Goal: Information Seeking & Learning: Find specific fact

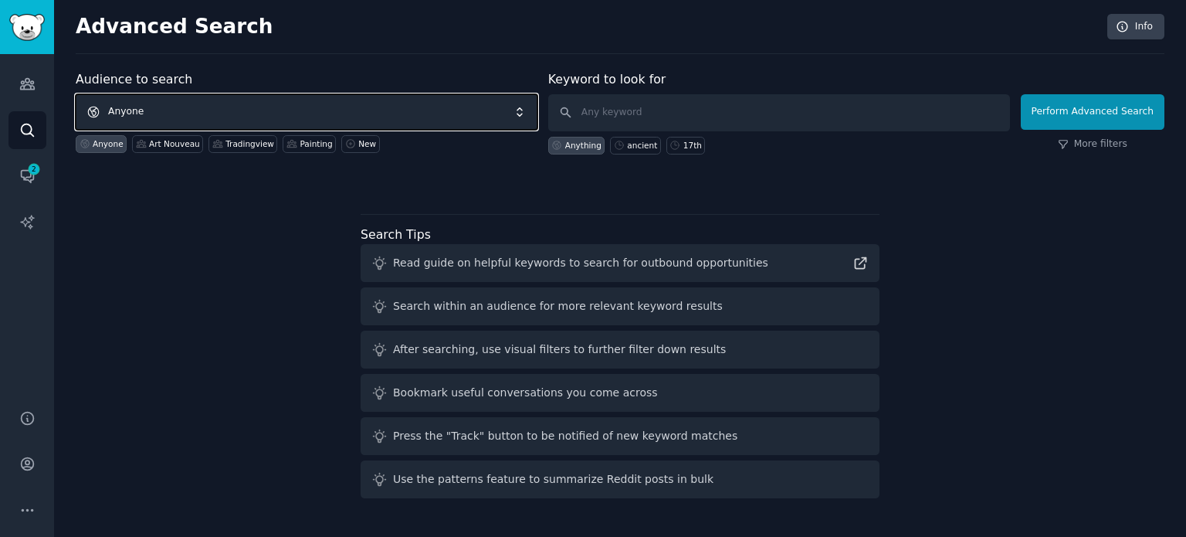
click at [295, 113] on span "Anyone" at bounding box center [307, 112] width 462 height 36
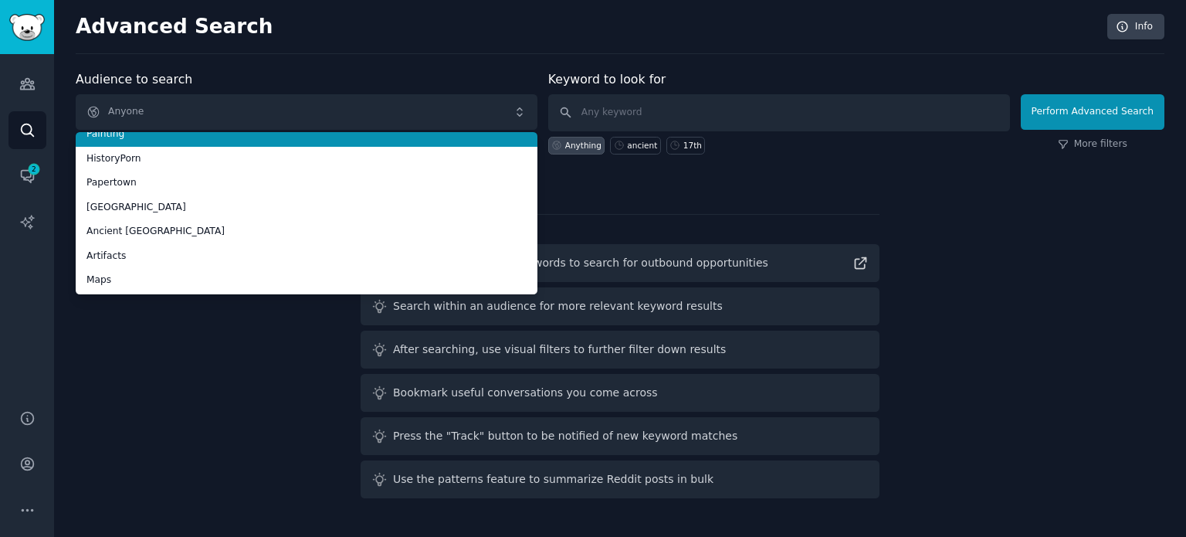
scroll to position [86, 0]
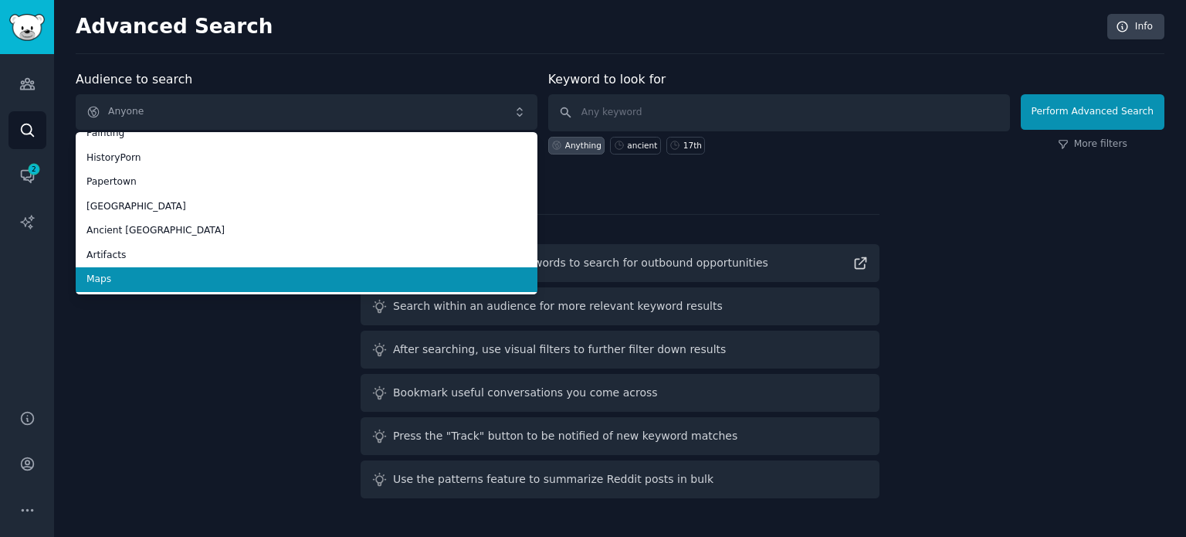
click at [212, 277] on span "Maps" at bounding box center [306, 280] width 440 height 14
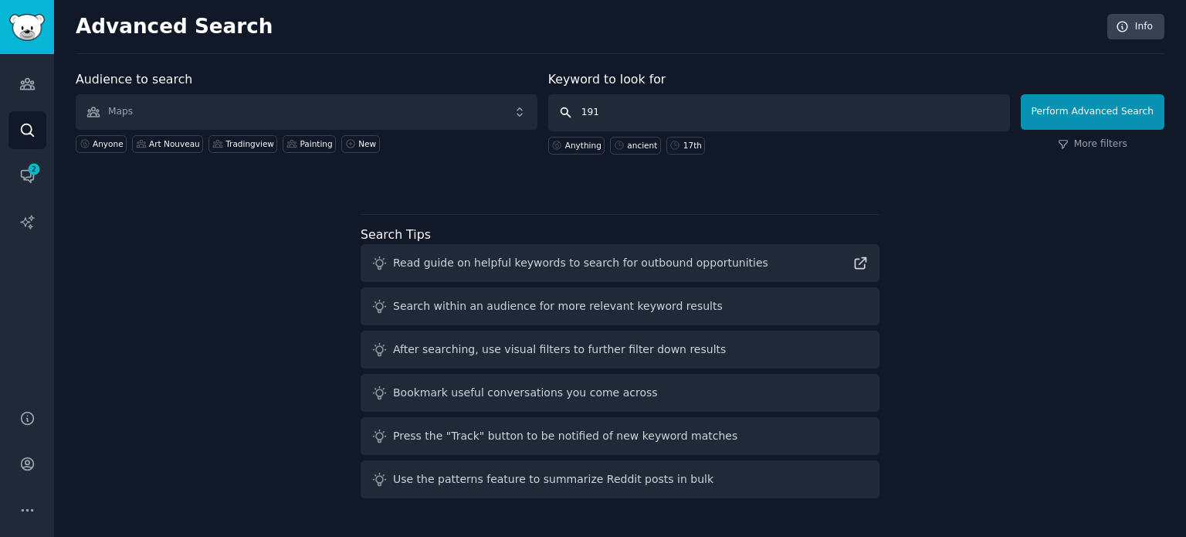
type input "1910"
click button "Perform Advanced Search" at bounding box center [1093, 112] width 144 height 36
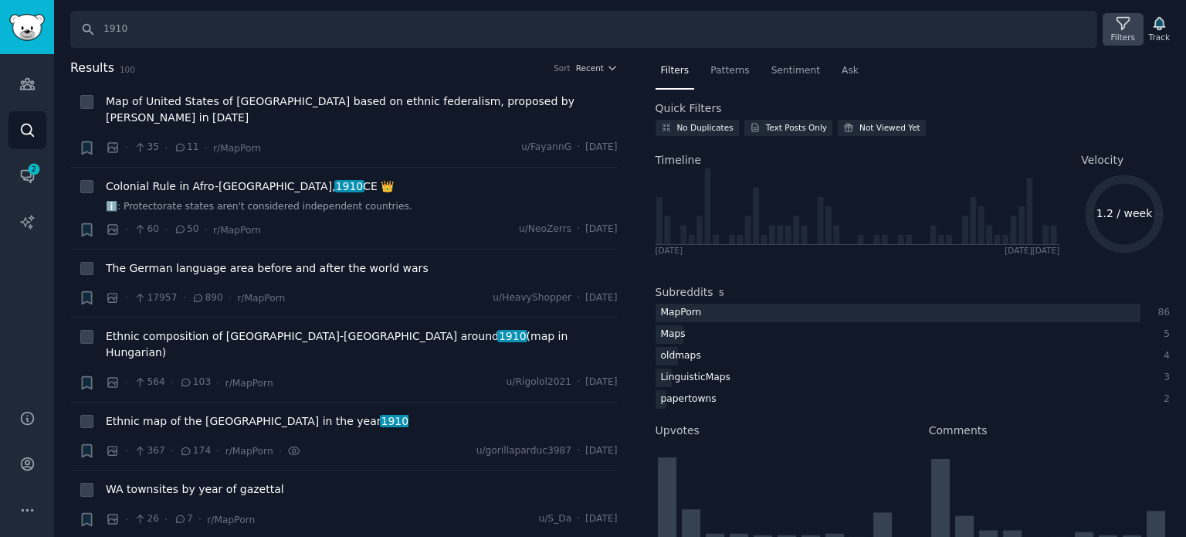
click at [1123, 25] on icon at bounding box center [1123, 23] width 16 height 16
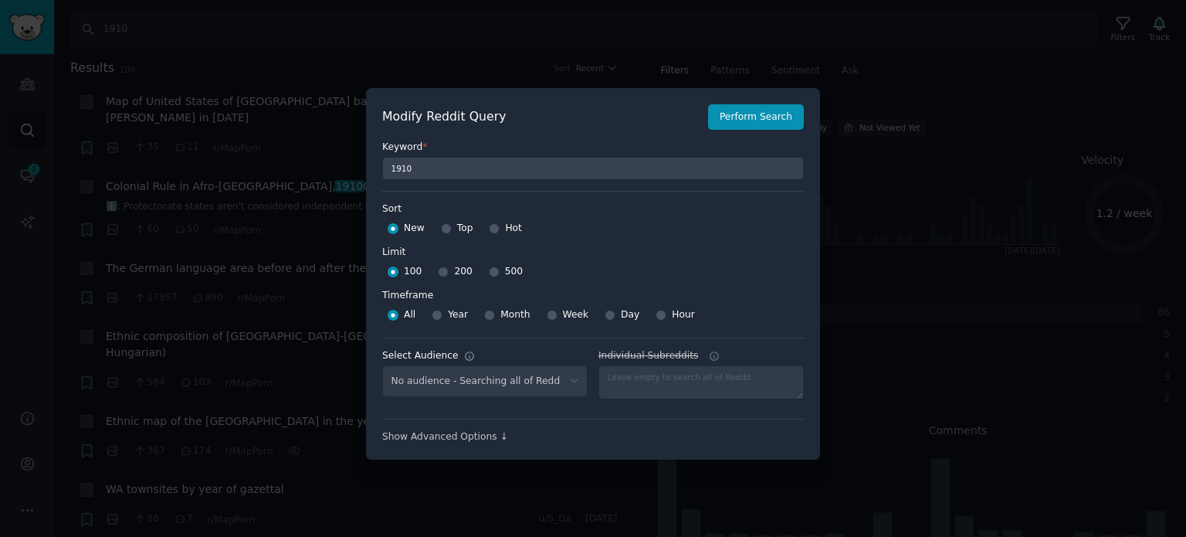
select select "f33d550f09"
click at [445, 224] on input "Top" at bounding box center [446, 228] width 11 height 11
radio input "true"
click at [489, 273] on input "500" at bounding box center [494, 271] width 11 height 11
radio input "true"
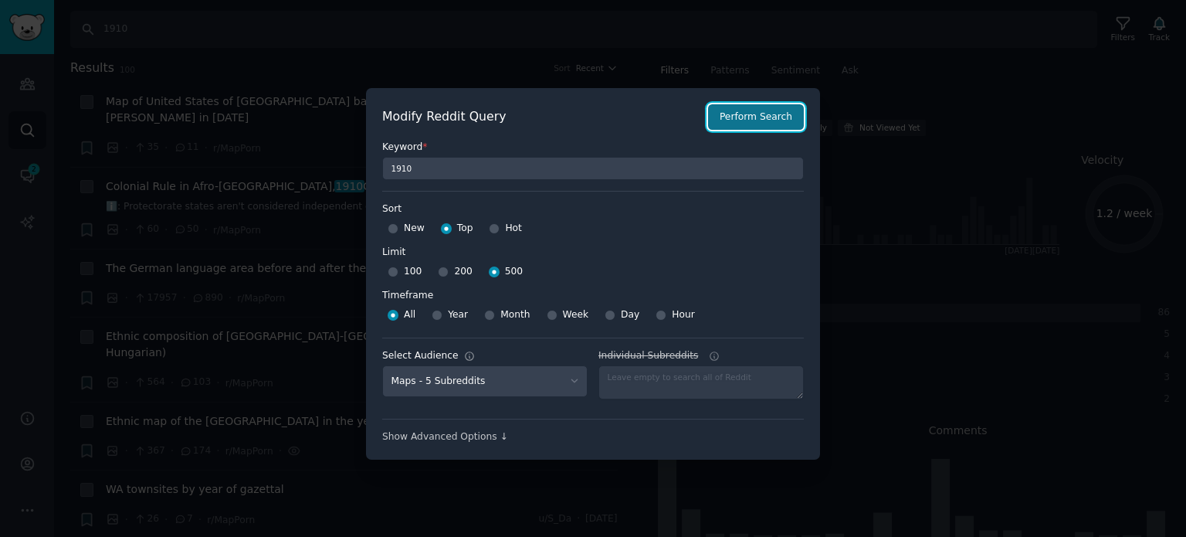
click at [747, 120] on button "Perform Search" at bounding box center [756, 117] width 96 height 26
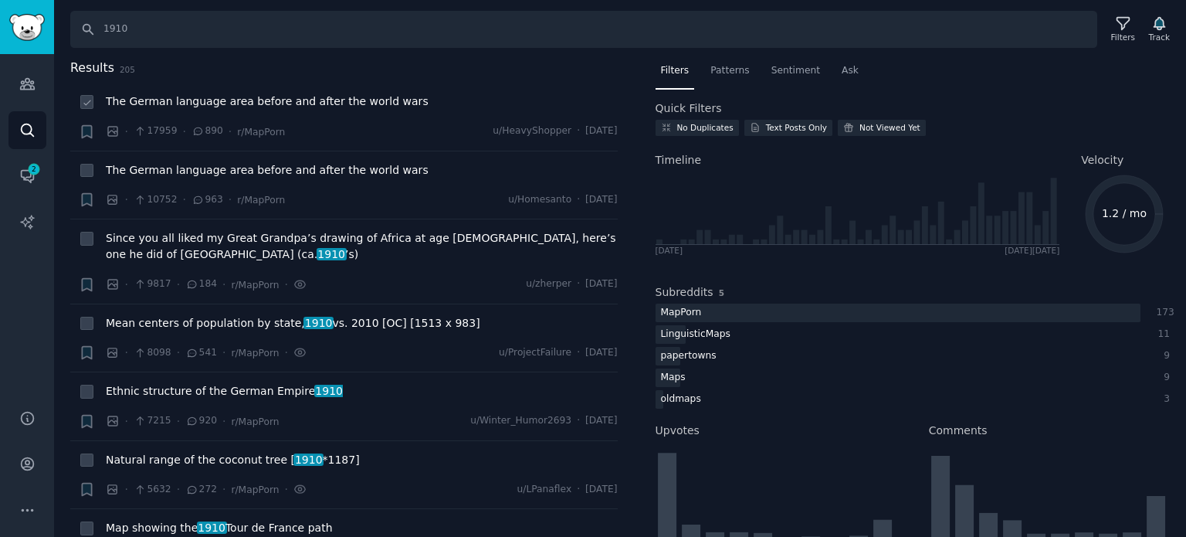
click at [246, 107] on span "The German language area before and after the world wars" at bounding box center [267, 101] width 323 height 16
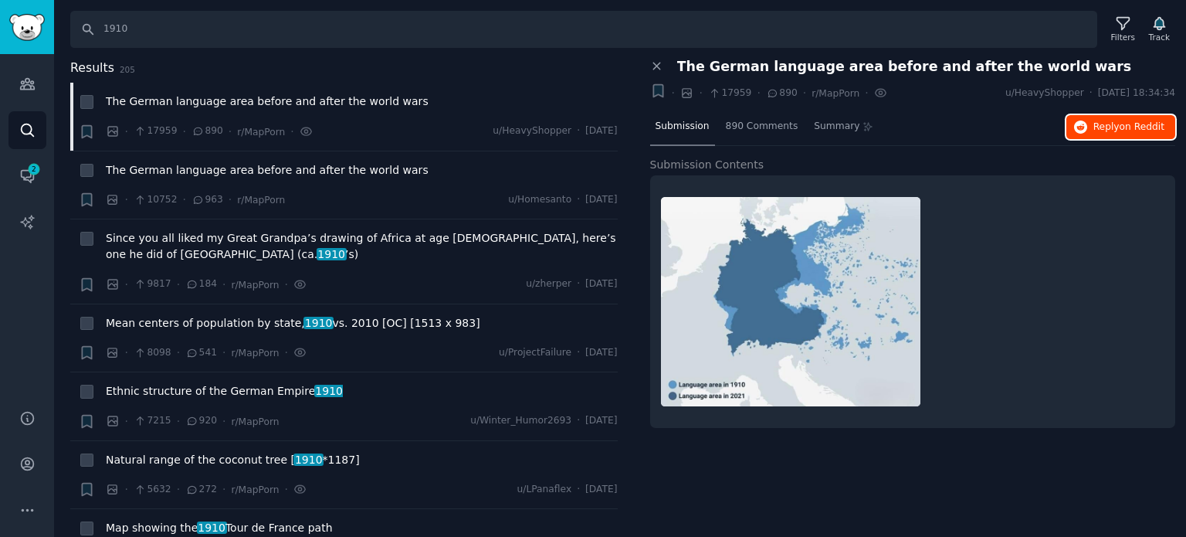
click at [1084, 125] on icon "button" at bounding box center [1081, 127] width 14 height 14
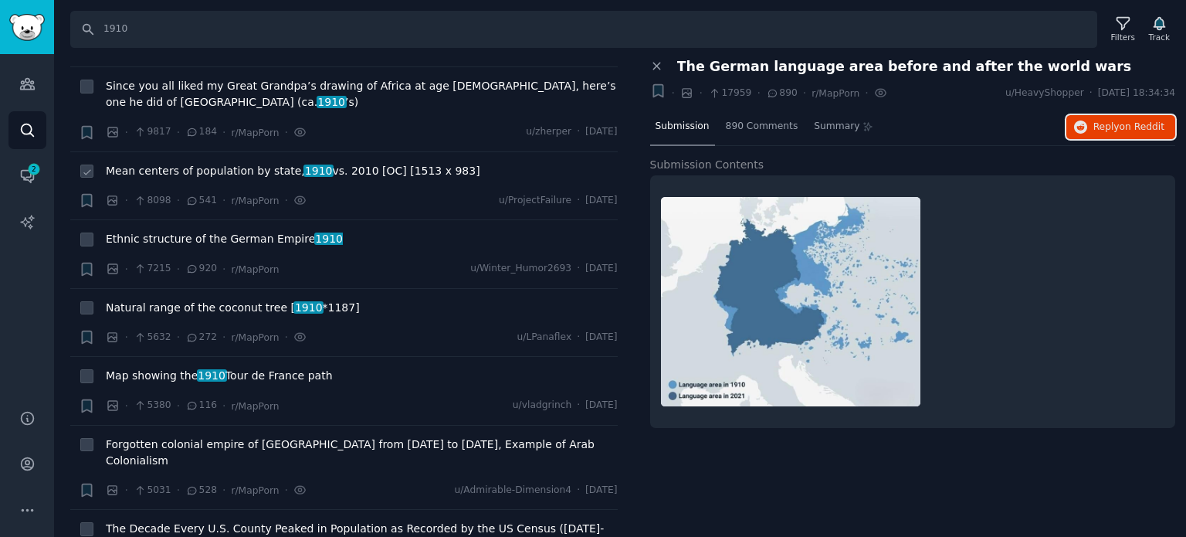
scroll to position [154, 0]
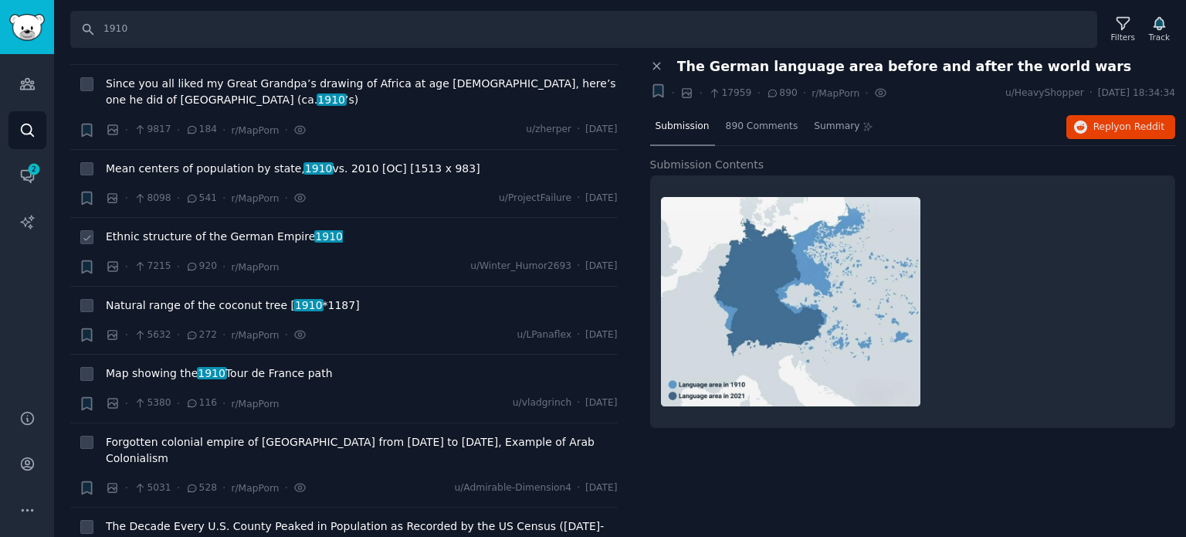
click at [186, 229] on span "Ethnic structure of the German Empire 1910" at bounding box center [224, 237] width 237 height 16
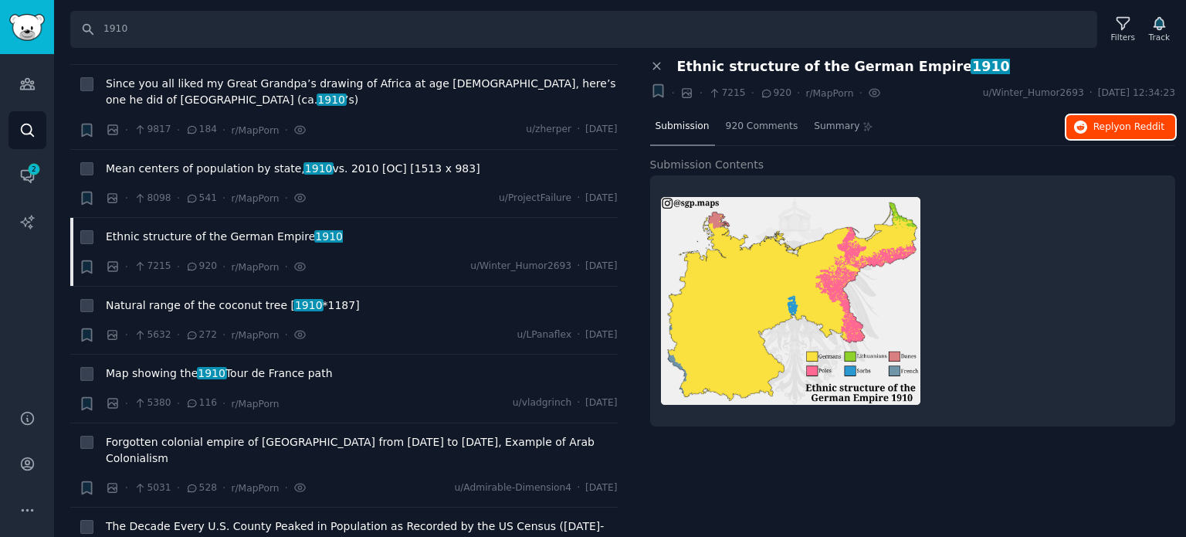
click at [1096, 134] on button "Reply on Reddit" at bounding box center [1120, 127] width 109 height 25
click at [225, 297] on span "Natural range of the coconut tree [ 1910 *1187]" at bounding box center [233, 305] width 254 height 16
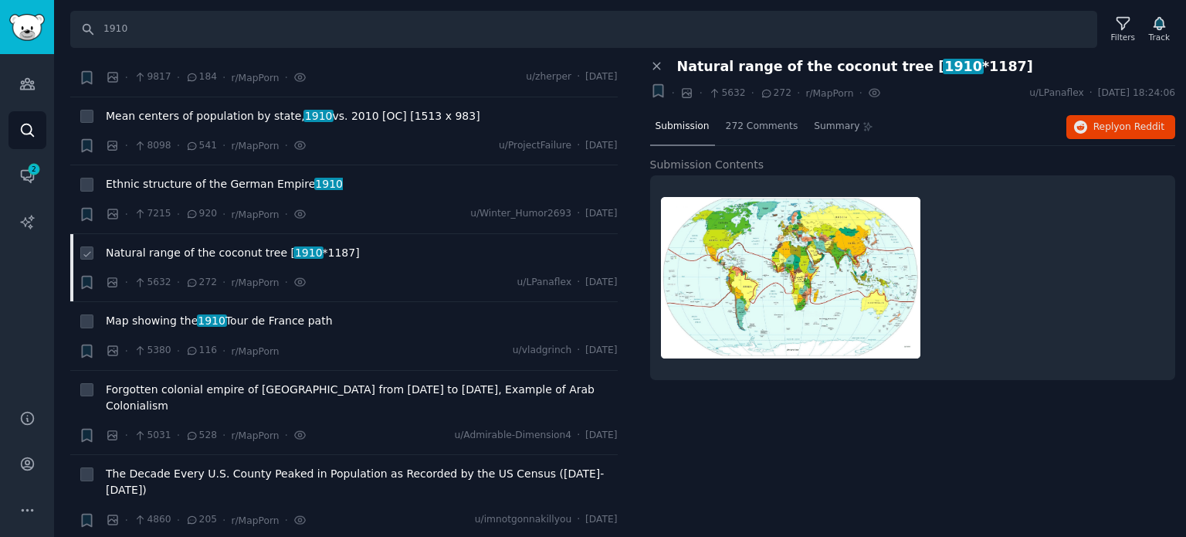
scroll to position [232, 0]
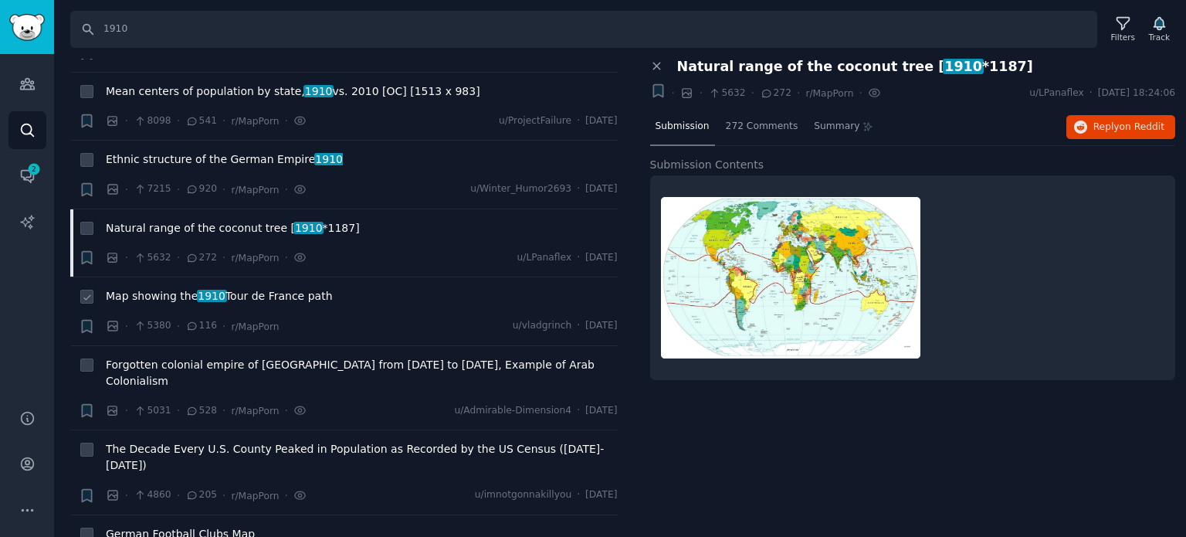
click at [184, 288] on span "Map showing the 1910 Tour de France path" at bounding box center [219, 296] width 227 height 16
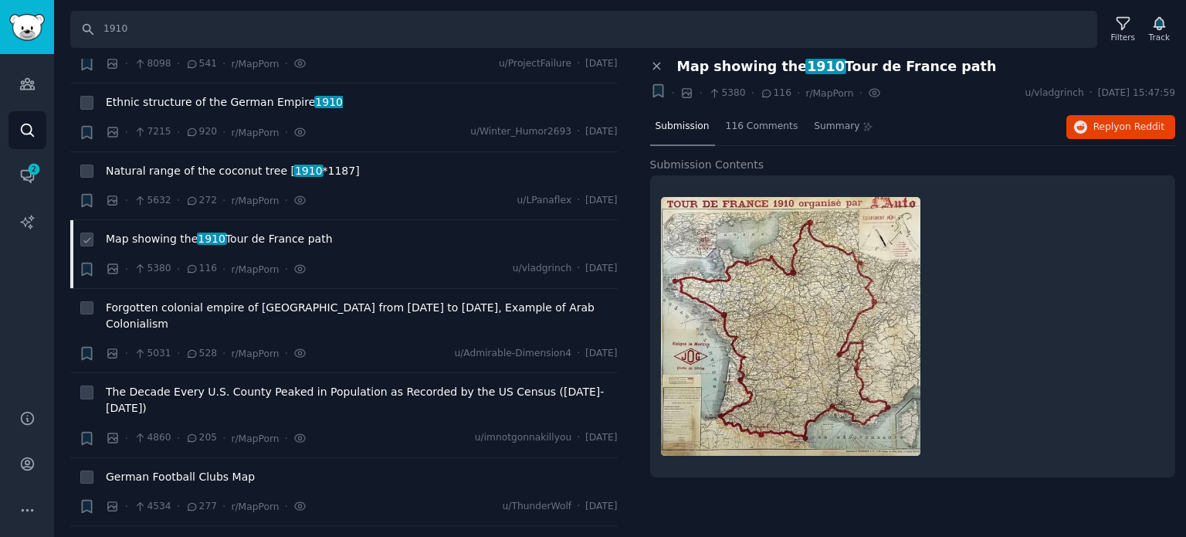
scroll to position [386, 0]
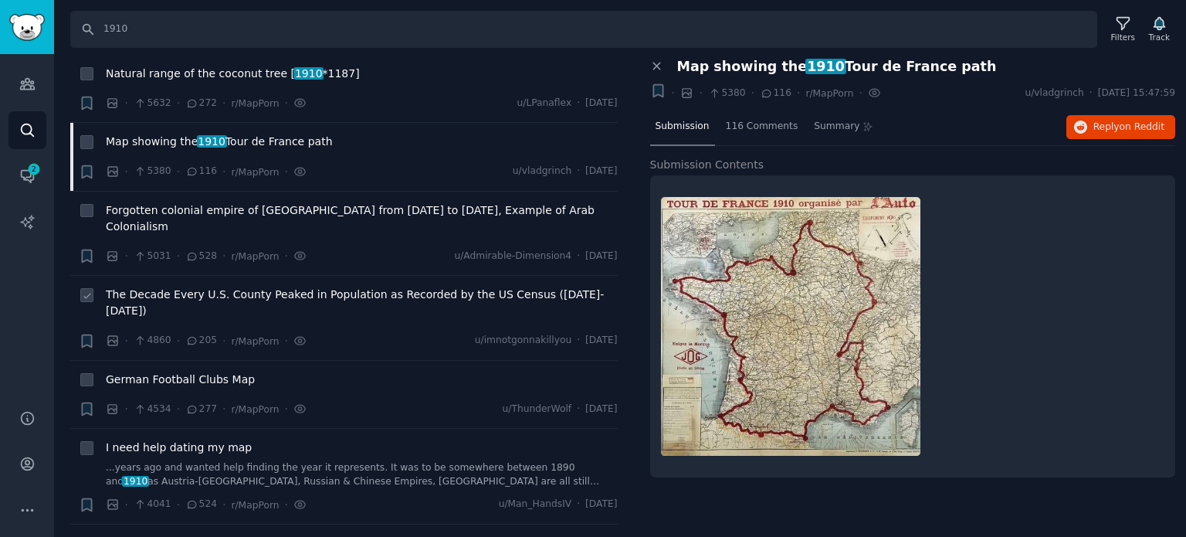
click at [201, 286] on span "The Decade Every U.S. County Peaked in Population as Recorded by the US Census …" at bounding box center [362, 302] width 512 height 32
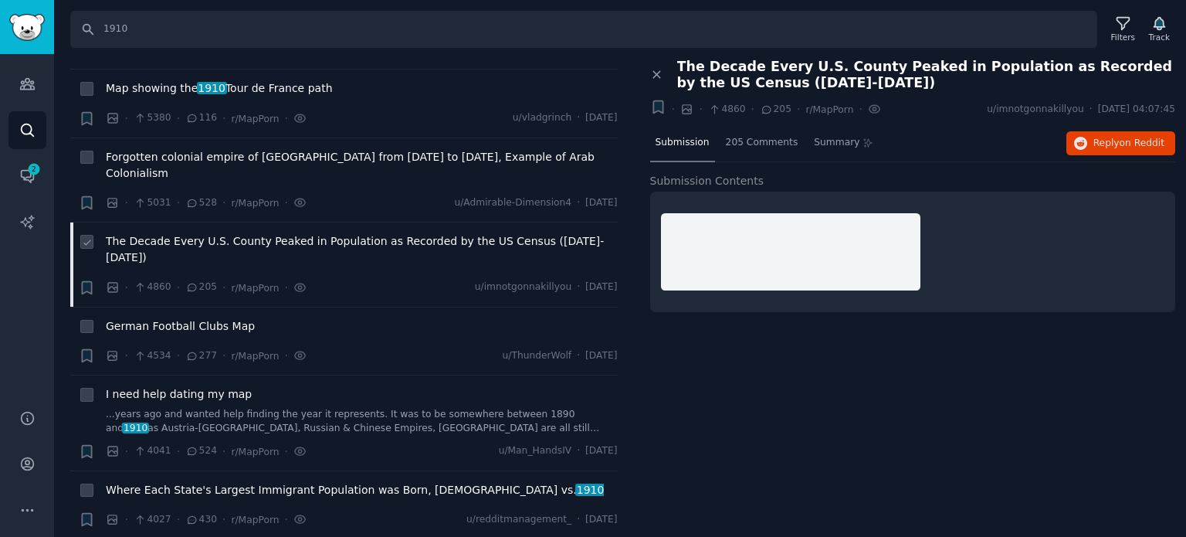
scroll to position [463, 0]
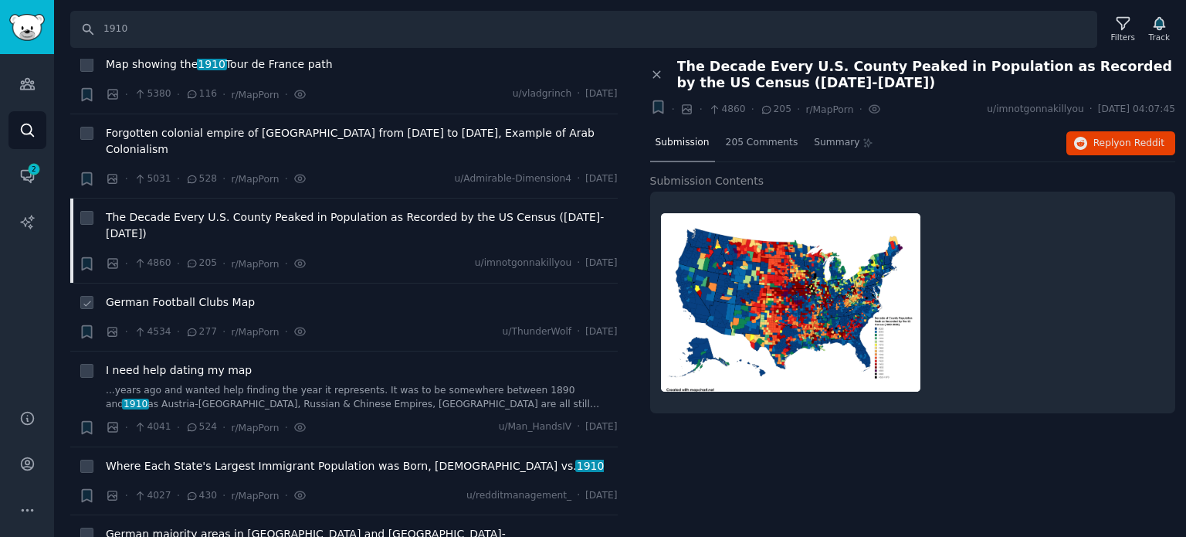
click at [185, 294] on span "German Football Clubs Map" at bounding box center [180, 302] width 149 height 16
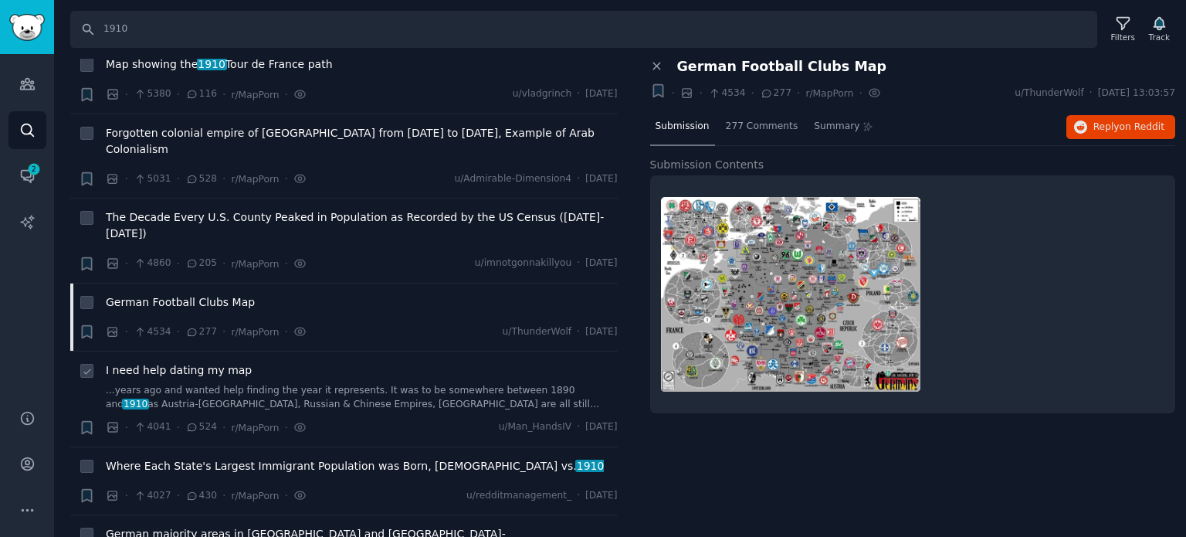
click at [183, 362] on span "I need help dating my map" at bounding box center [179, 370] width 146 height 16
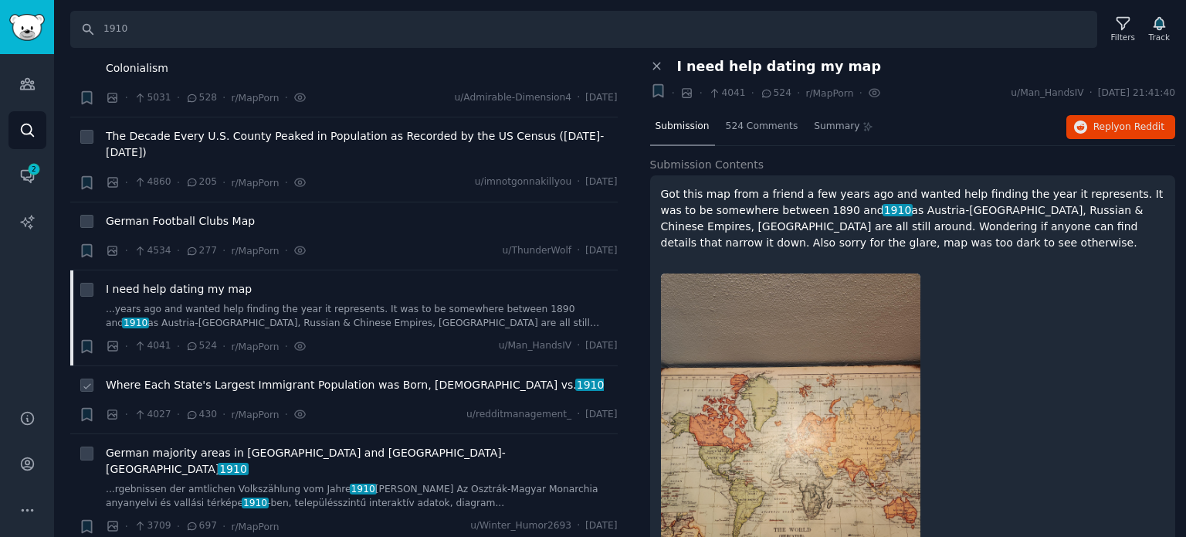
scroll to position [618, 0]
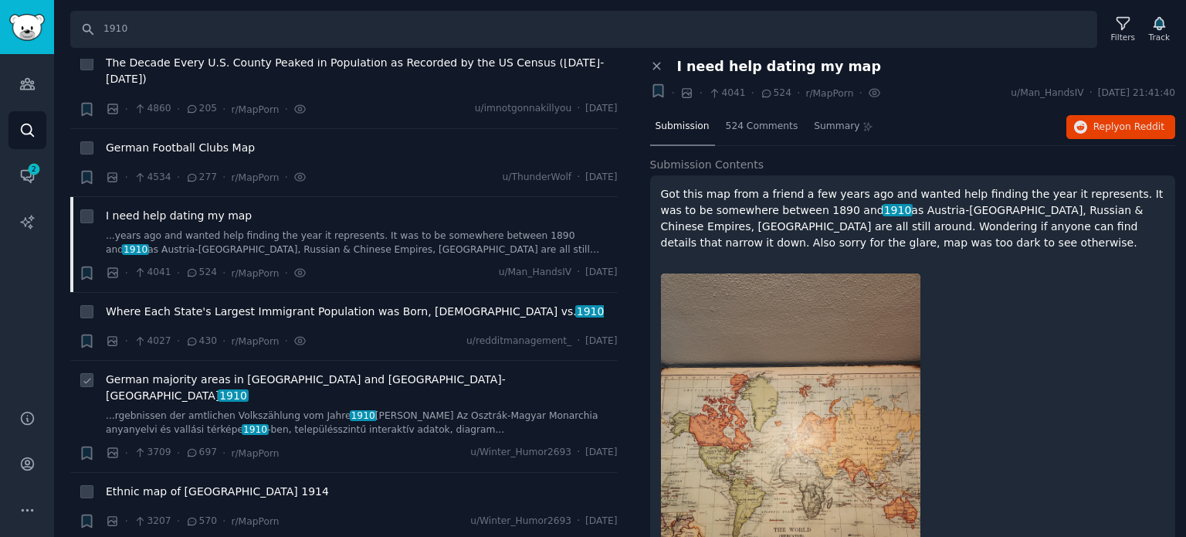
click at [179, 371] on span "German majority areas in [GEOGRAPHIC_DATA] and [GEOGRAPHIC_DATA]-[GEOGRAPHIC_DA…" at bounding box center [362, 387] width 512 height 32
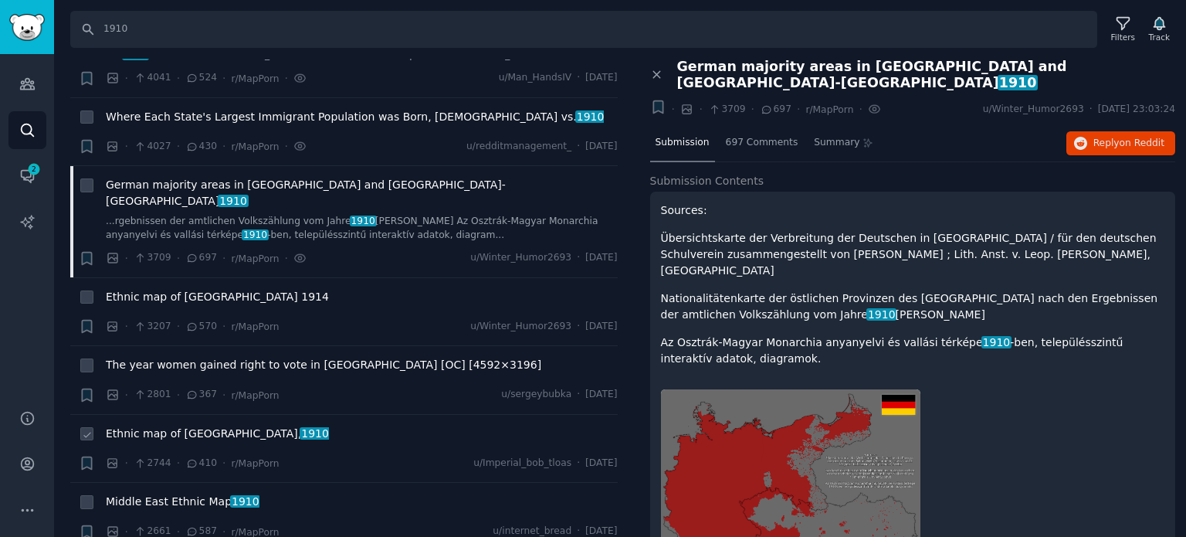
scroll to position [849, 0]
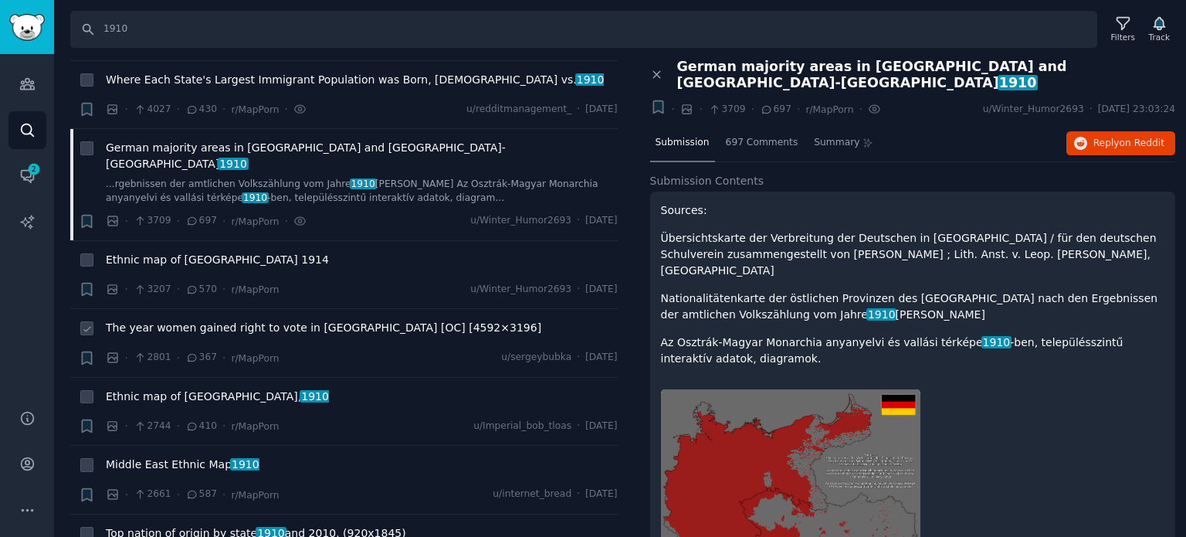
click at [222, 320] on span "The year women gained right to vote in [GEOGRAPHIC_DATA] [OC] [4592×3196]" at bounding box center [323, 328] width 435 height 16
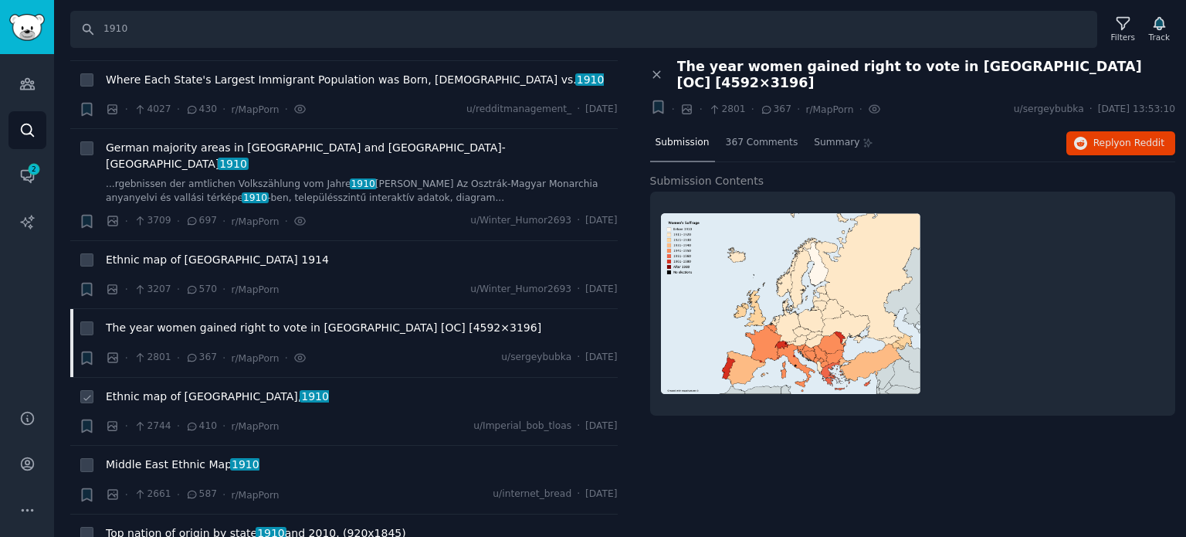
click at [195, 388] on span "Ethnic map of [GEOGRAPHIC_DATA], 1910" at bounding box center [217, 396] width 223 height 16
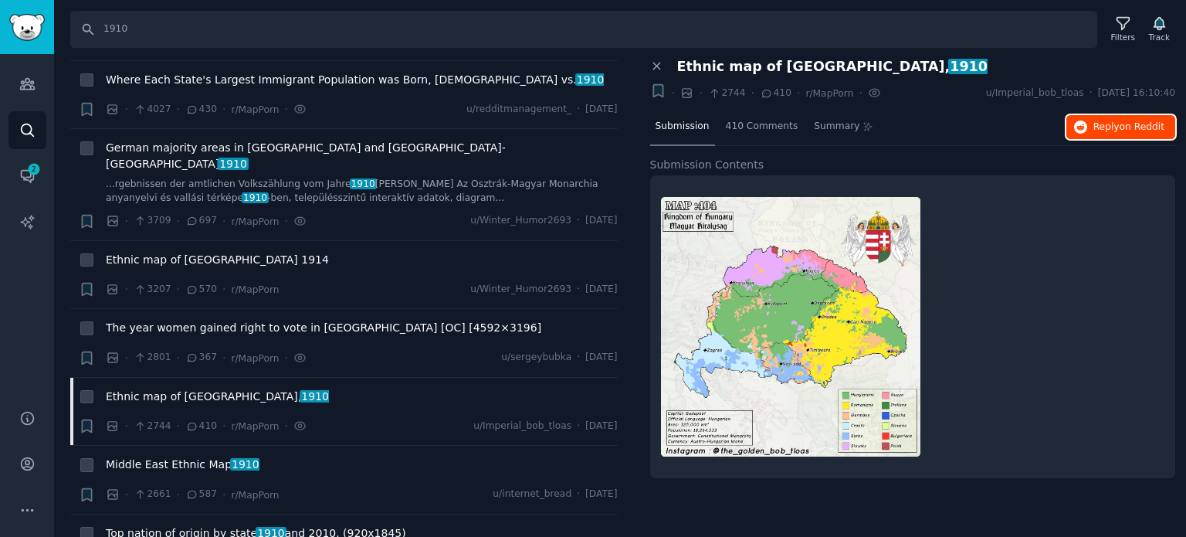
click at [1101, 122] on span "Reply on Reddit" at bounding box center [1128, 127] width 71 height 14
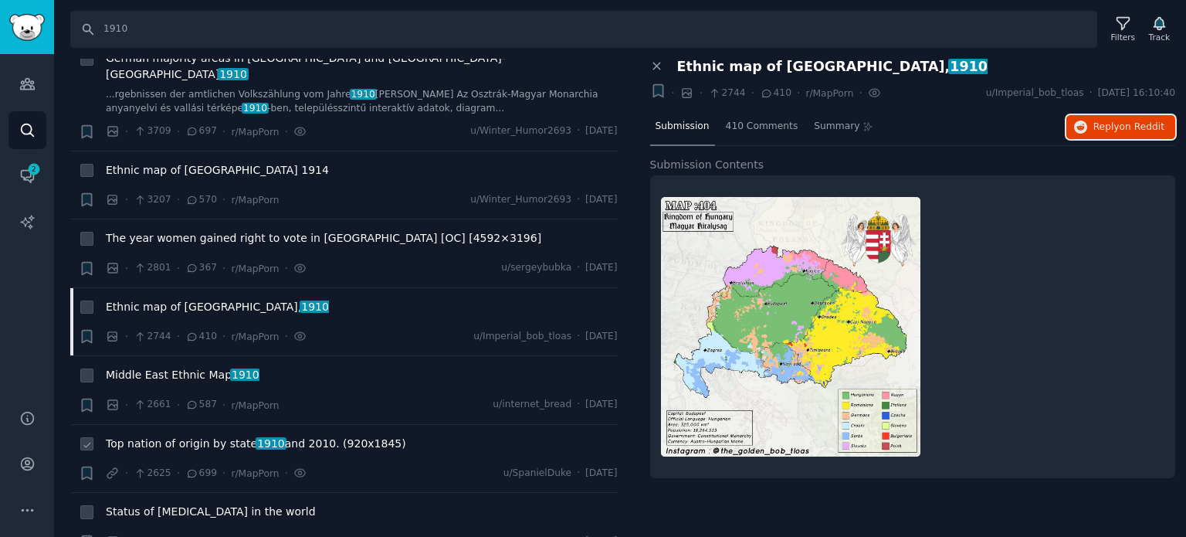
scroll to position [1081, 0]
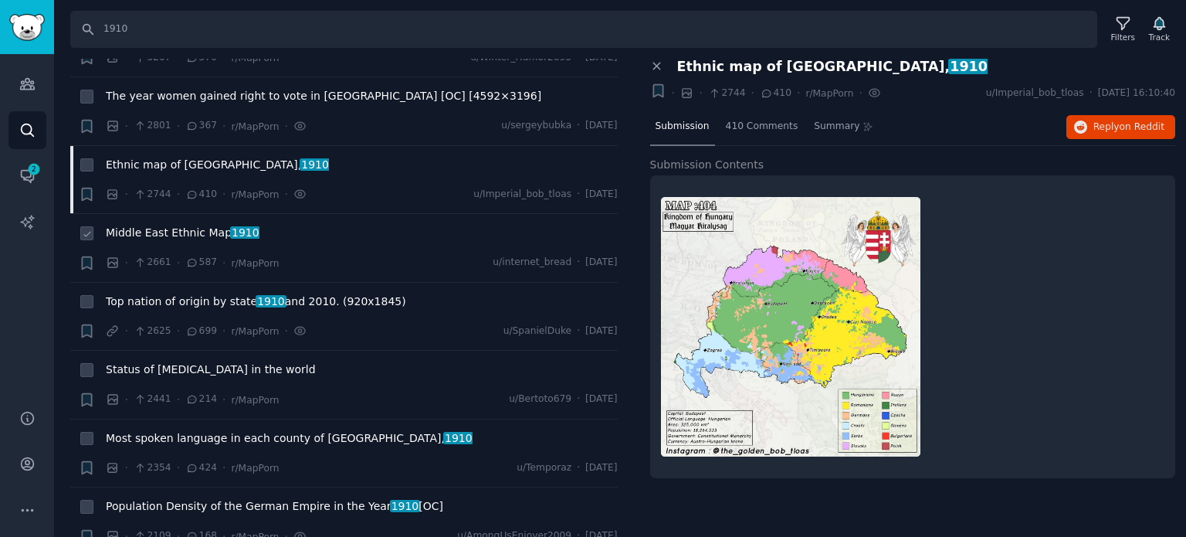
click at [161, 225] on span "Middle East Ethnic Map 1910" at bounding box center [183, 233] width 154 height 16
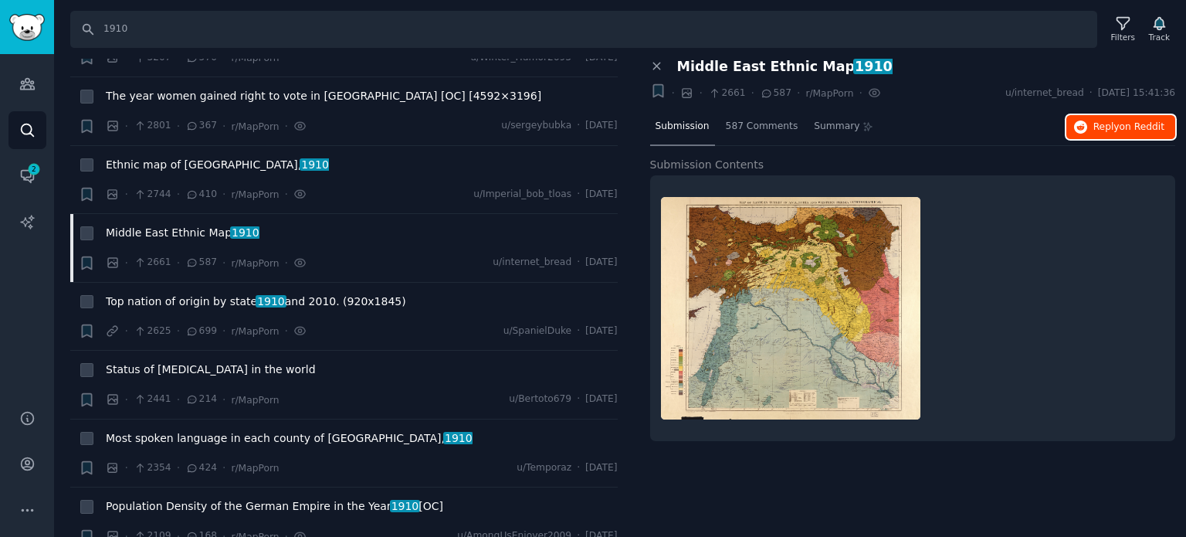
click at [1115, 125] on span "Reply on Reddit" at bounding box center [1128, 127] width 71 height 14
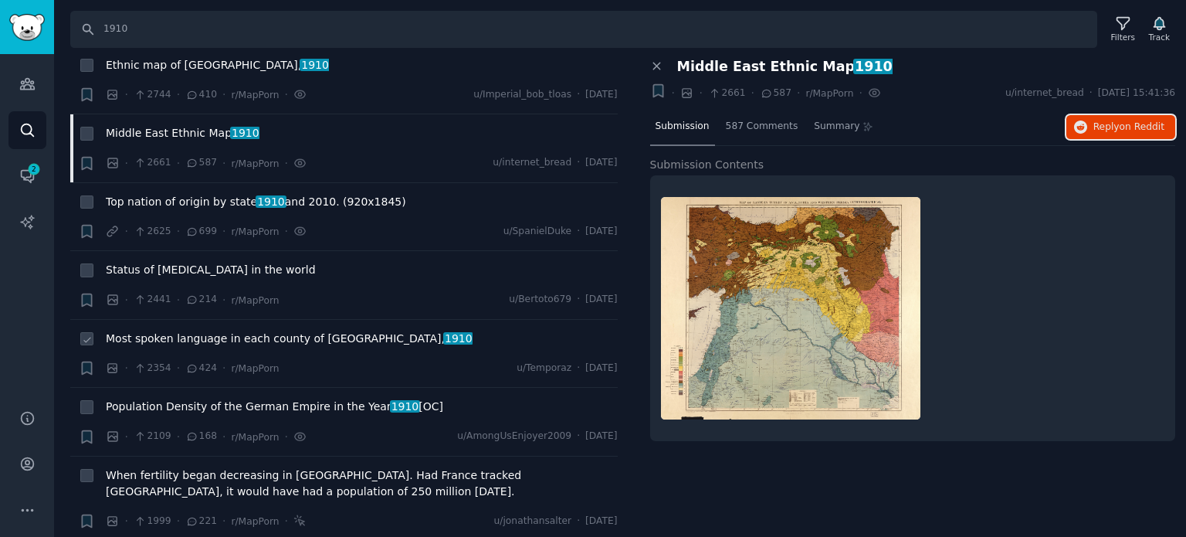
scroll to position [1235, 0]
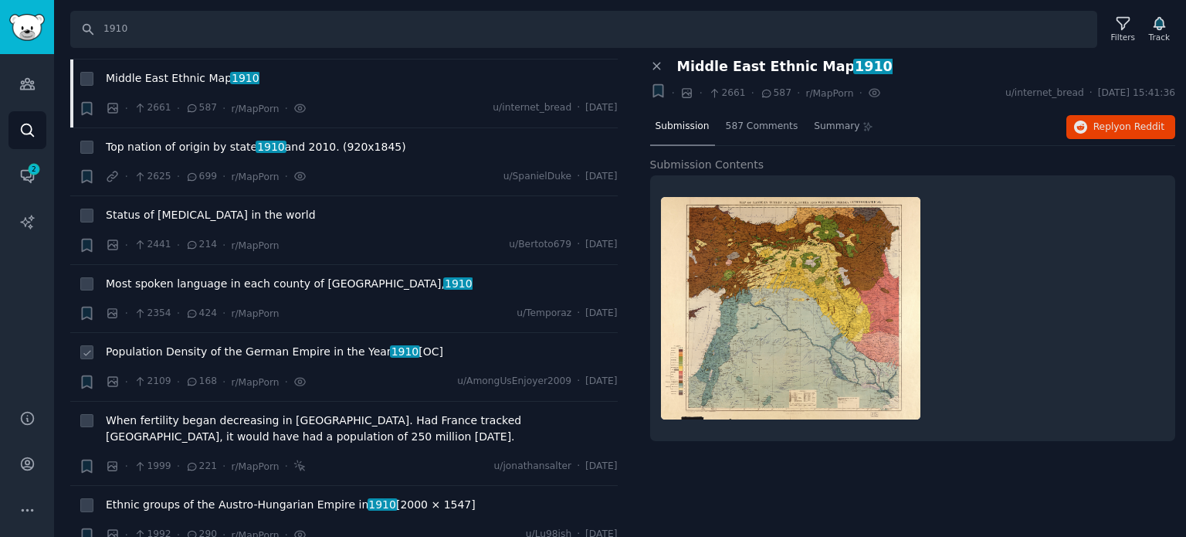
click at [242, 344] on span "Population Density of the German Empire in the Year [DATE] [OC]" at bounding box center [274, 352] width 337 height 16
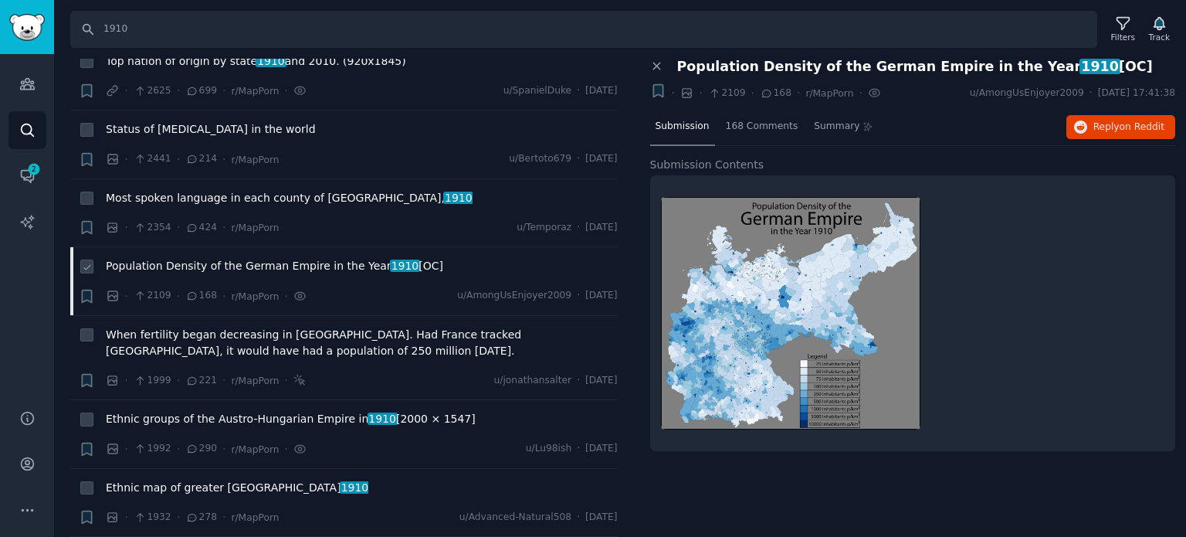
scroll to position [1390, 0]
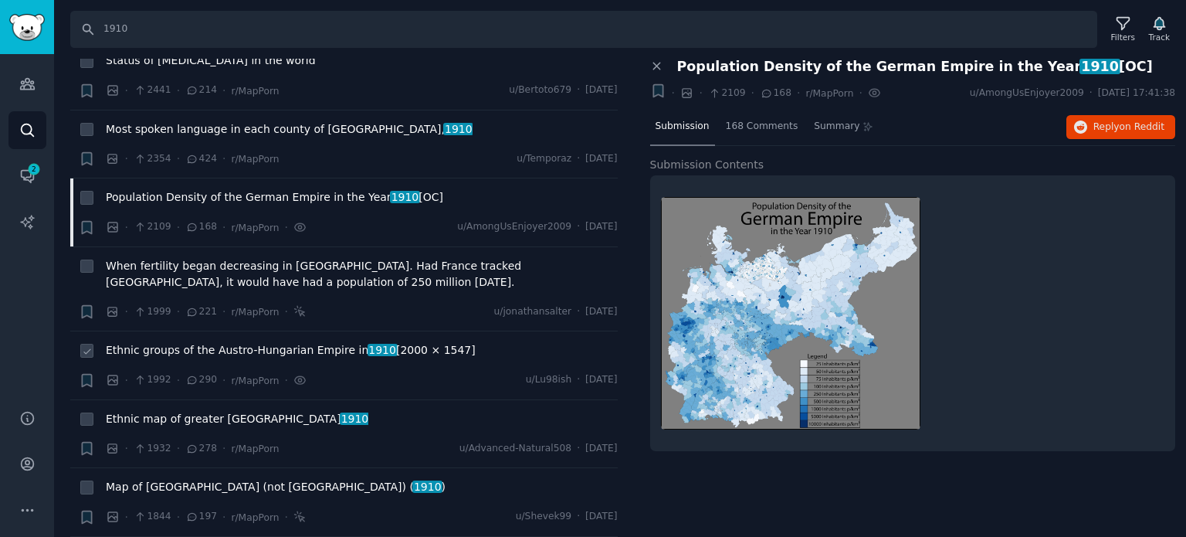
click at [239, 342] on span "Ethnic groups of the Austro-Hungarian Empire in [DATE] [2000 × 1547]" at bounding box center [291, 350] width 370 height 16
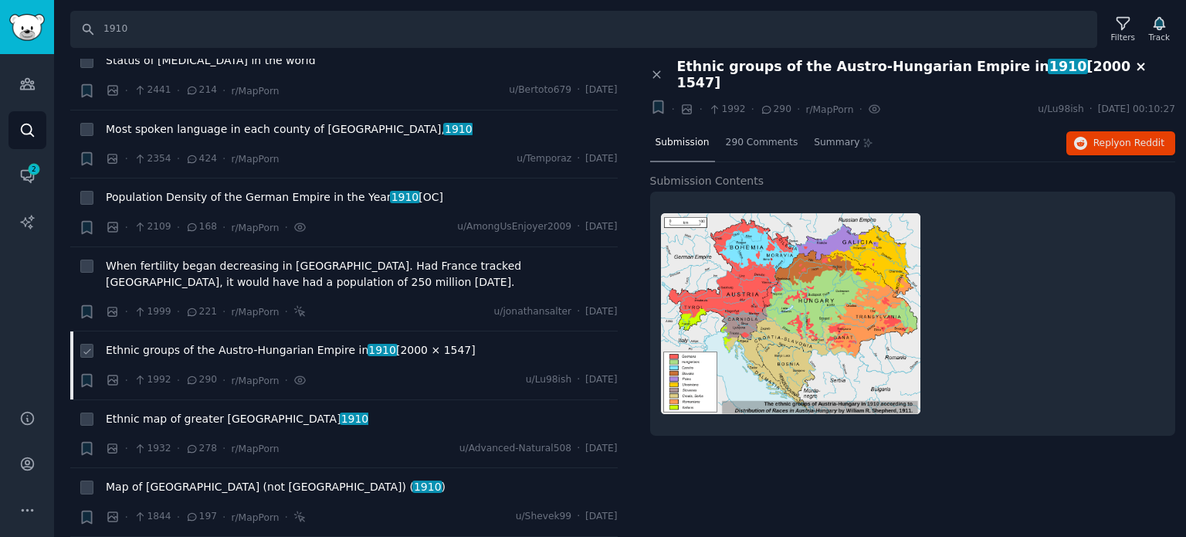
click at [239, 342] on span "Ethnic groups of the Austro-Hungarian Empire in [DATE] [2000 × 1547]" at bounding box center [291, 350] width 370 height 16
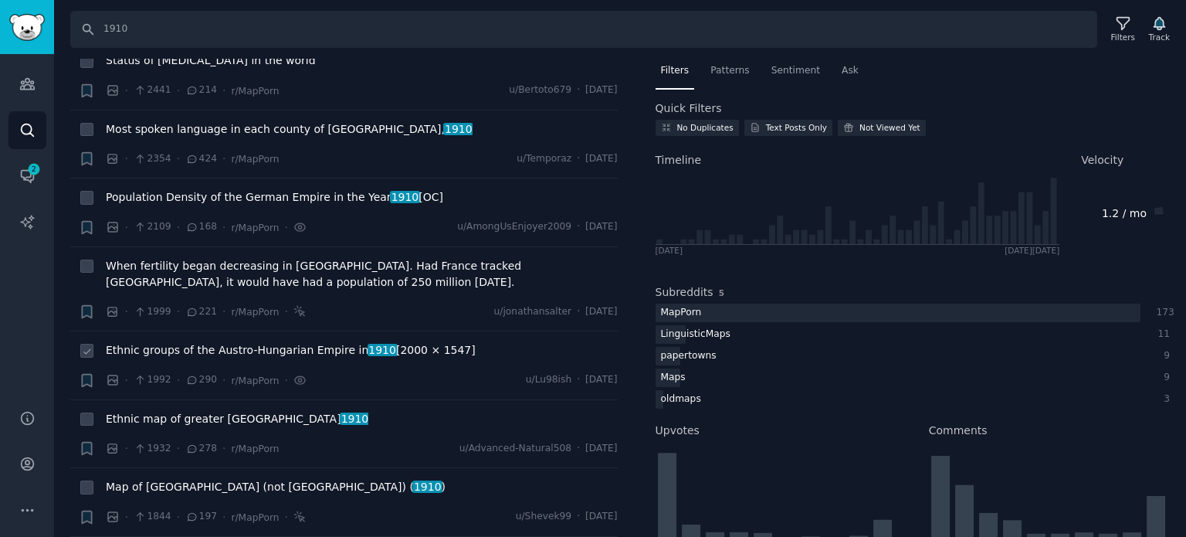
click at [239, 342] on span "Ethnic groups of the Austro-Hungarian Empire in [DATE] [2000 × 1547]" at bounding box center [291, 350] width 370 height 16
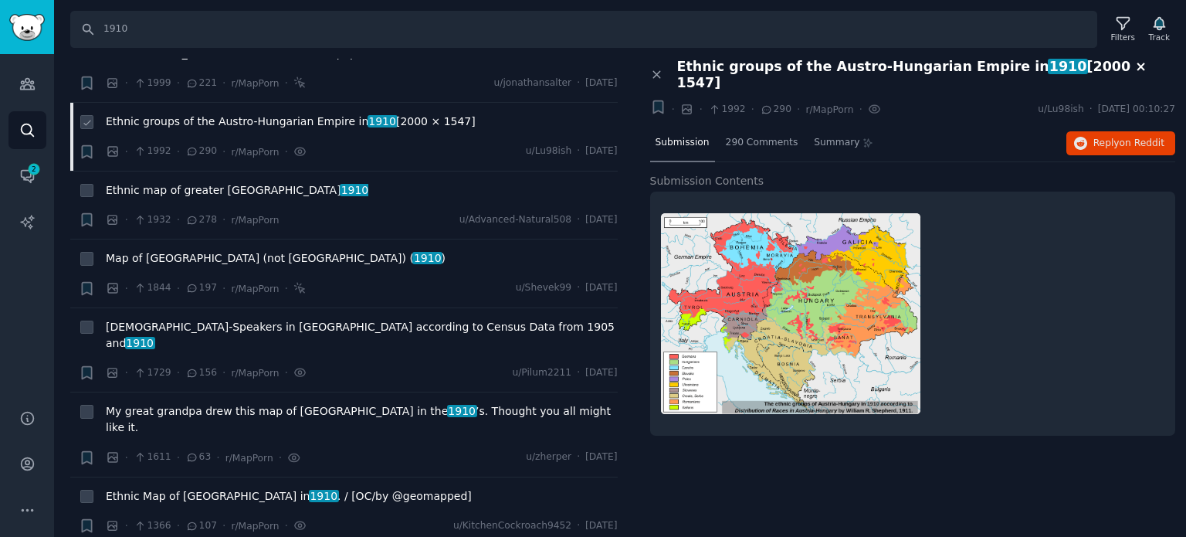
scroll to position [1621, 0]
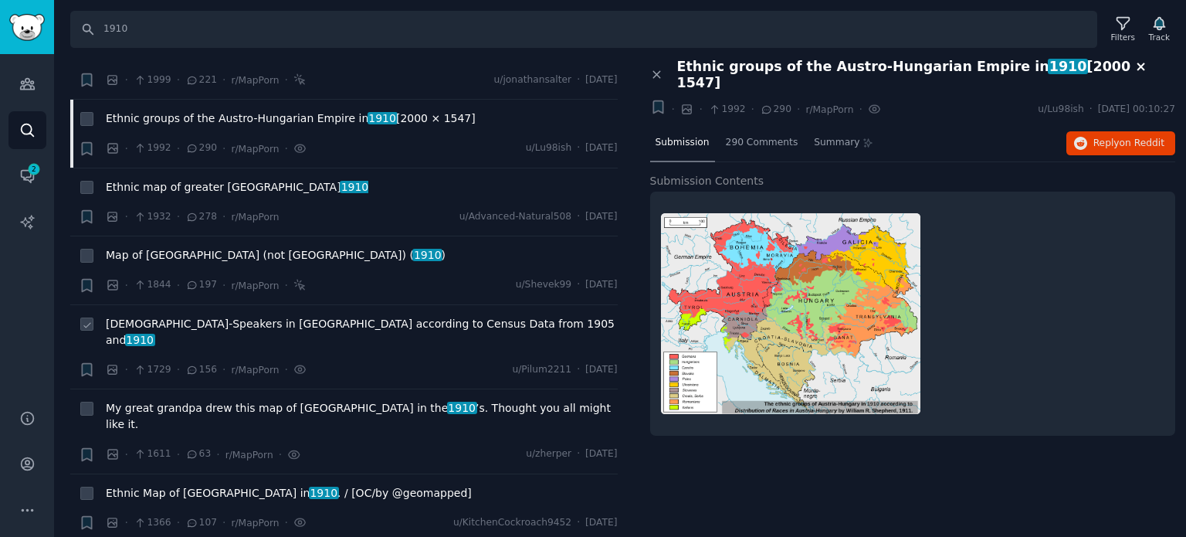
click at [199, 316] on span "[DEMOGRAPHIC_DATA]-Speakers in [GEOGRAPHIC_DATA] according to Census Data from …" at bounding box center [362, 332] width 512 height 32
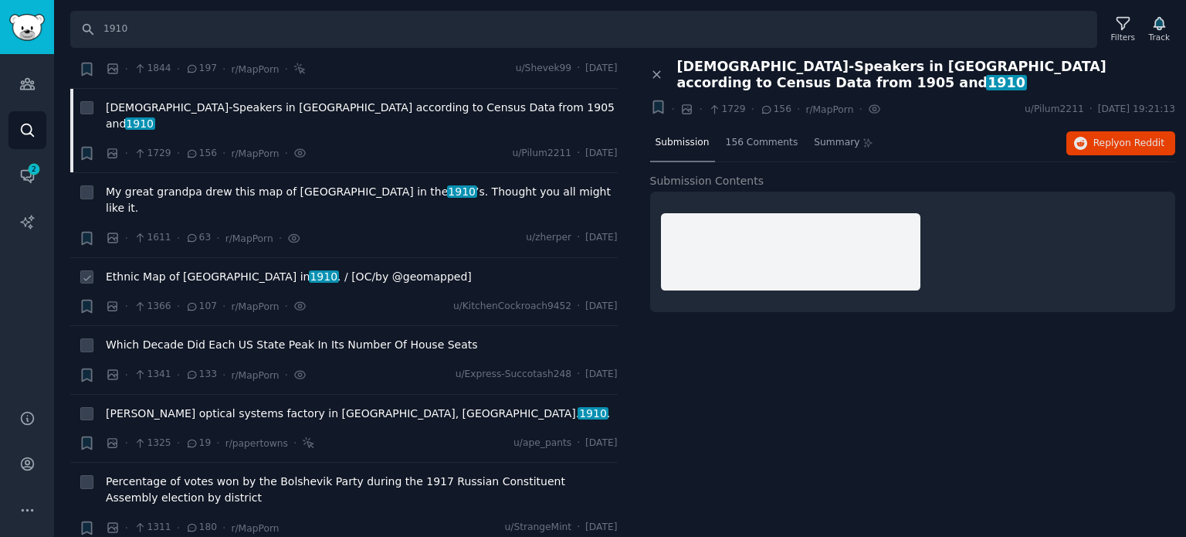
scroll to position [1930, 0]
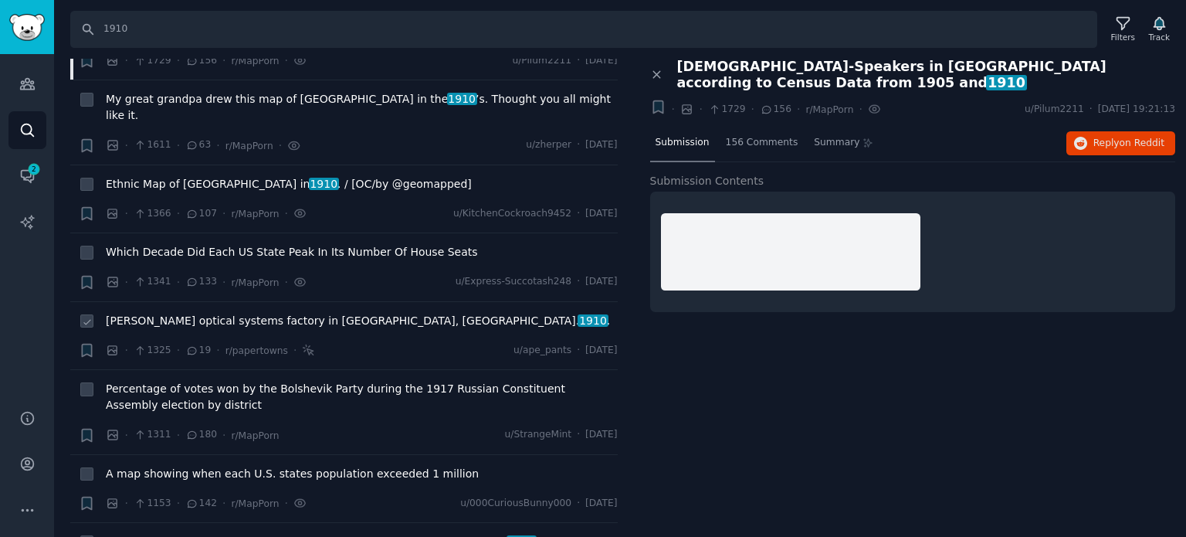
click at [256, 313] on span "[PERSON_NAME] optical systems factory in [GEOGRAPHIC_DATA], [GEOGRAPHIC_DATA]. …" at bounding box center [358, 321] width 504 height 16
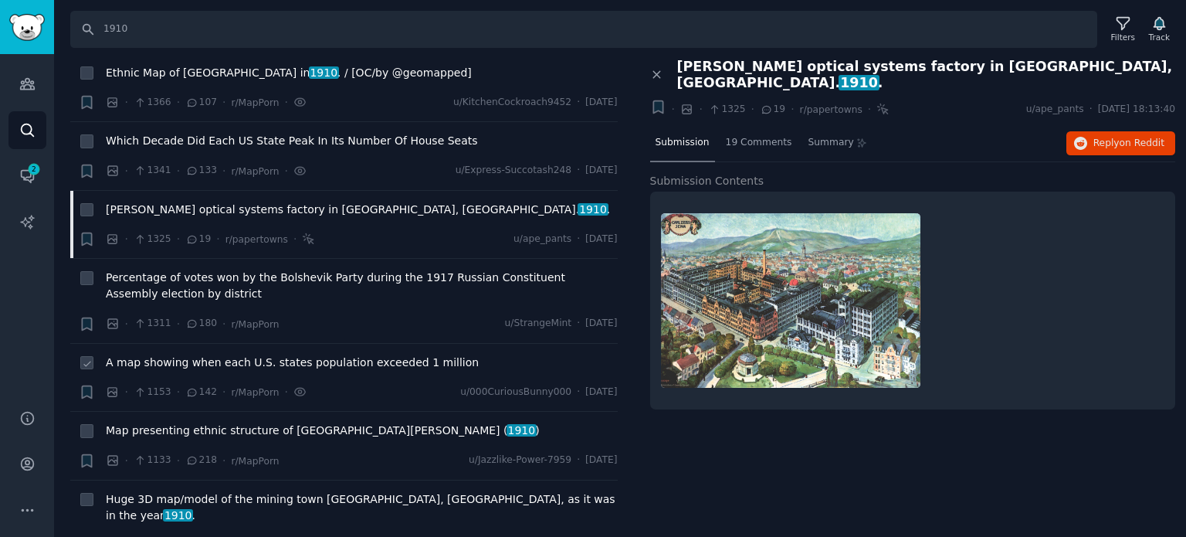
scroll to position [2084, 0]
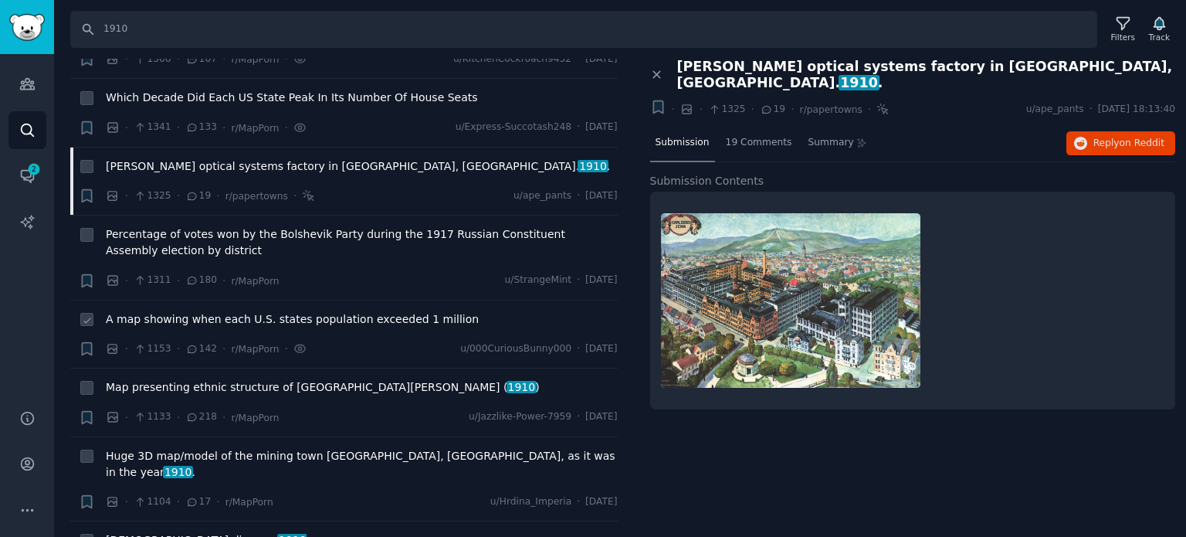
click at [199, 311] on span "A map showing when each U.S. states population exceeded 1 million" at bounding box center [292, 319] width 373 height 16
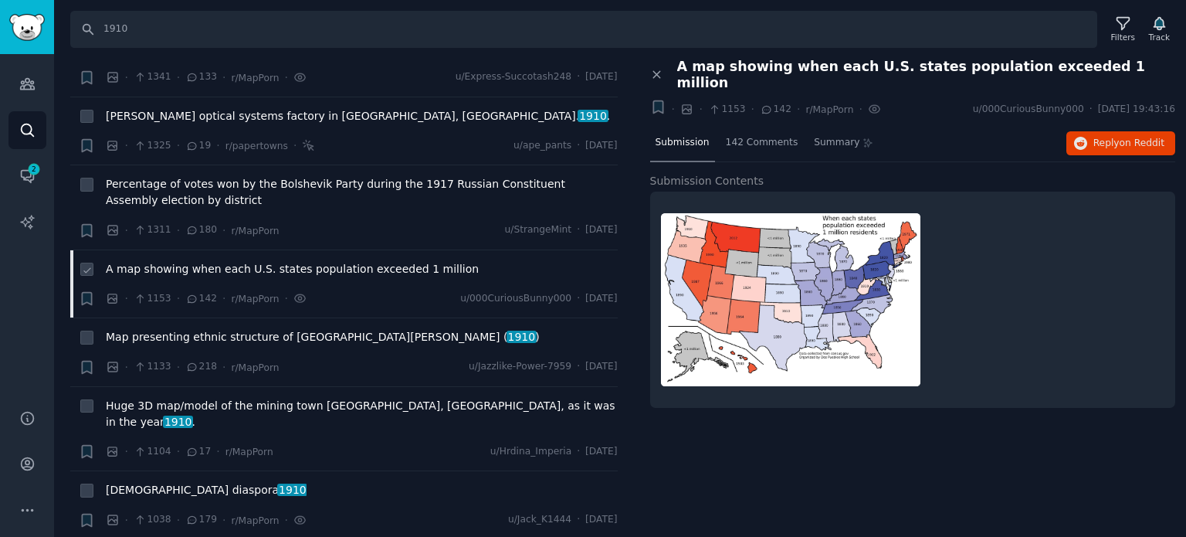
scroll to position [2162, 0]
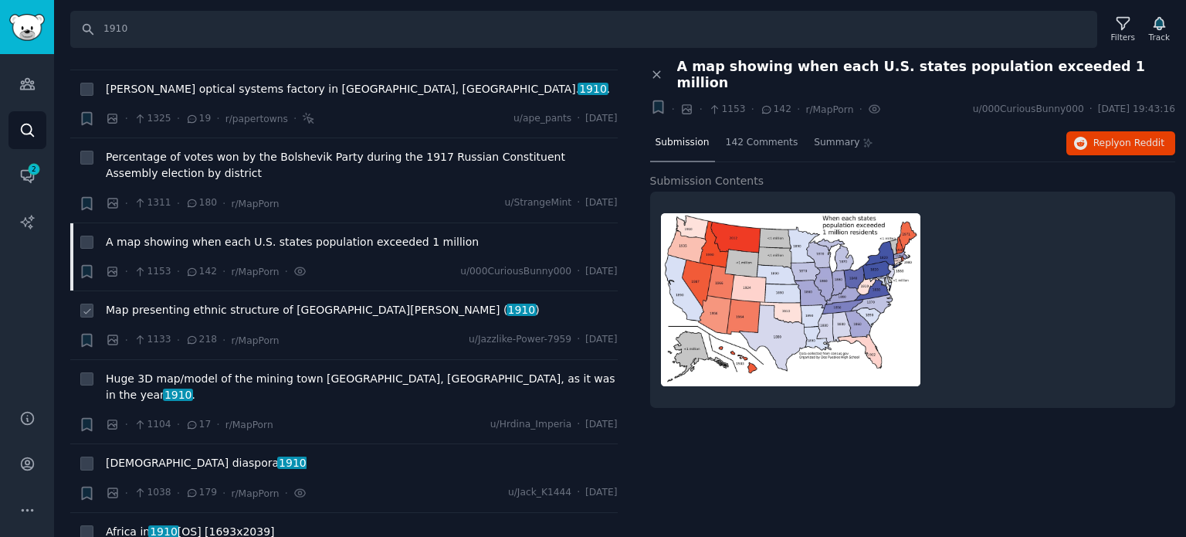
click at [191, 302] on span "Map presenting ethnic structure of [GEOGRAPHIC_DATA][PERSON_NAME] ( 1910 )" at bounding box center [323, 310] width 434 height 16
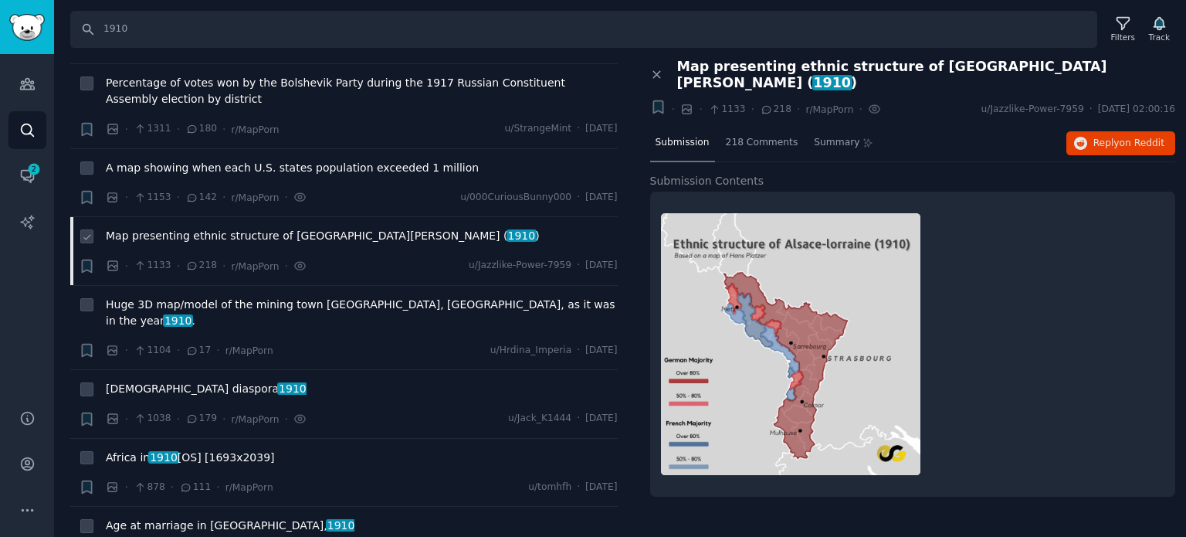
scroll to position [2316, 0]
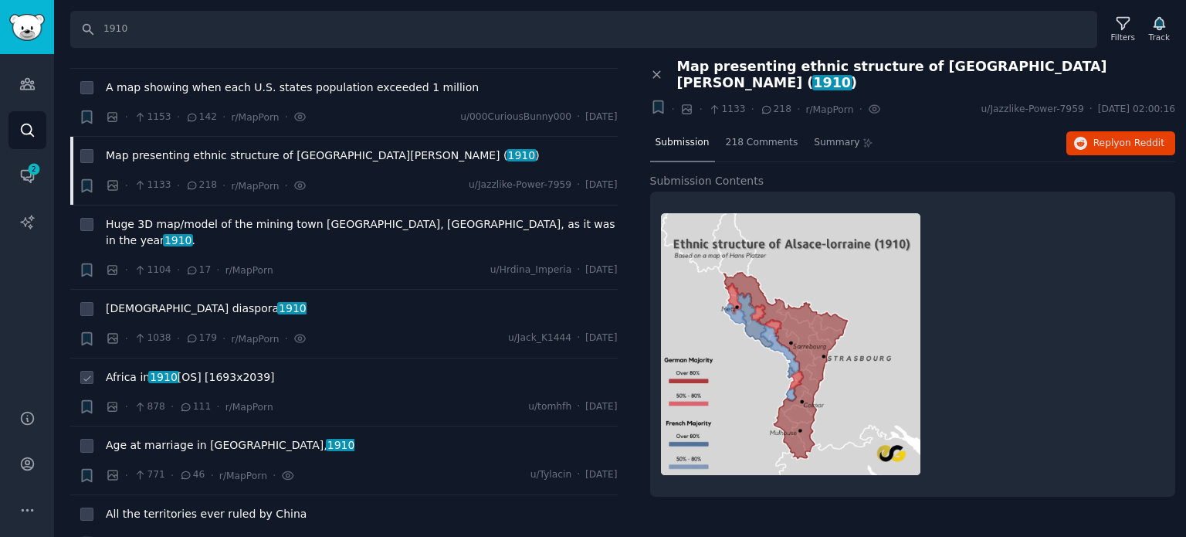
click at [182, 369] on span "Africa in [DATE] [OS] [1693x2039]" at bounding box center [190, 377] width 169 height 16
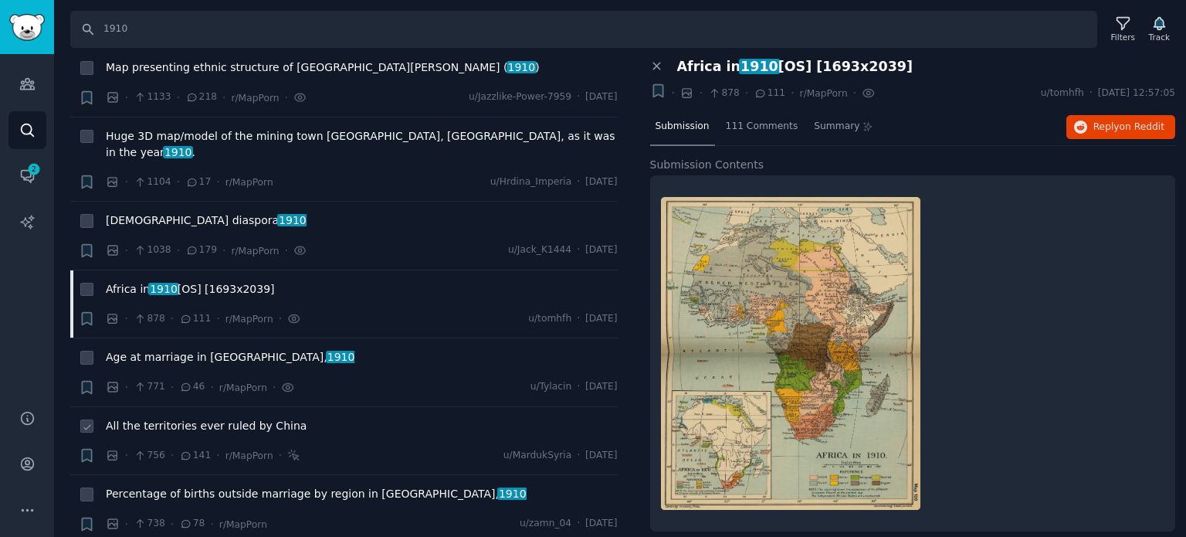
scroll to position [2470, 0]
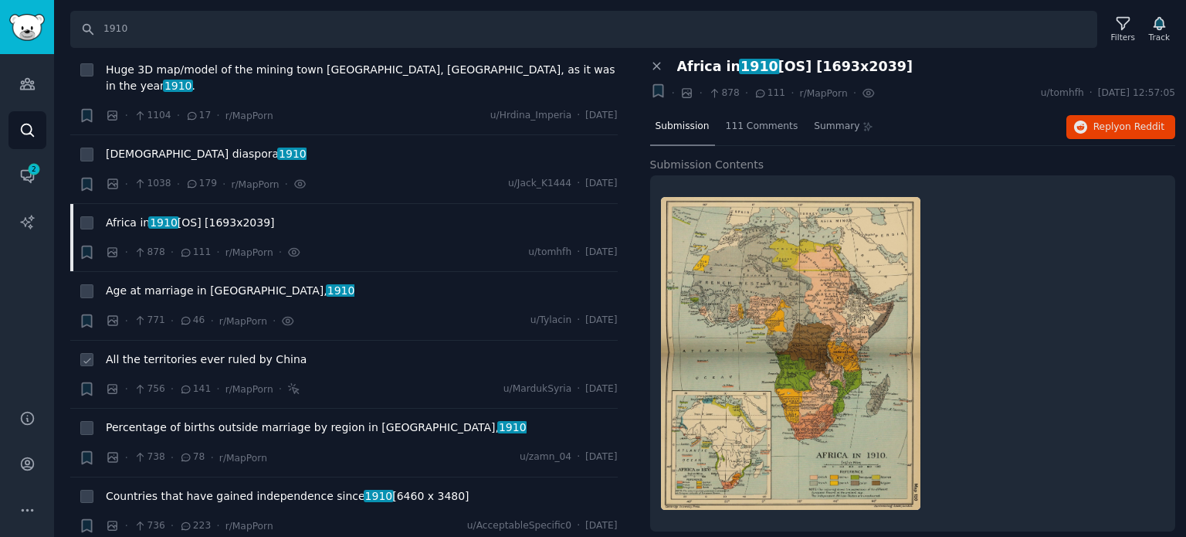
click at [185, 351] on span "All the territories ever ruled by China" at bounding box center [206, 359] width 201 height 16
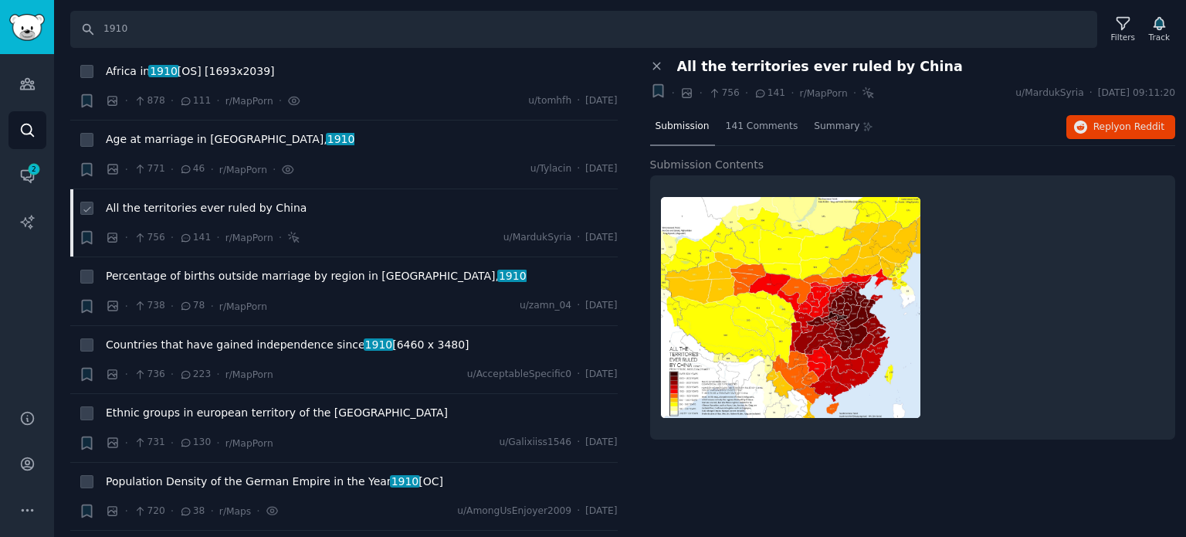
scroll to position [2625, 0]
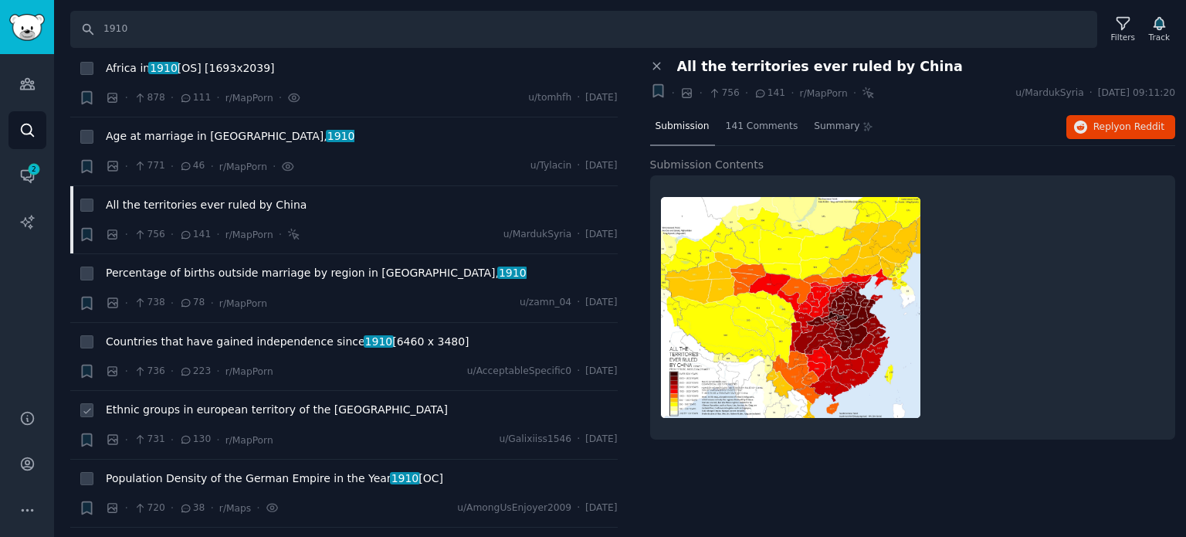
click at [181, 401] on span "Ethnic groups in european territory of the [GEOGRAPHIC_DATA]" at bounding box center [277, 409] width 342 height 16
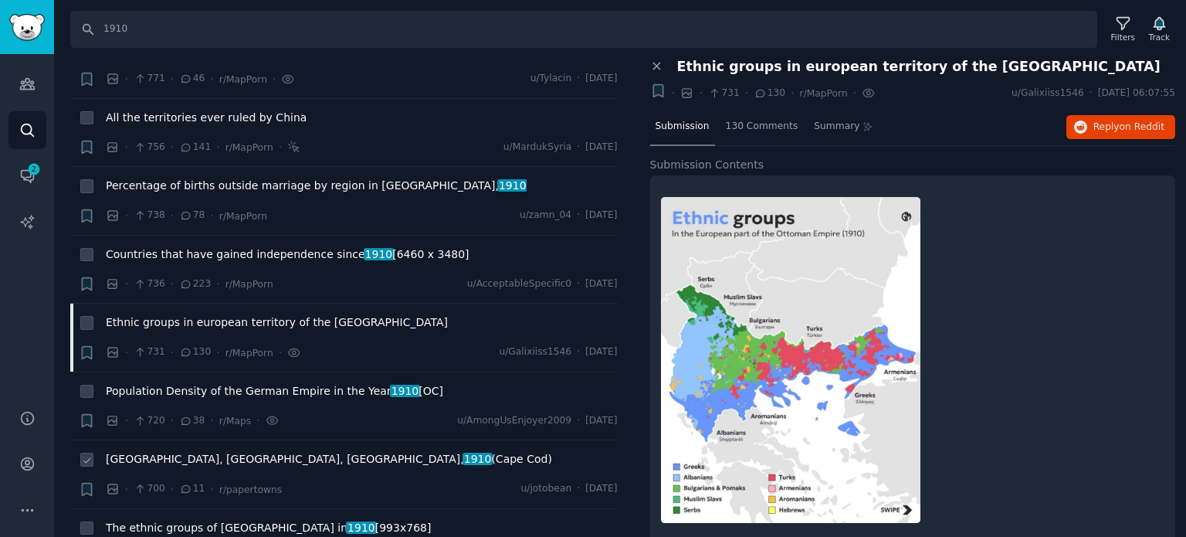
scroll to position [2779, 0]
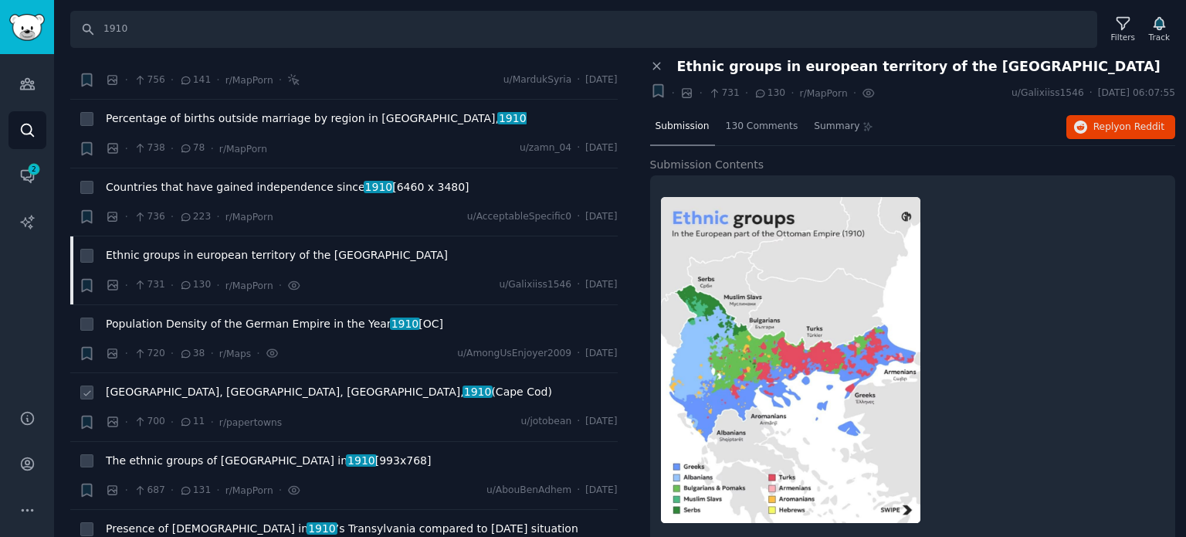
click at [185, 384] on span "[GEOGRAPHIC_DATA], [GEOGRAPHIC_DATA], [GEOGRAPHIC_DATA], 1910 ([GEOGRAPHIC_DATA…" at bounding box center [329, 392] width 446 height 16
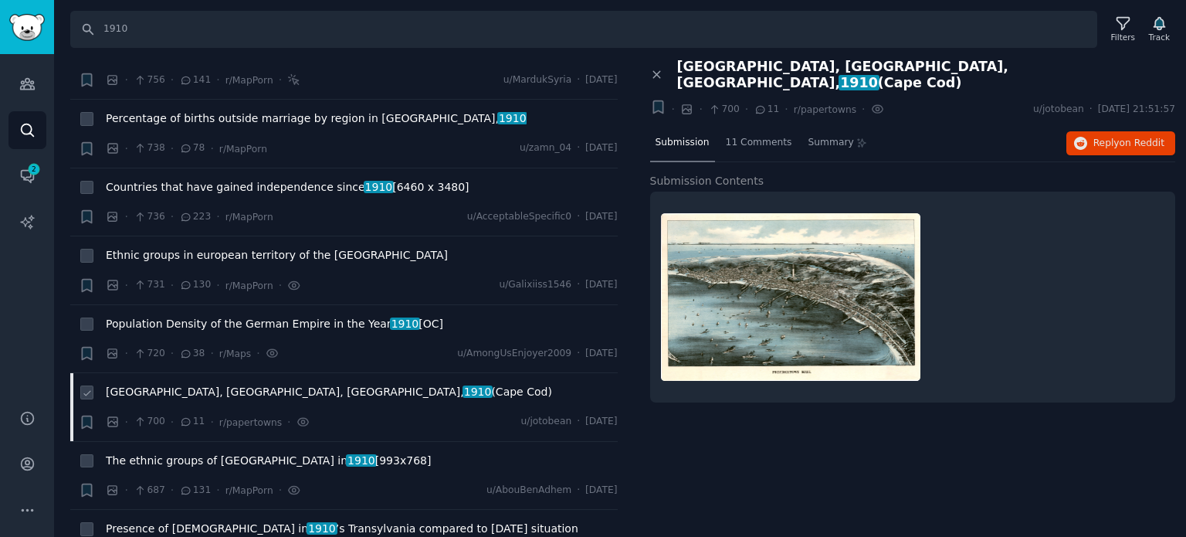
scroll to position [2934, 0]
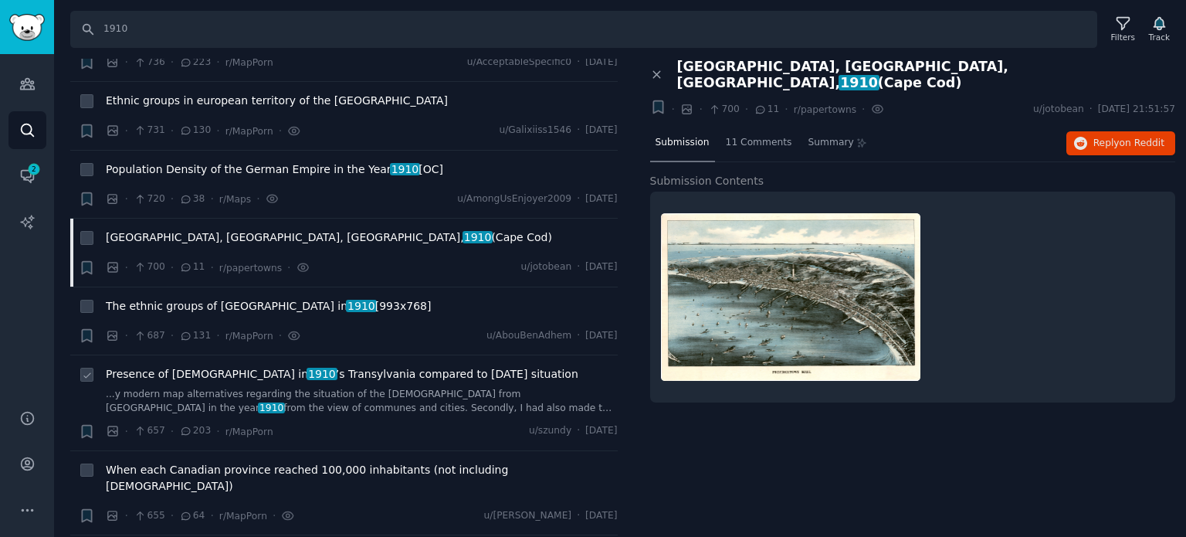
click at [188, 366] on span "Presence of [DEMOGRAPHIC_DATA] in [DATE] ’s Transylvania compared to [DATE] sit…" at bounding box center [342, 374] width 472 height 16
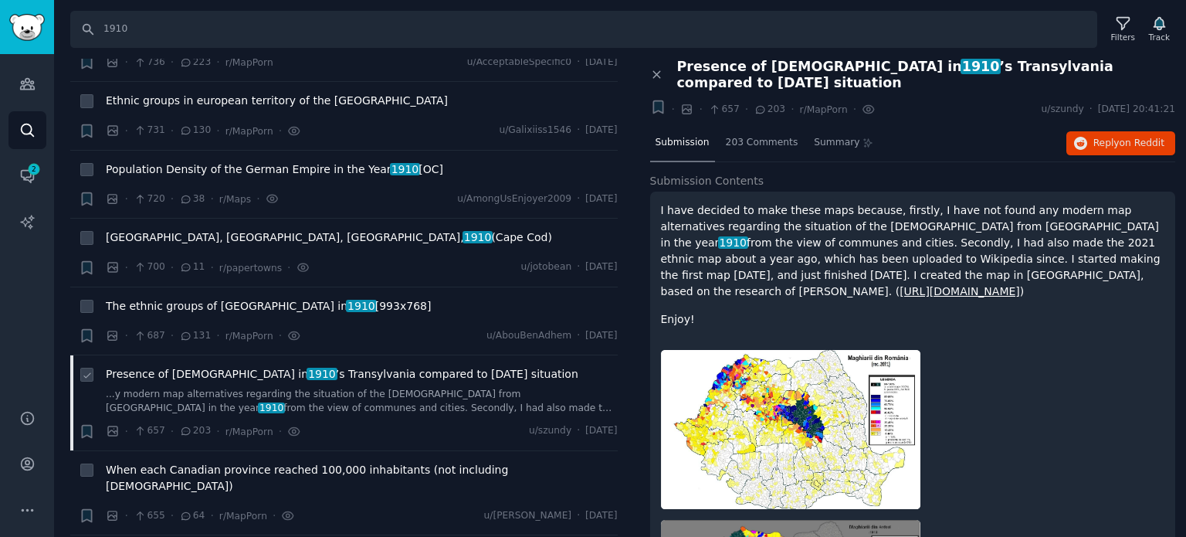
scroll to position [3088, 0]
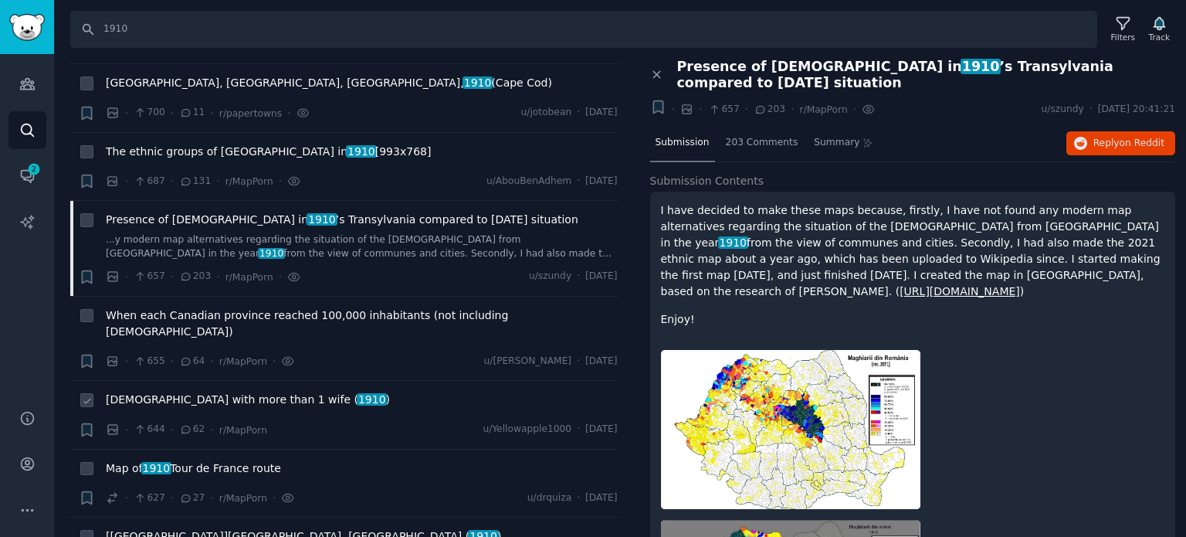
click at [191, 391] on span "[DEMOGRAPHIC_DATA] with more than 1 wife ( 1910 )" at bounding box center [248, 399] width 284 height 16
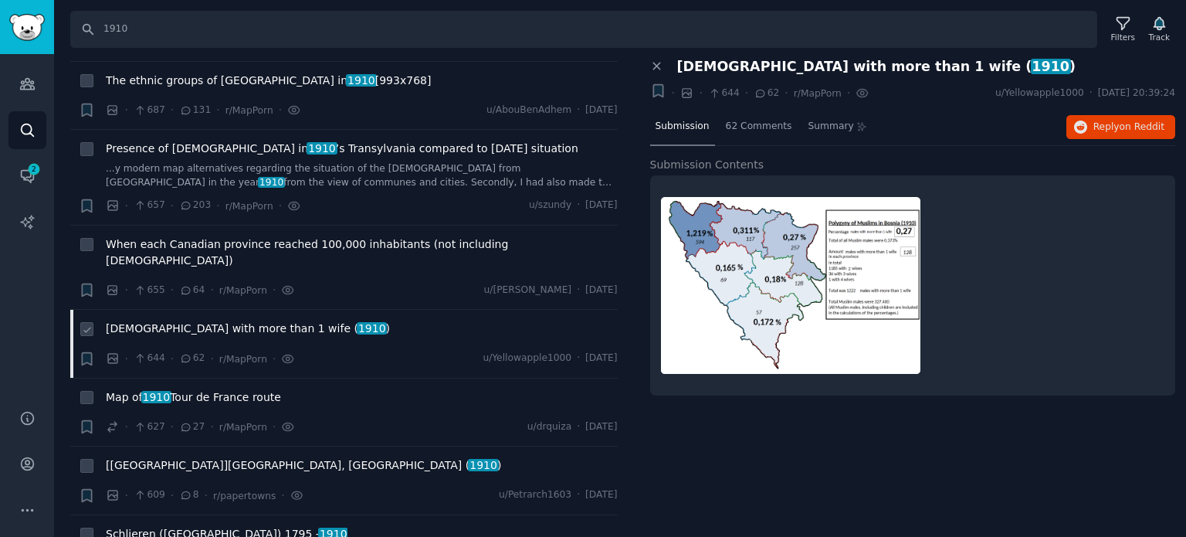
scroll to position [3242, 0]
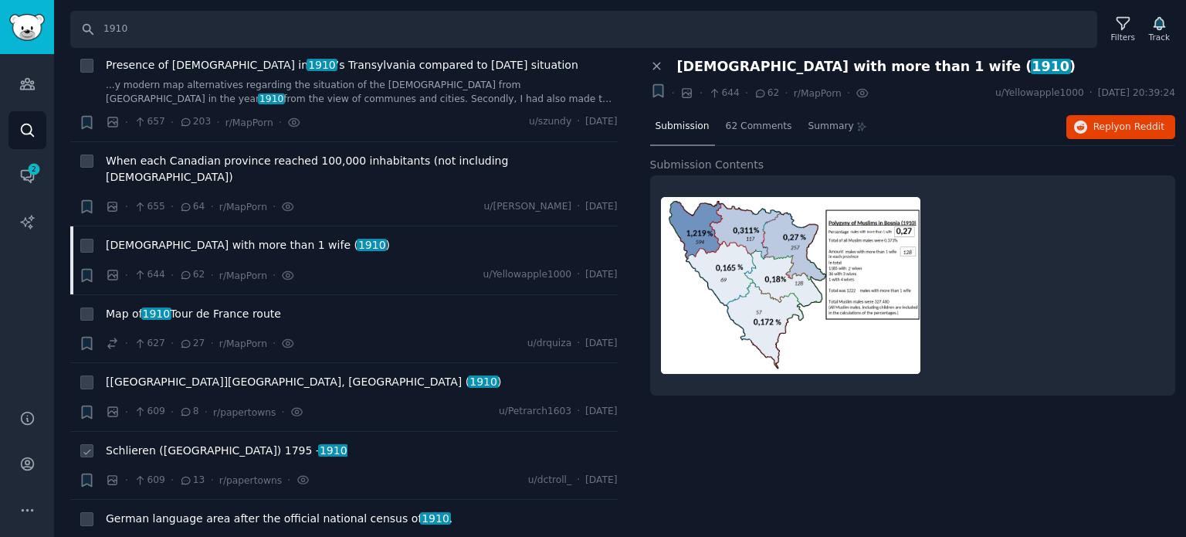
click at [174, 442] on span "Schlieren ([GEOGRAPHIC_DATA]) [DATE] - [DATE]" at bounding box center [227, 450] width 242 height 16
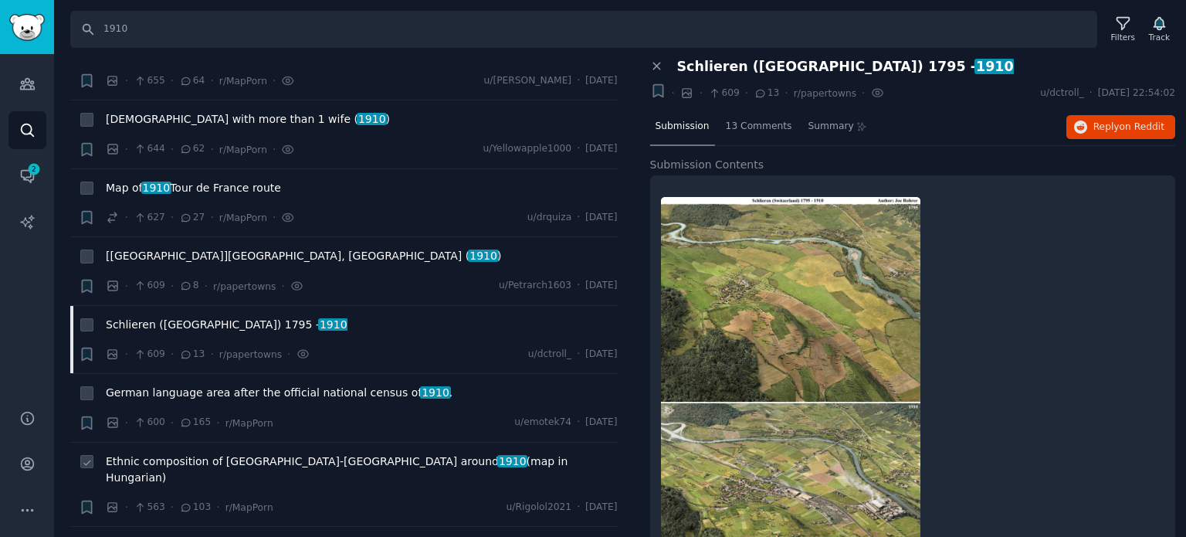
scroll to position [3397, 0]
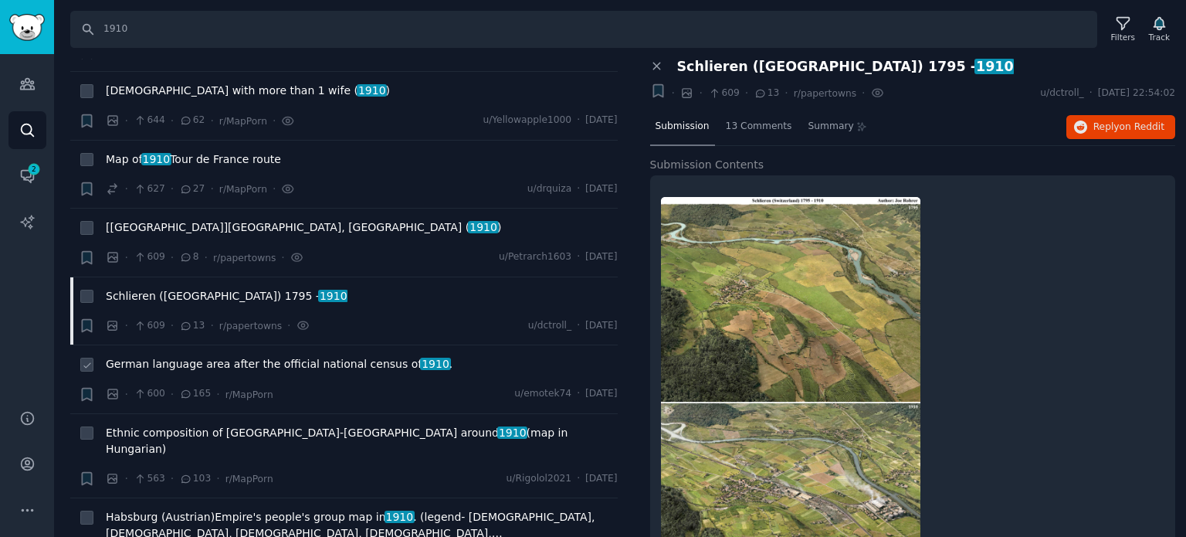
click at [230, 356] on span "German language area after the official national census of 1910 ." at bounding box center [279, 364] width 347 height 16
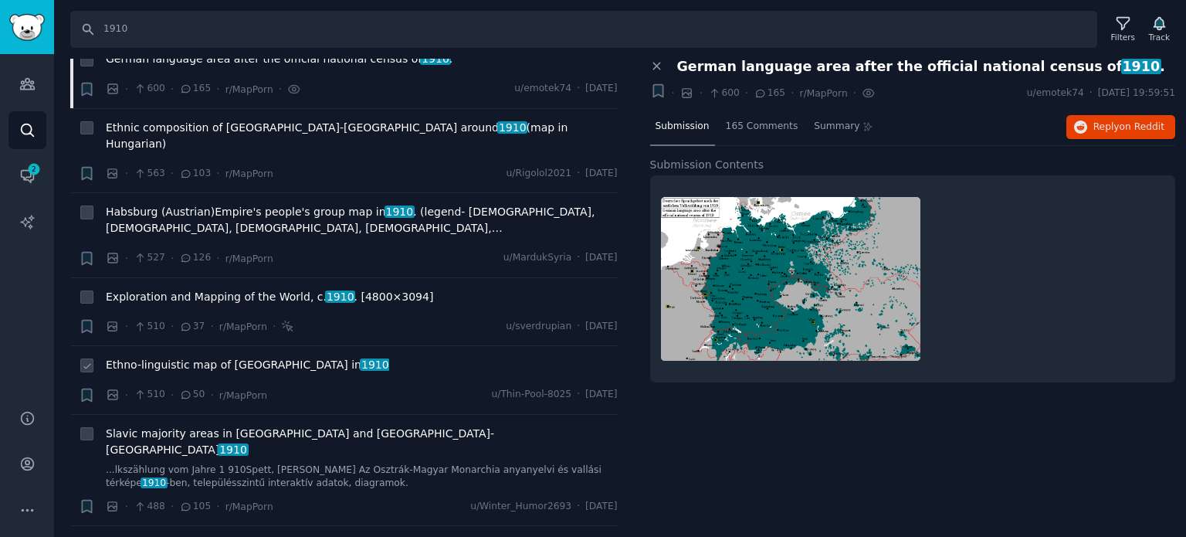
scroll to position [3706, 0]
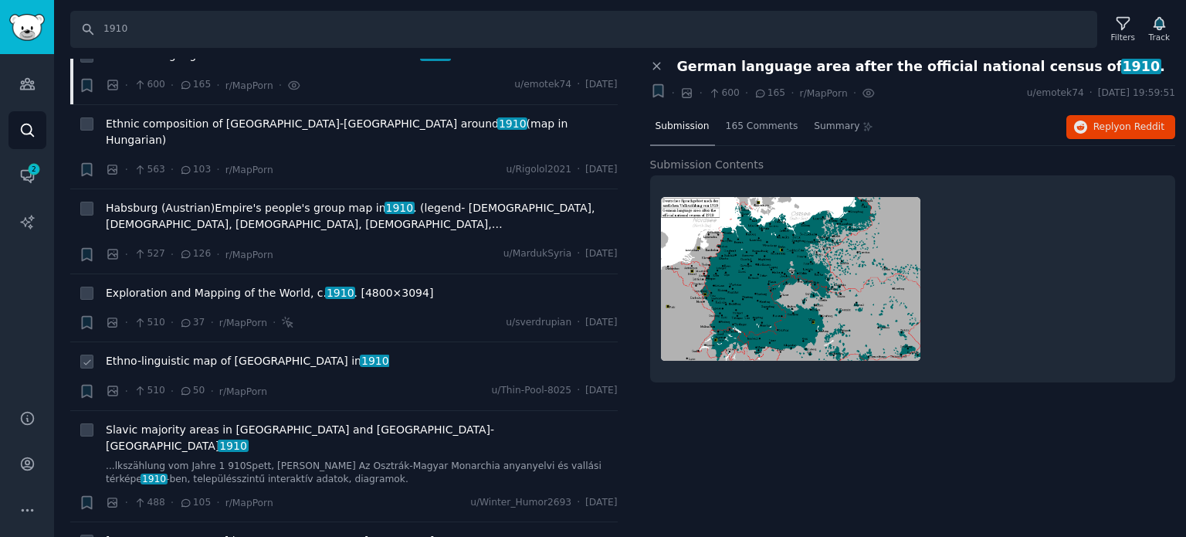
click at [207, 353] on span "Ethno-linguistic map of [GEOGRAPHIC_DATA] in [DATE]" at bounding box center [247, 361] width 283 height 16
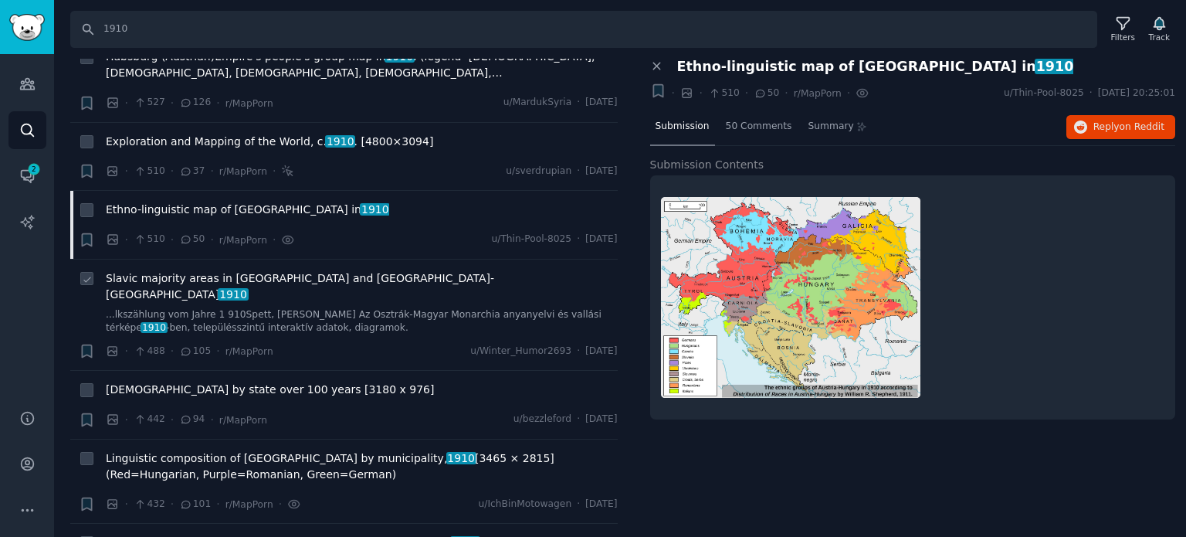
scroll to position [3860, 0]
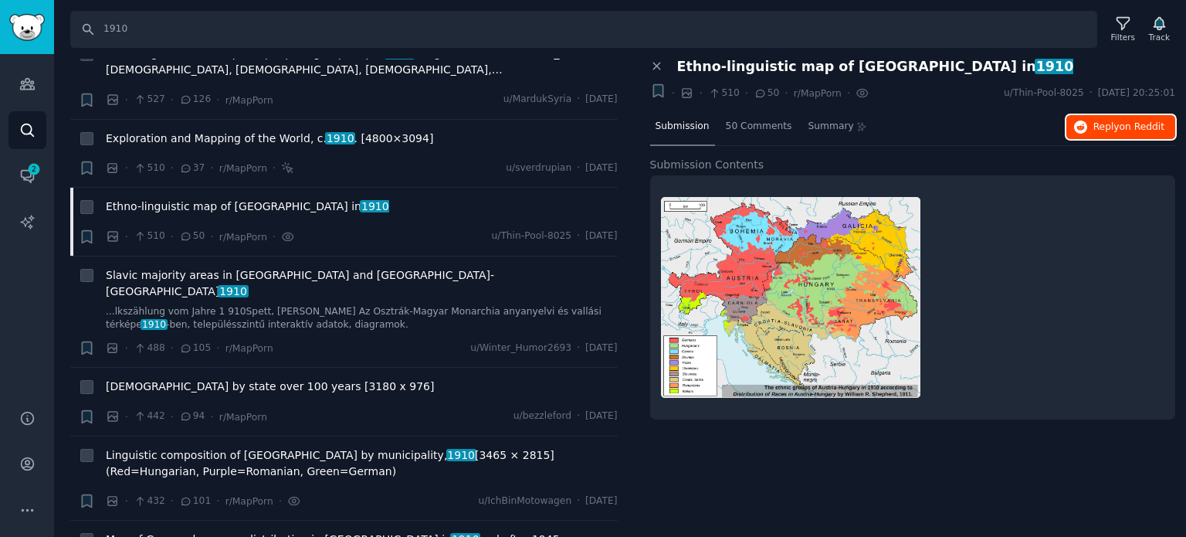
click at [1108, 125] on span "Reply on Reddit" at bounding box center [1128, 127] width 71 height 14
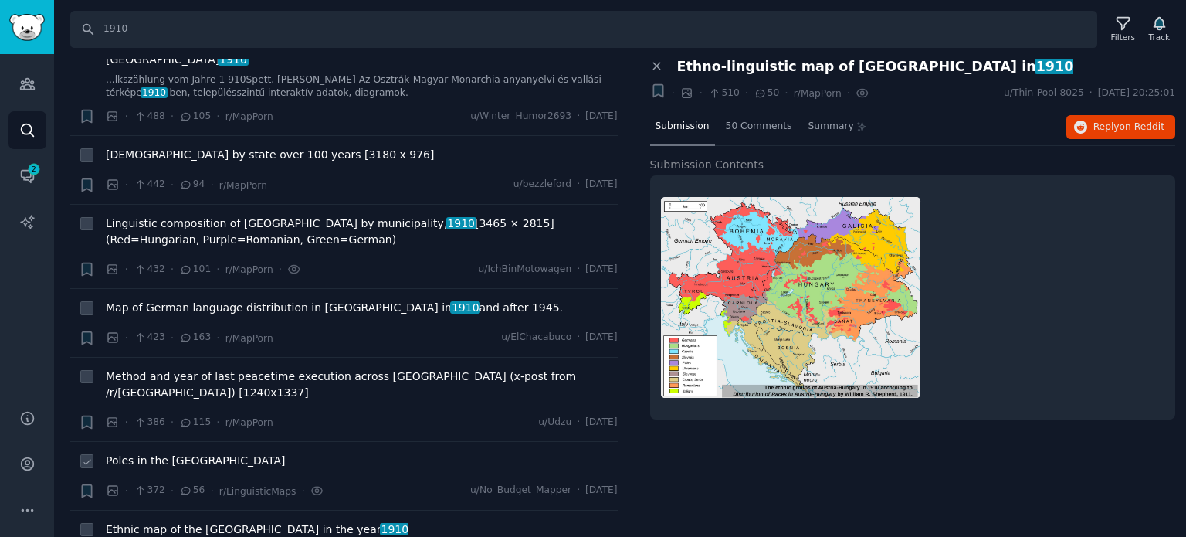
click at [187, 452] on span "Poles in the [GEOGRAPHIC_DATA]" at bounding box center [196, 460] width 180 height 16
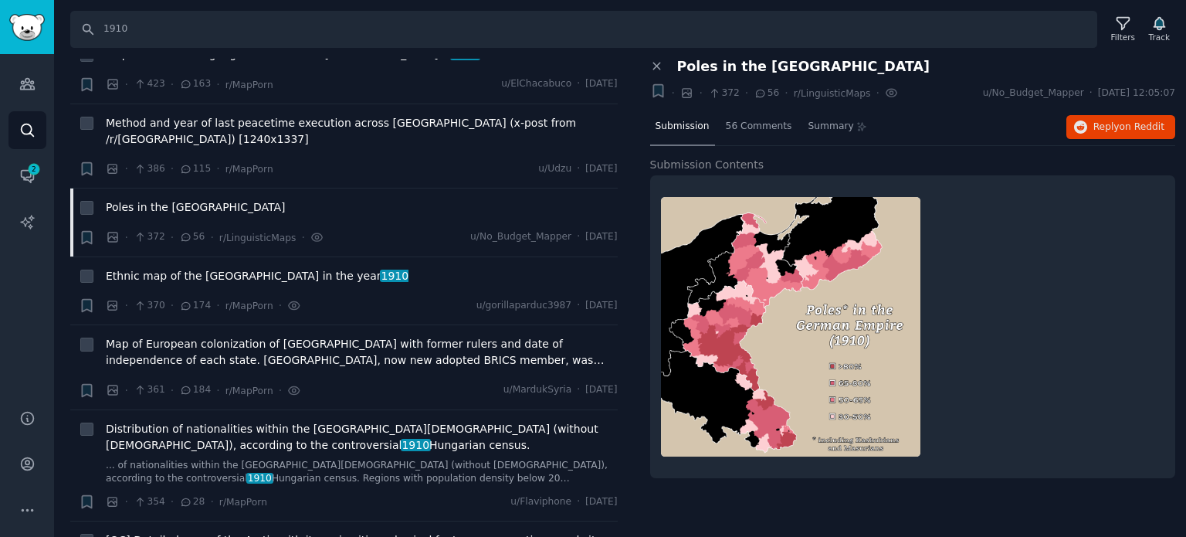
scroll to position [4478, 0]
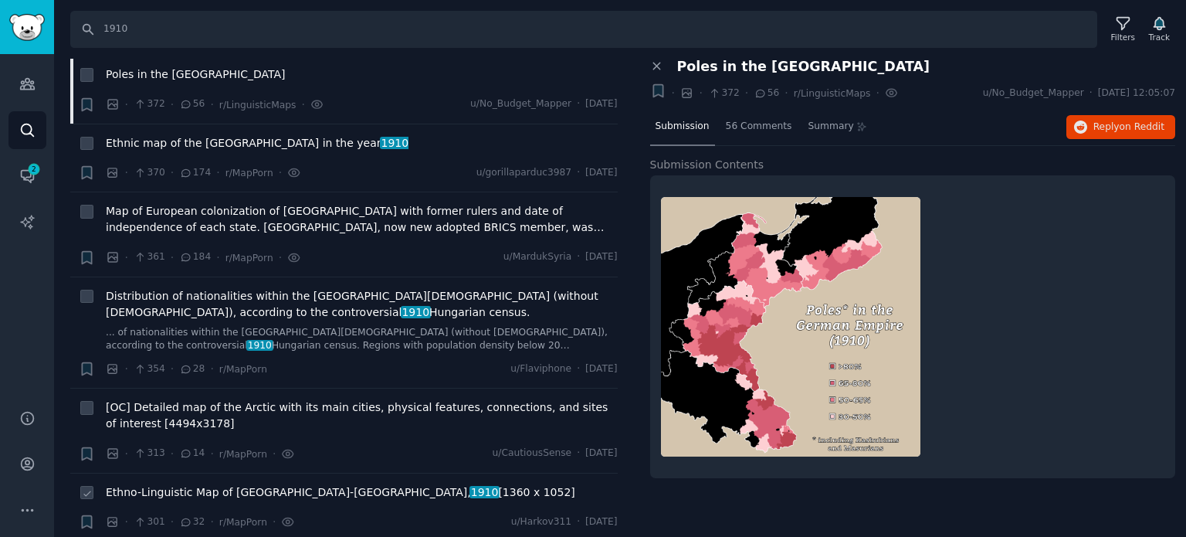
click at [204, 484] on span "Ethno-Linguistic Map of [GEOGRAPHIC_DATA]-[GEOGRAPHIC_DATA], 1910 [1360 x 1052]" at bounding box center [340, 492] width 469 height 16
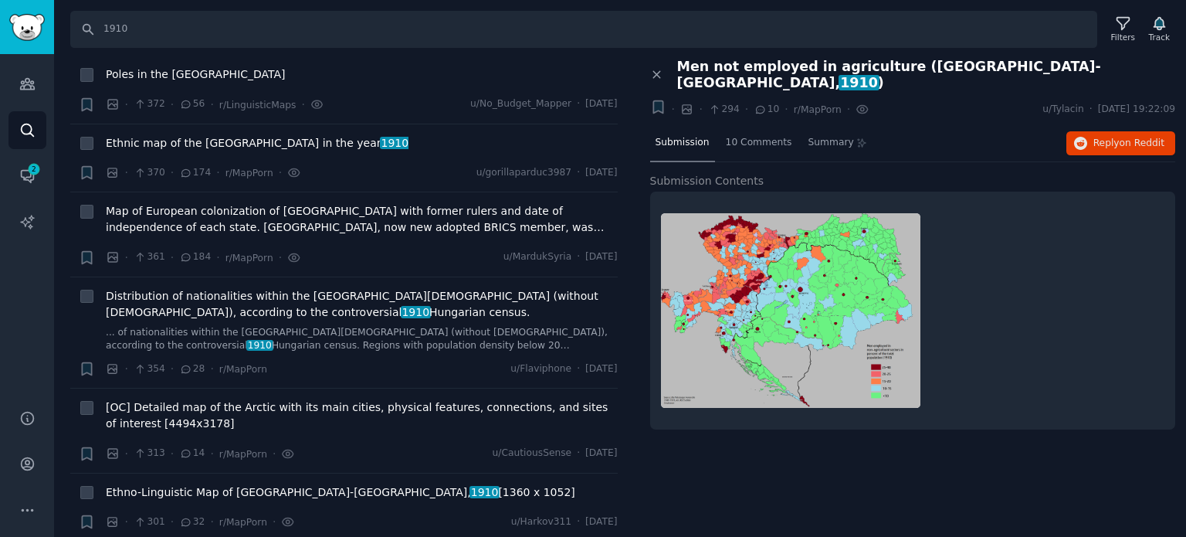
scroll to position [4632, 0]
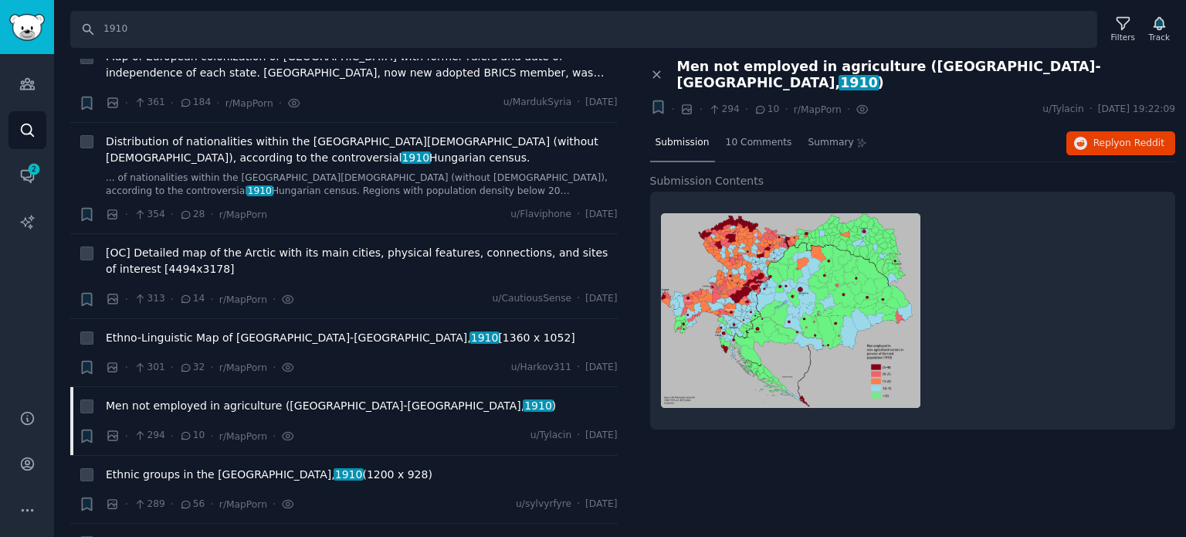
click at [192, 534] on span "Austria-[GEOGRAPHIC_DATA] as of 1878" at bounding box center [214, 542] width 216 height 16
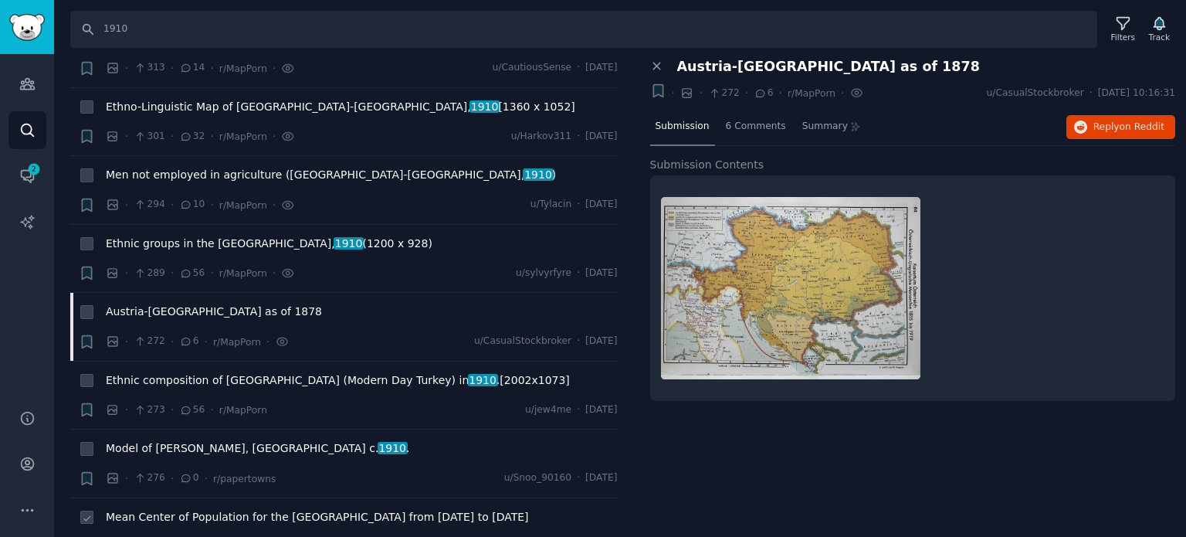
scroll to position [4864, 0]
click at [179, 439] on span "Model of [PERSON_NAME], [GEOGRAPHIC_DATA] c. [DATE] ." at bounding box center [257, 447] width 303 height 16
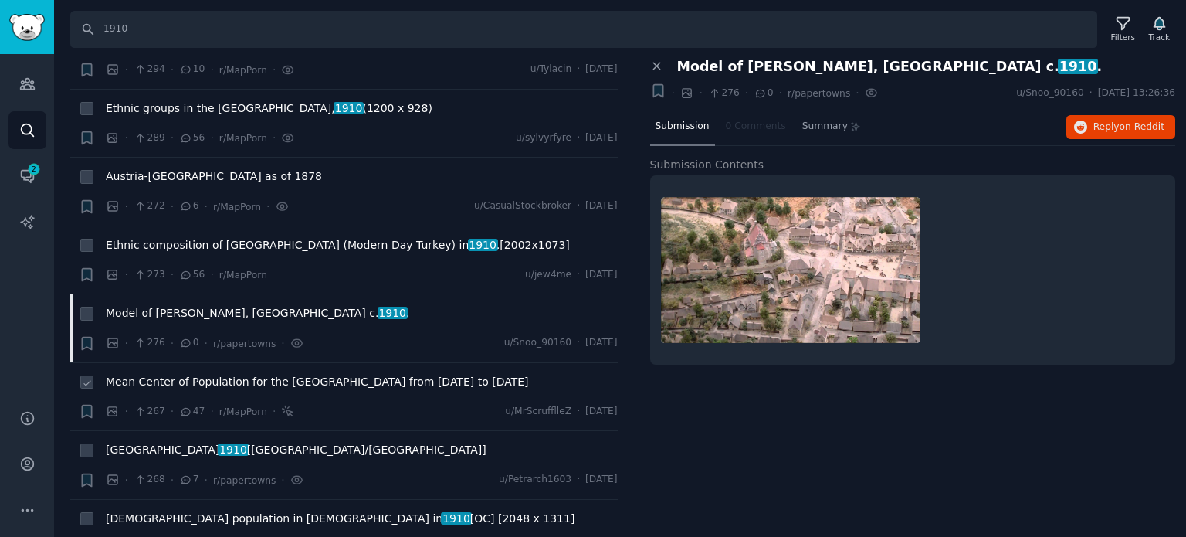
scroll to position [5018, 0]
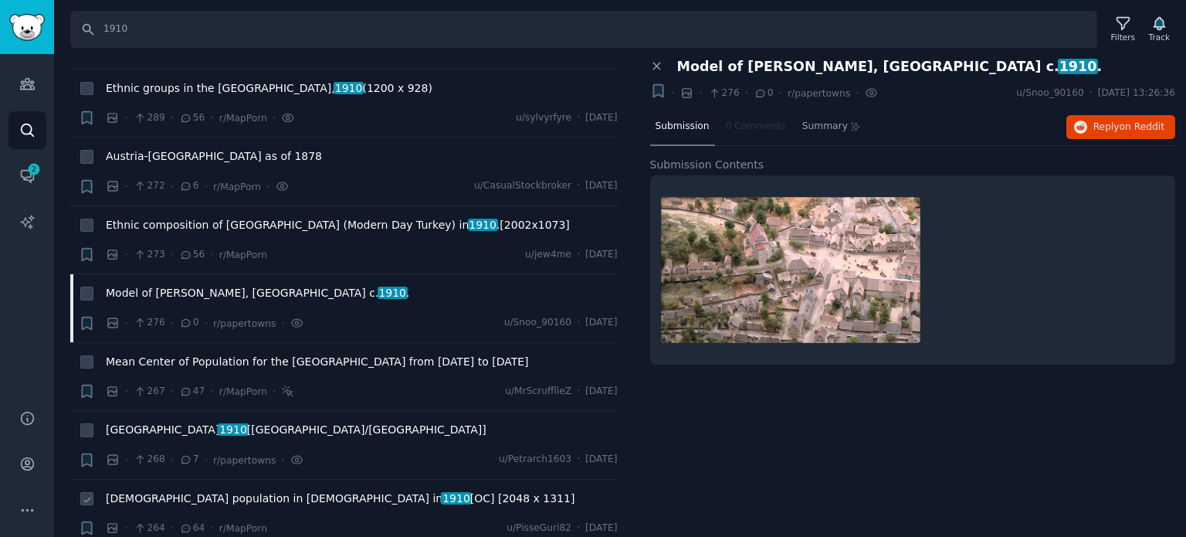
click at [174, 490] on span "[DEMOGRAPHIC_DATA] population in [DEMOGRAPHIC_DATA] in [DATE] [OC] [2048 x 1311]" at bounding box center [340, 498] width 469 height 16
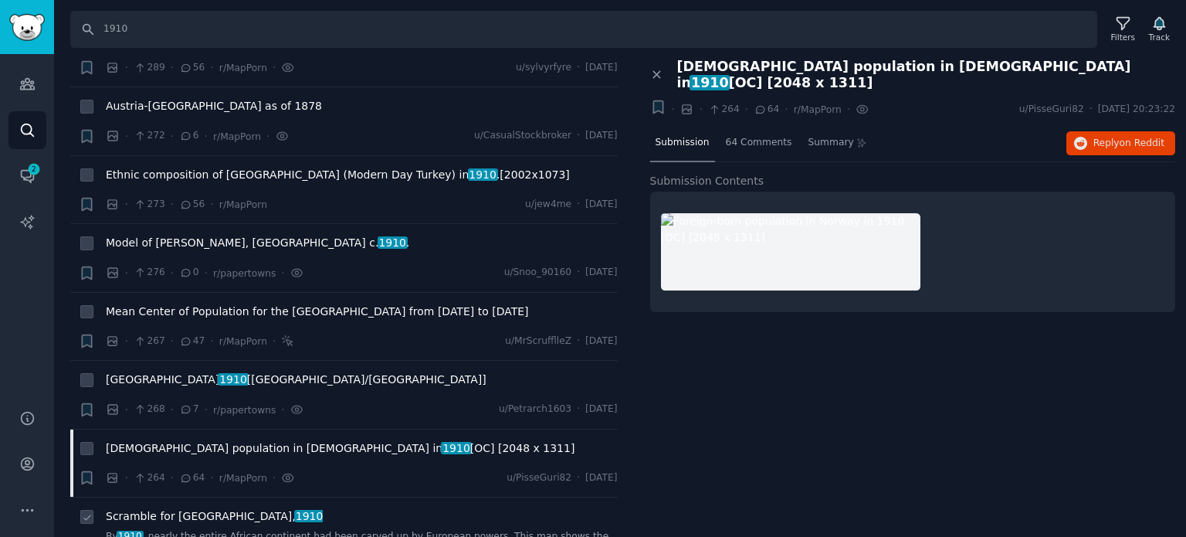
scroll to position [5095, 0]
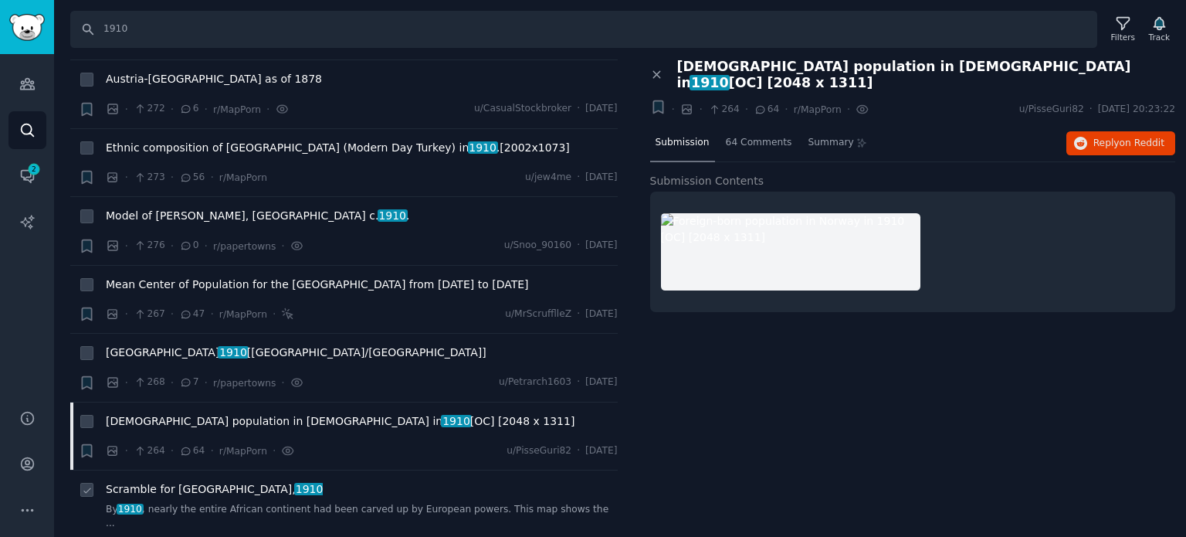
click at [173, 481] on span "Scramble for Africa, 1910" at bounding box center [214, 489] width 217 height 16
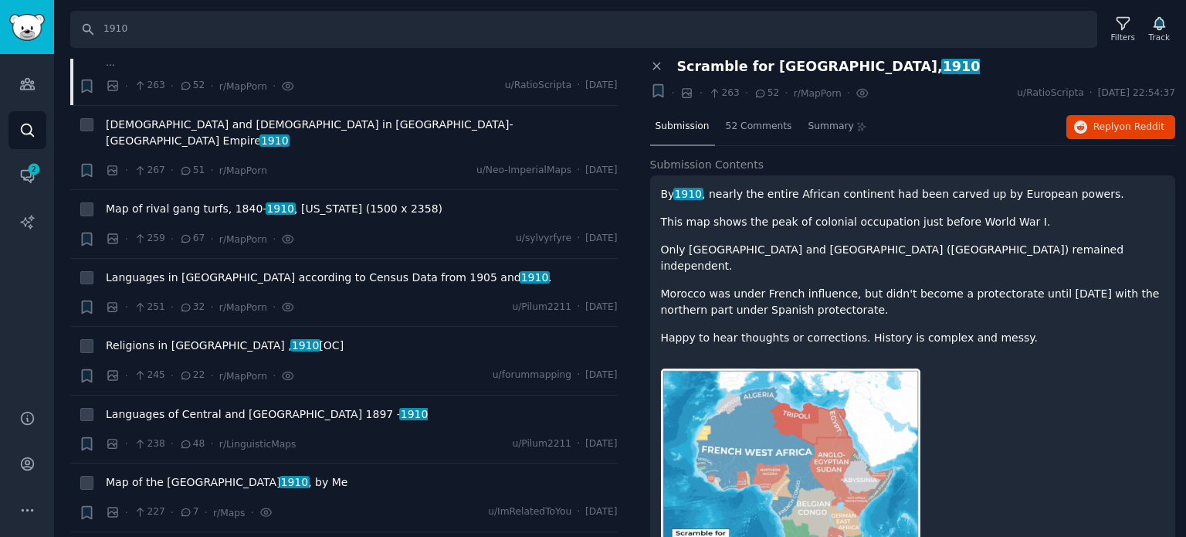
scroll to position [5559, 0]
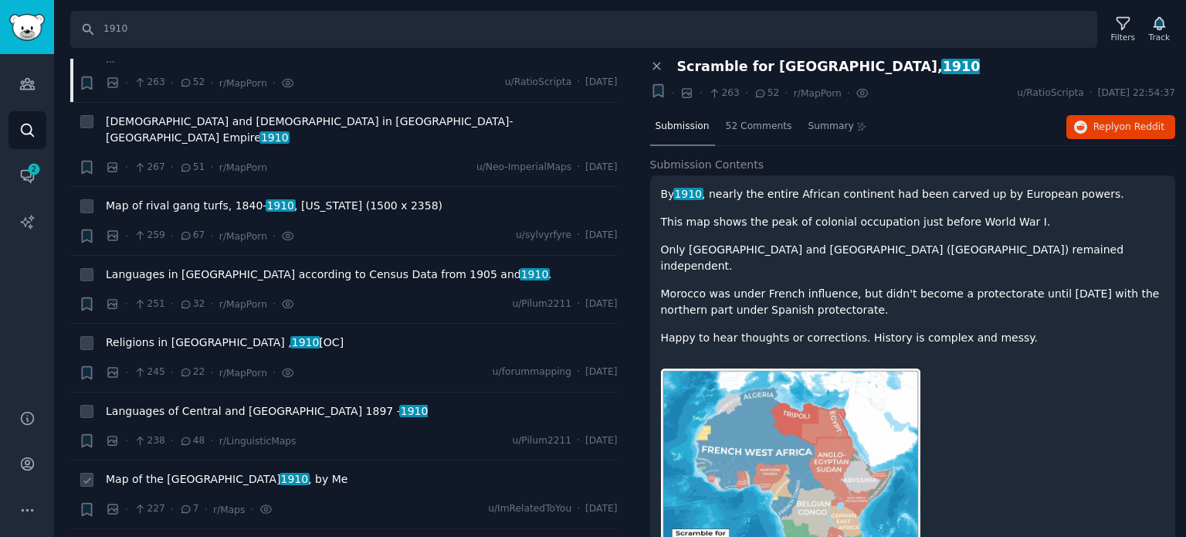
click at [184, 471] on span "Map of the [GEOGRAPHIC_DATA] 1910 , by Me" at bounding box center [227, 479] width 242 height 16
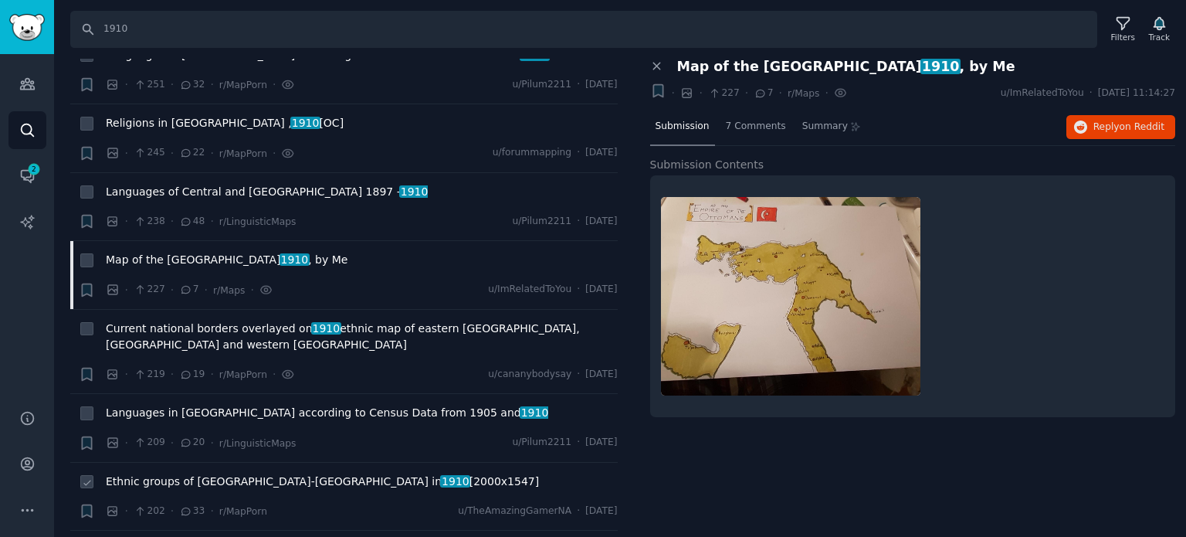
scroll to position [5790, 0]
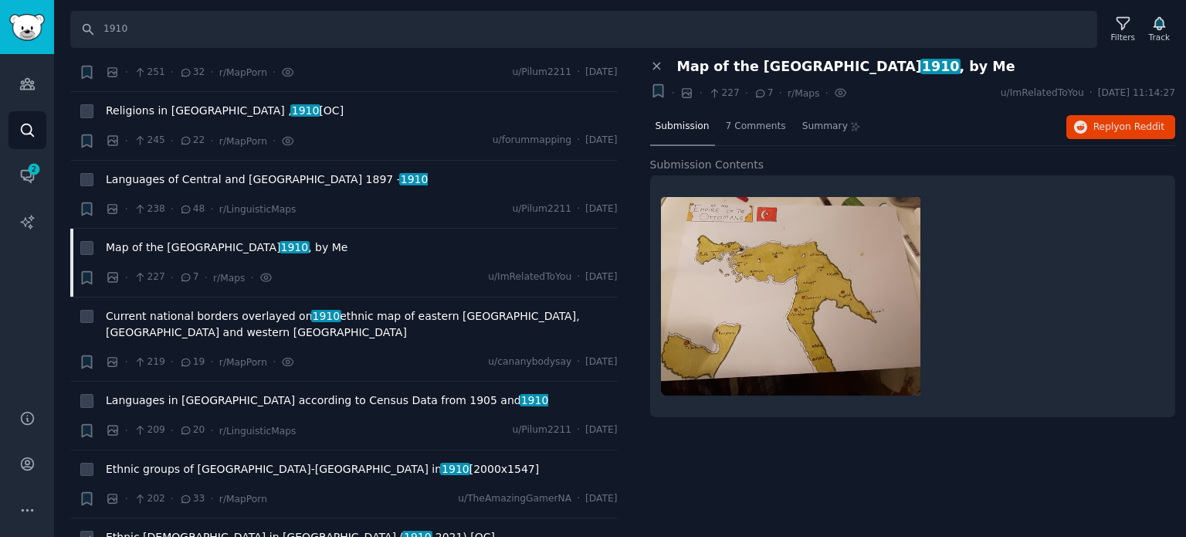
click at [157, 529] on span "Ethnic [DEMOGRAPHIC_DATA] in [GEOGRAPHIC_DATA] ( [DATE] -[DATE]) [OC]" at bounding box center [300, 537] width 389 height 16
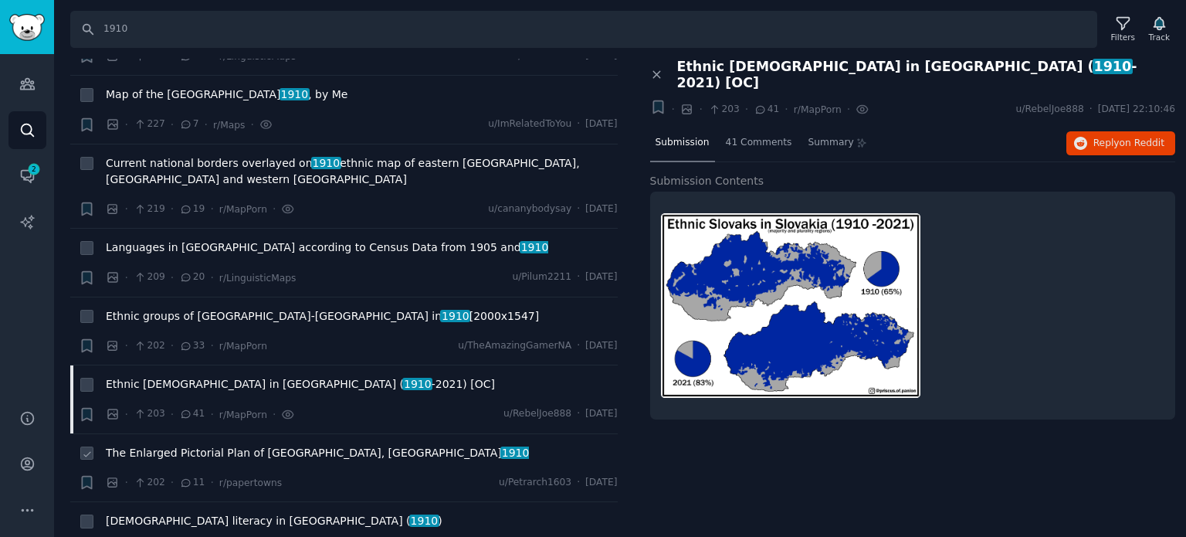
scroll to position [5945, 0]
click at [175, 443] on span "The Enlarged Pictorial Plan of [GEOGRAPHIC_DATA], [GEOGRAPHIC_DATA] 1910" at bounding box center [317, 451] width 423 height 16
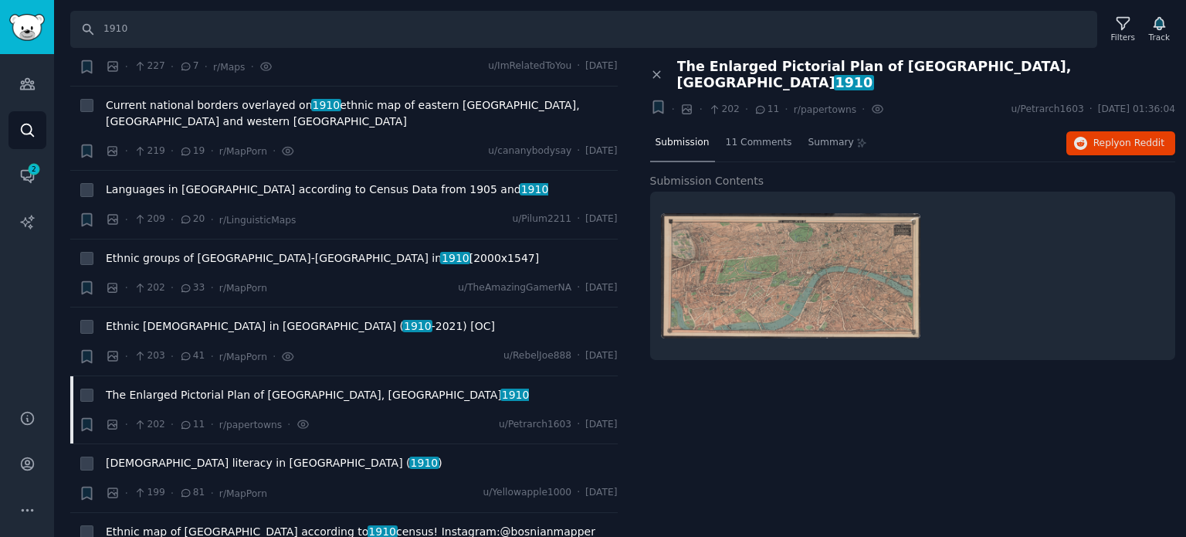
scroll to position [6099, 0]
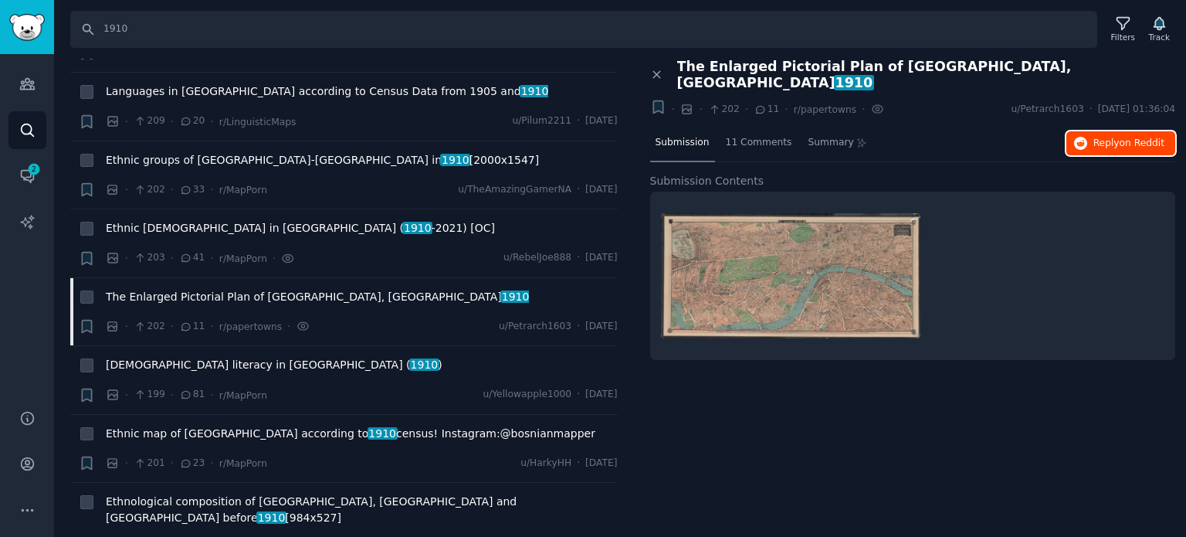
click at [1096, 133] on button "Reply on Reddit" at bounding box center [1120, 143] width 109 height 25
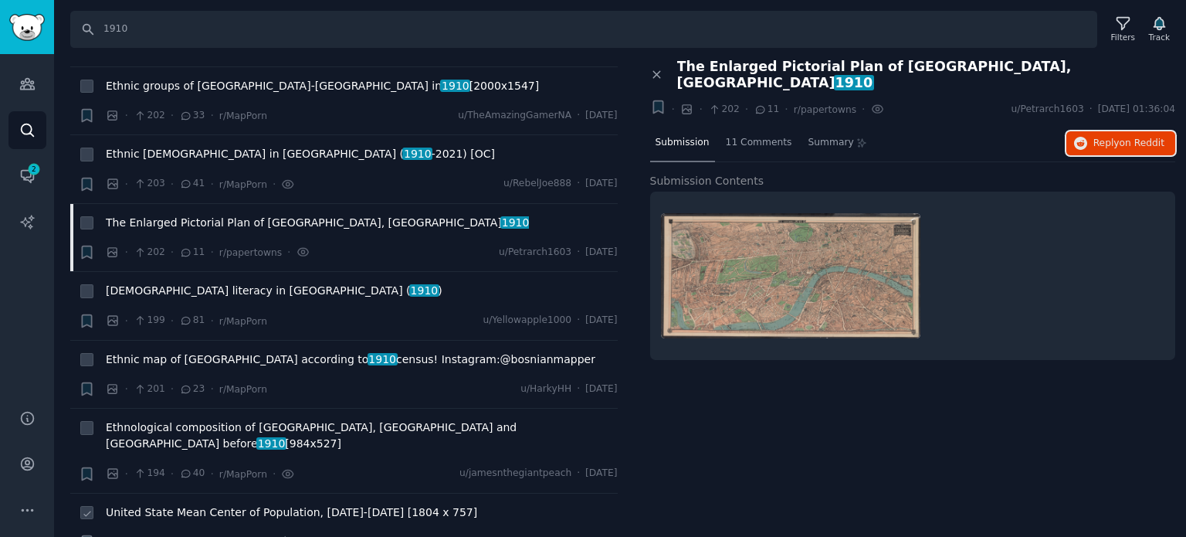
scroll to position [6176, 0]
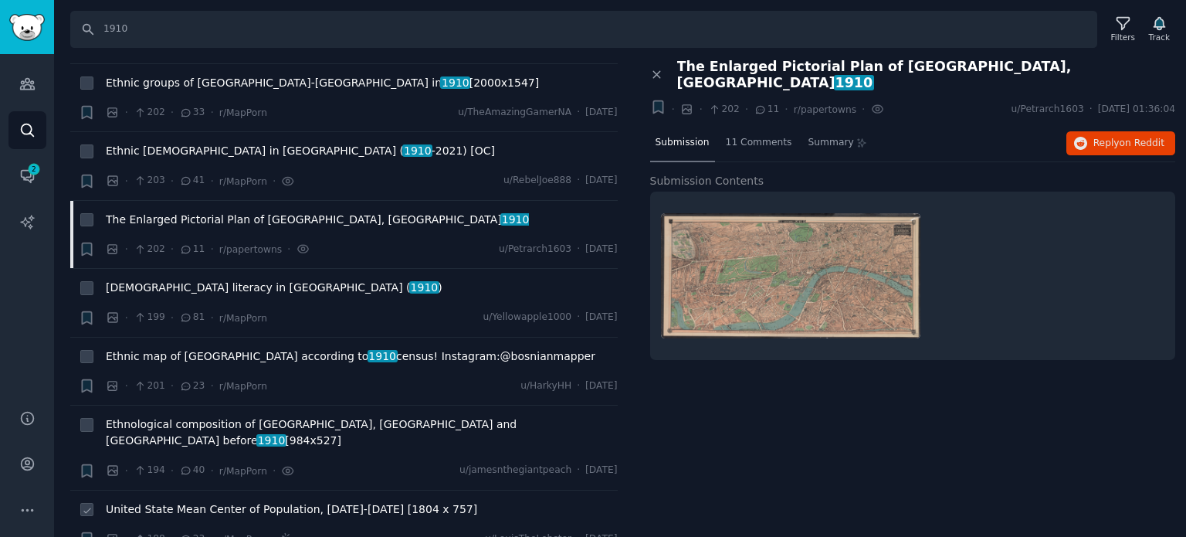
click at [219, 501] on span "United State Mean Center of Population, [DATE]-[DATE] [1804 x 757]" at bounding box center [291, 509] width 371 height 16
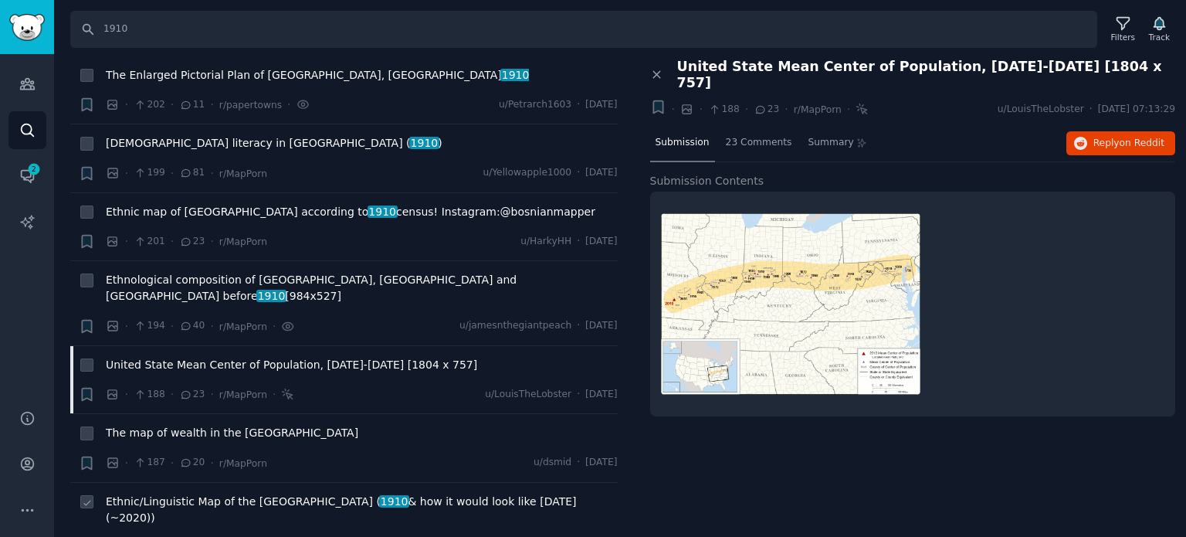
scroll to position [6331, 0]
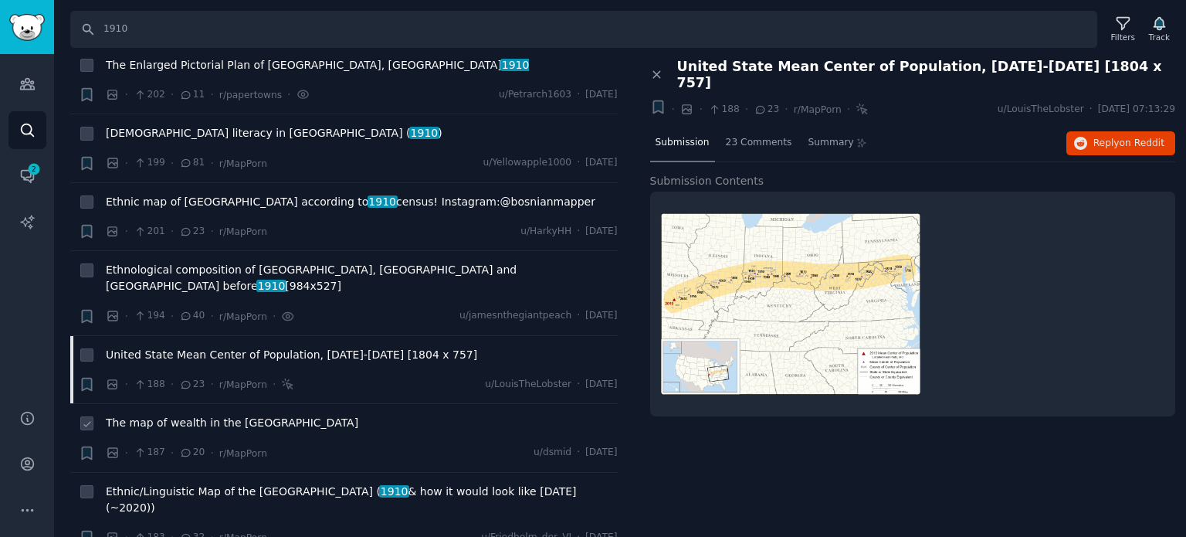
click at [194, 415] on span "The map of wealth in the [GEOGRAPHIC_DATA]" at bounding box center [232, 423] width 252 height 16
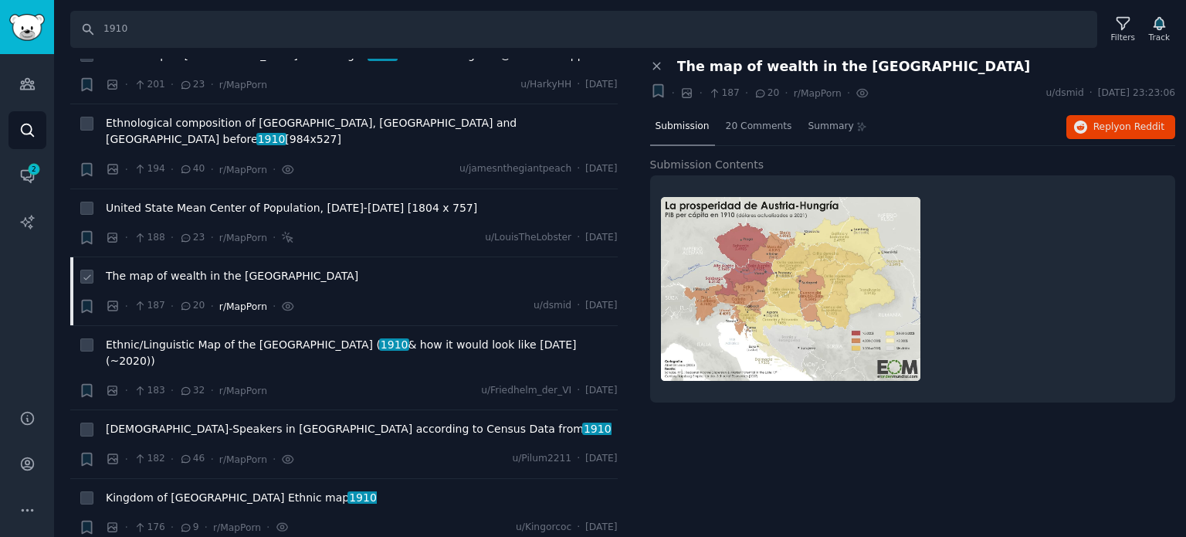
scroll to position [6485, 0]
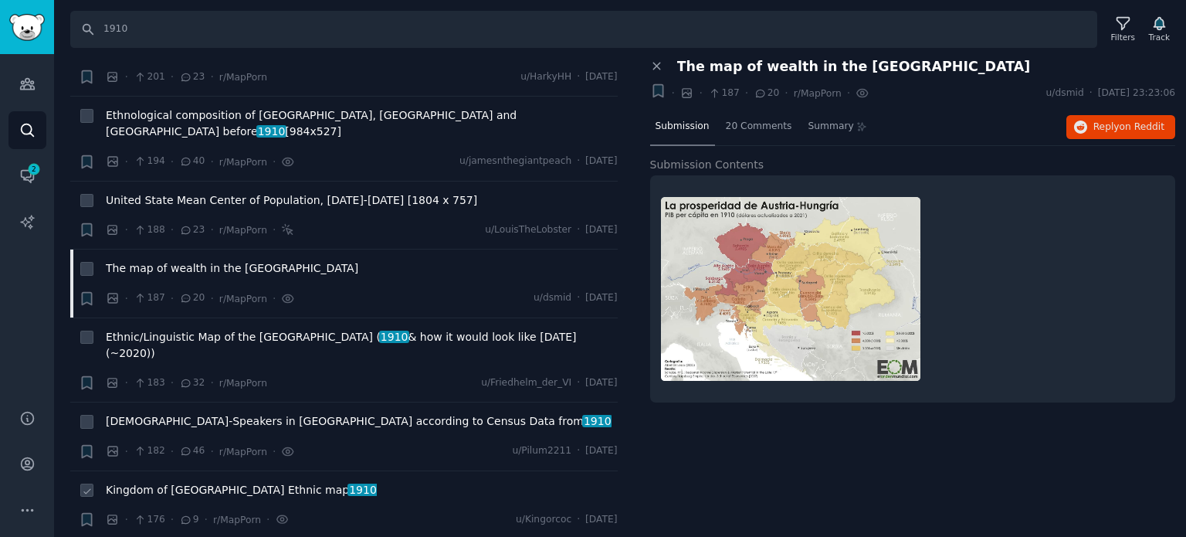
click at [156, 482] on span "Kingdom of Hungary Ethnic map 1910" at bounding box center [241, 490] width 271 height 16
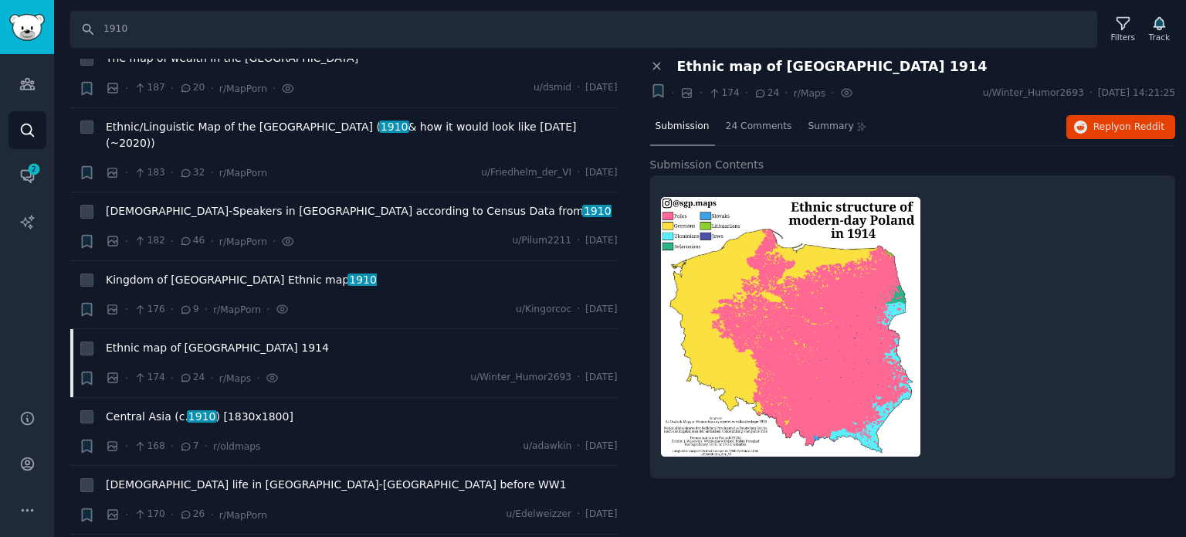
scroll to position [6794, 0]
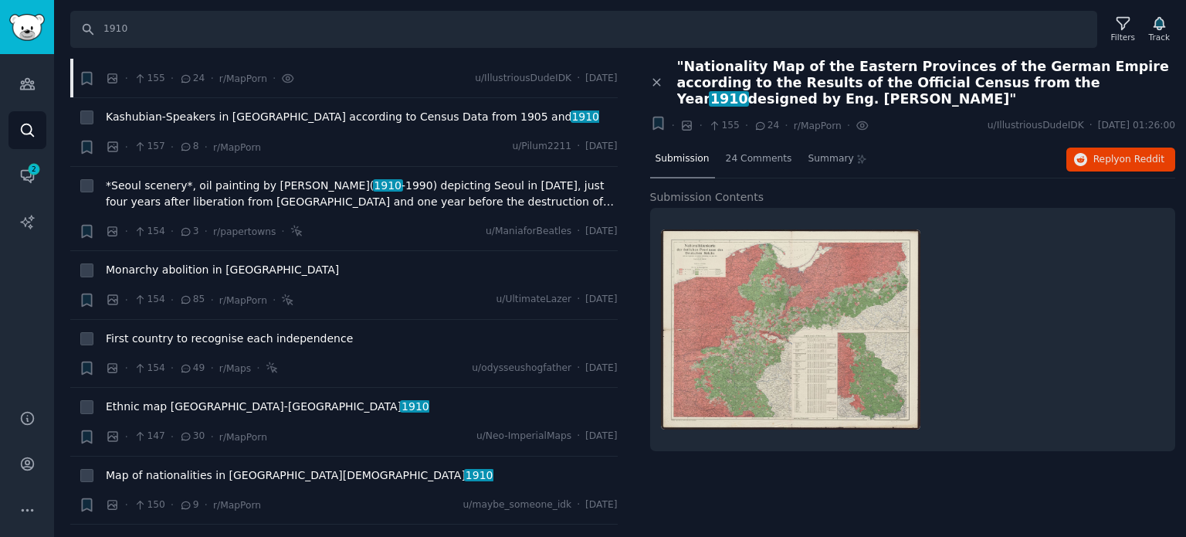
scroll to position [7643, 0]
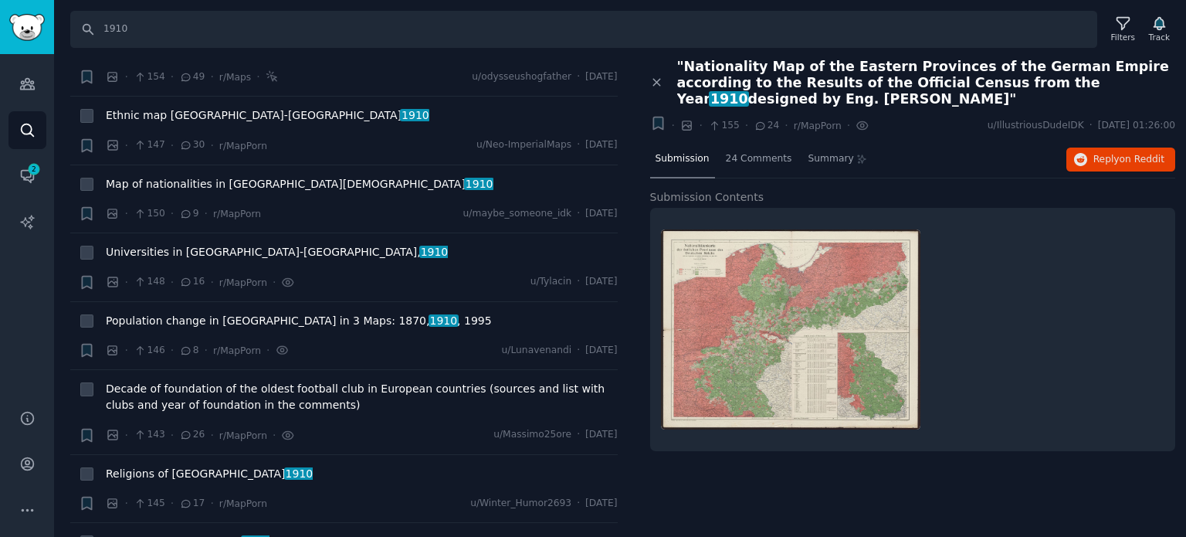
click at [169, 533] on span "Foreign stock population, 1910" at bounding box center [188, 541] width 164 height 16
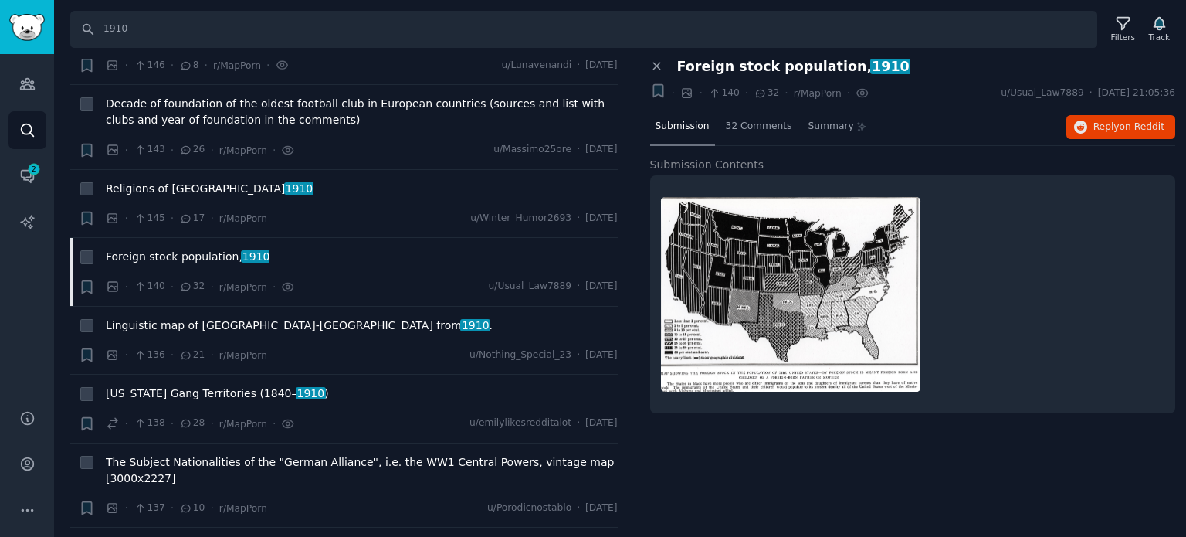
scroll to position [7952, 0]
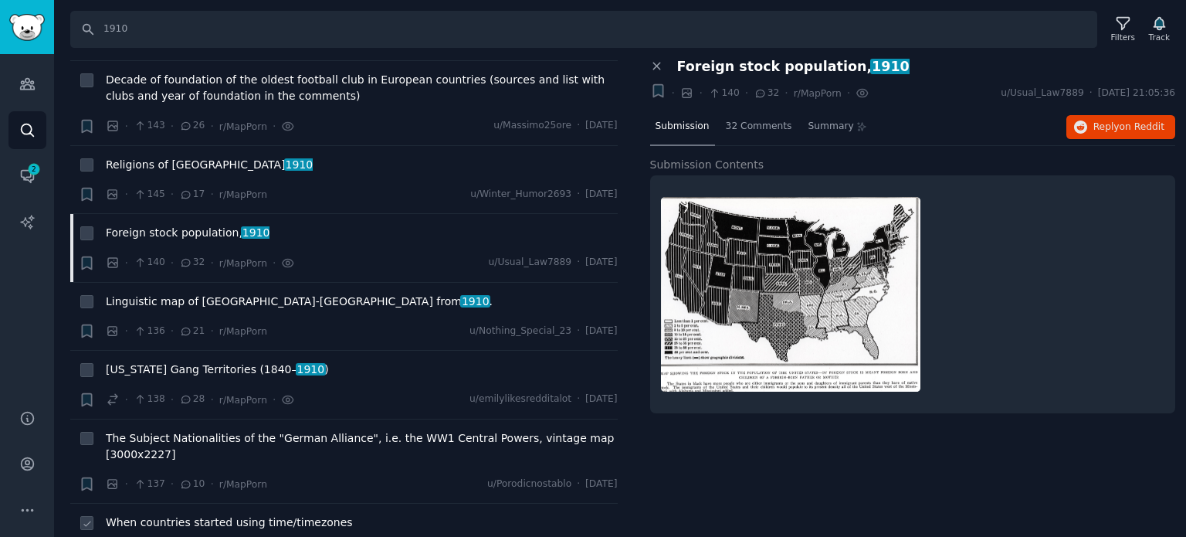
click at [193, 514] on span "When countries started using time/timezones" at bounding box center [229, 522] width 247 height 16
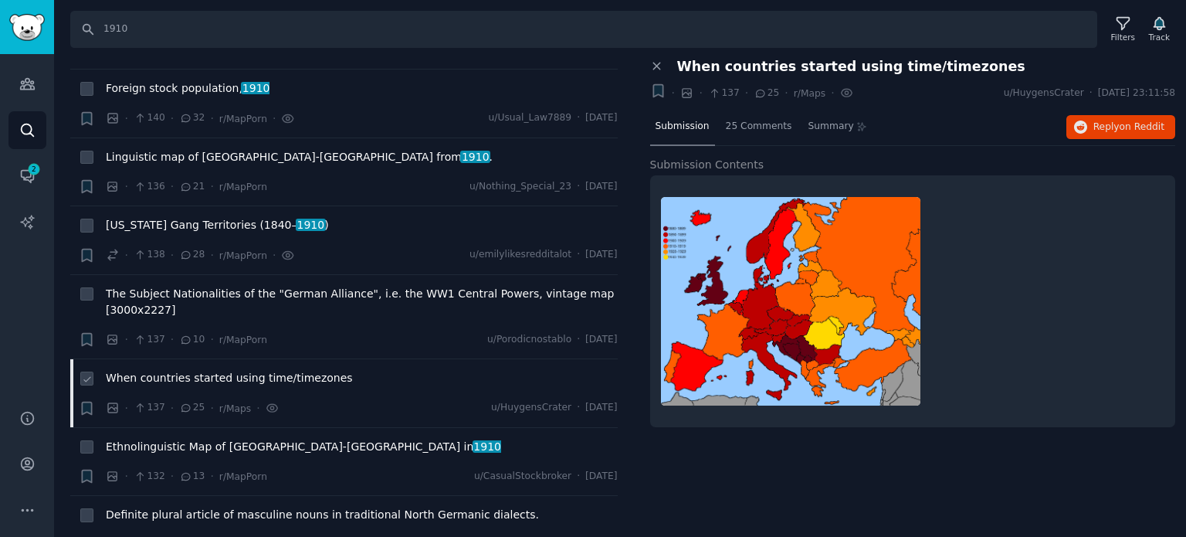
scroll to position [8106, 0]
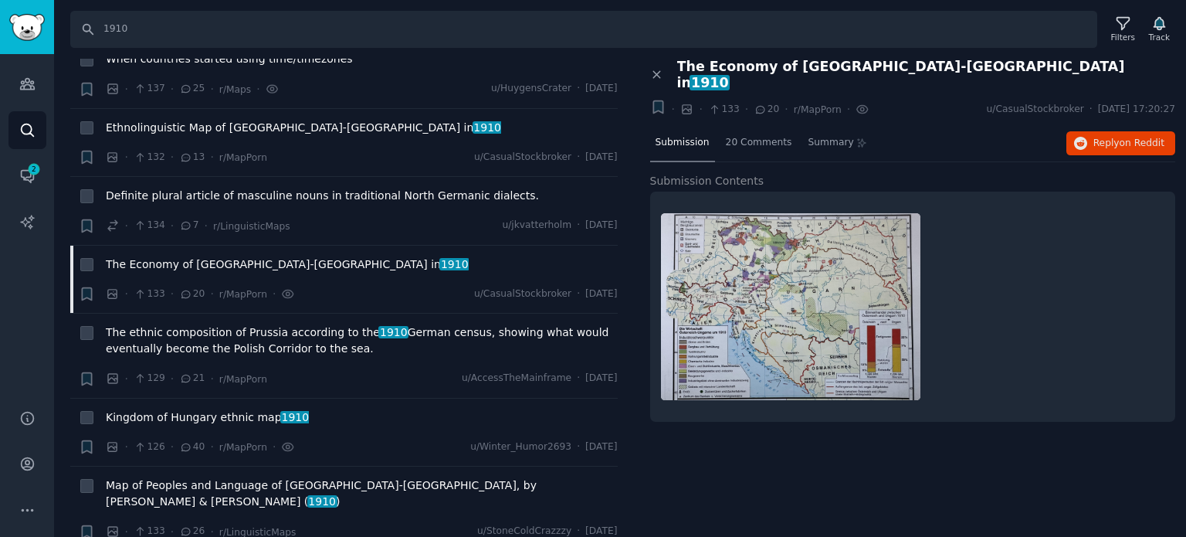
scroll to position [8492, 0]
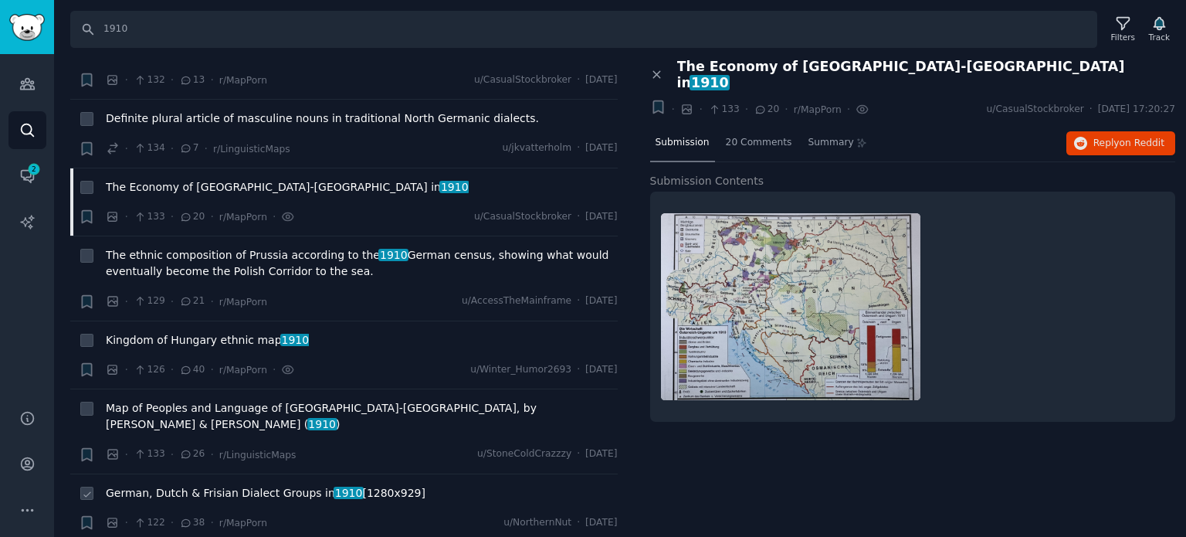
click at [230, 485] on span "German, Dutch & Frisian Dialect Groups in [DATE] [1280x929]" at bounding box center [266, 493] width 320 height 16
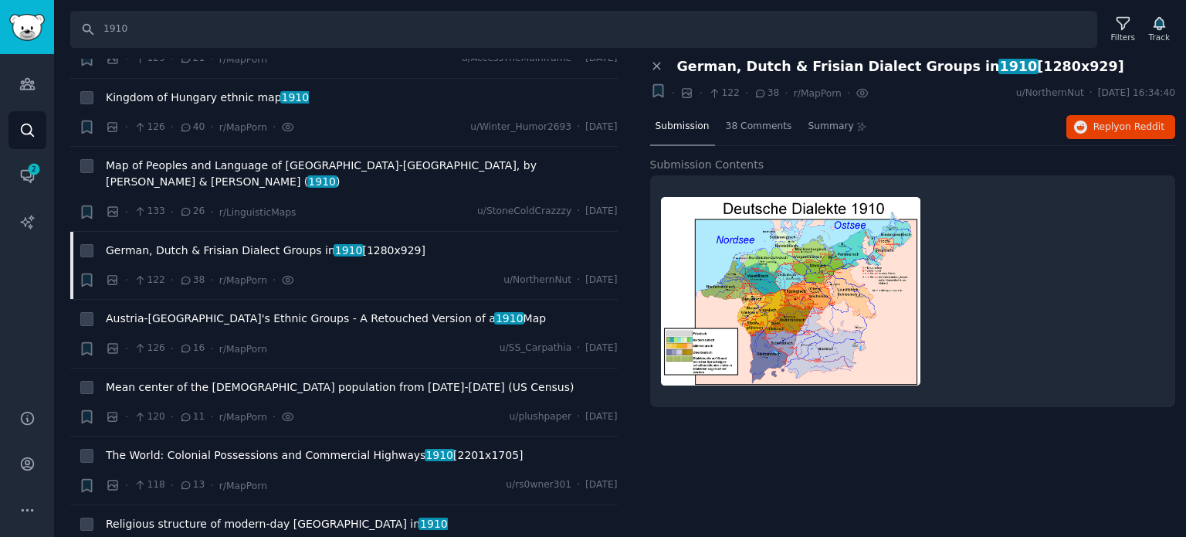
scroll to position [8878, 0]
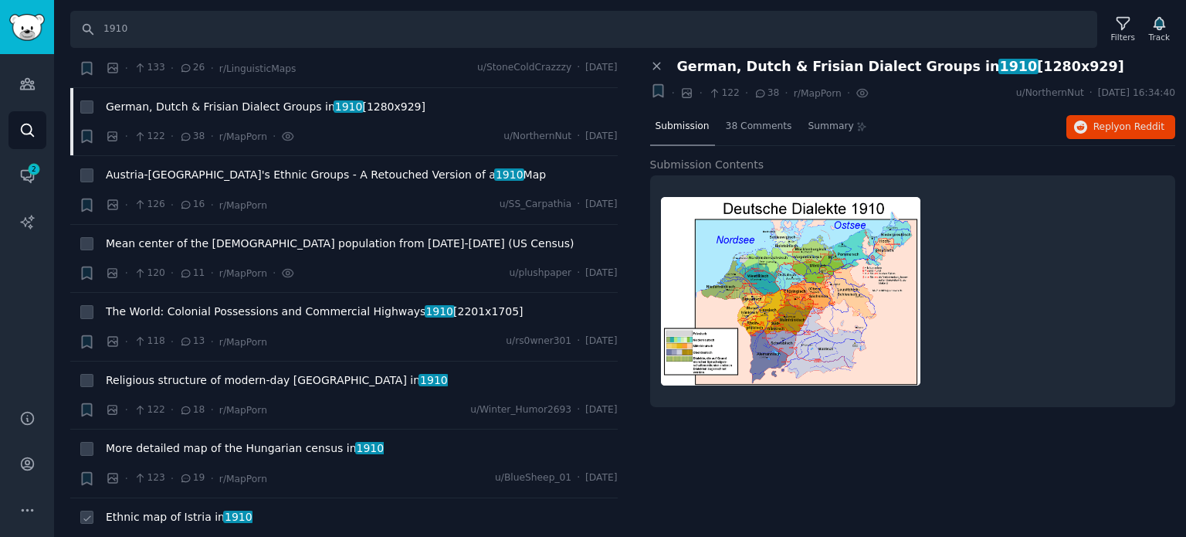
click at [148, 509] on span "Ethnic map of Istria in [DATE]" at bounding box center [179, 517] width 147 height 16
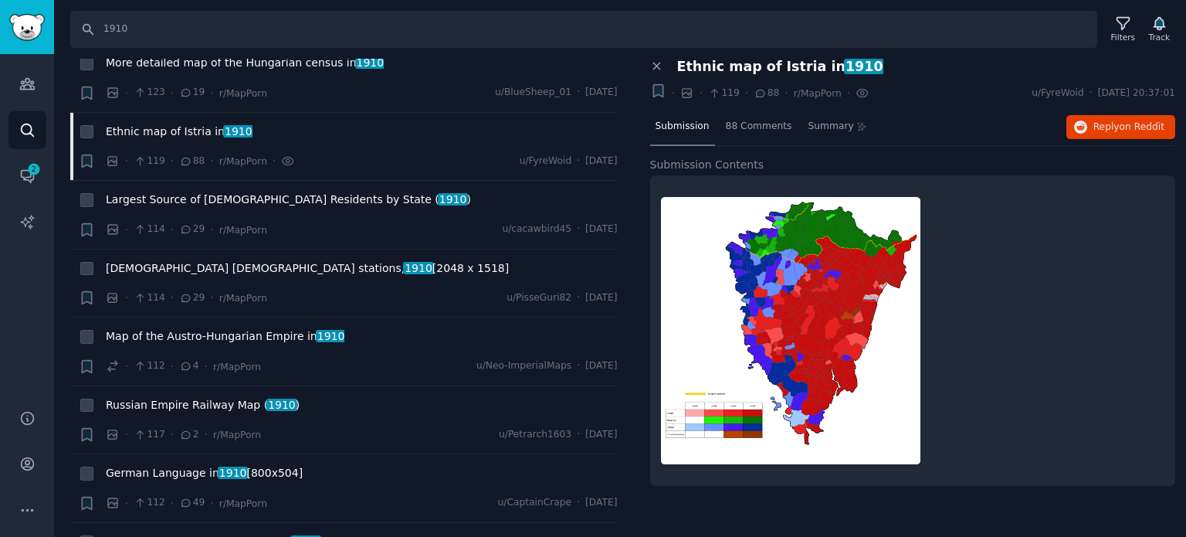
scroll to position [9264, 0]
click at [163, 464] on span "German Language in [DATE] [800x504]" at bounding box center [204, 472] width 197 height 16
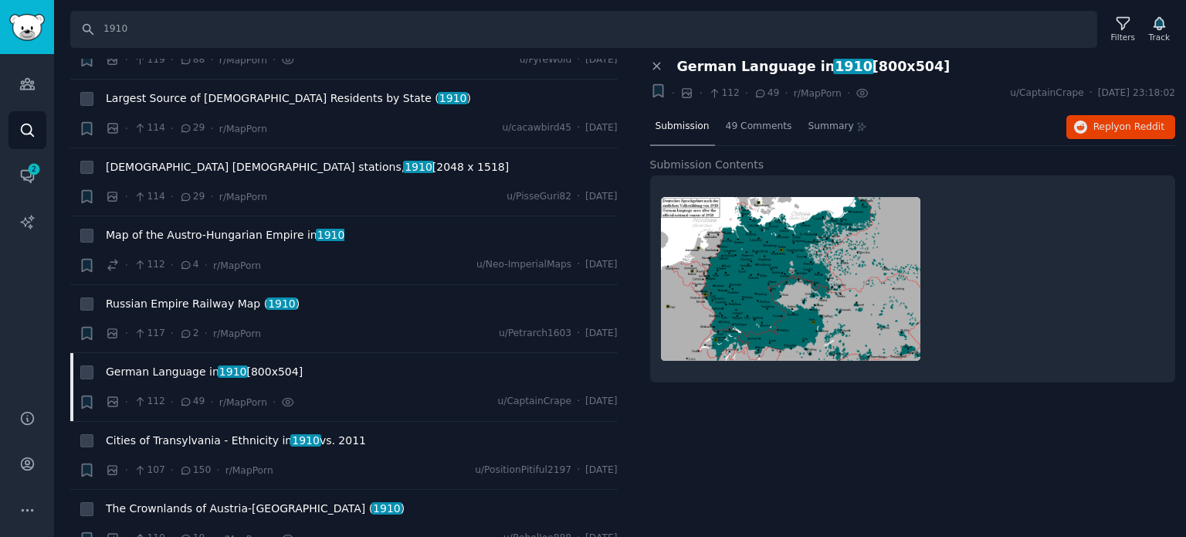
scroll to position [9573, 0]
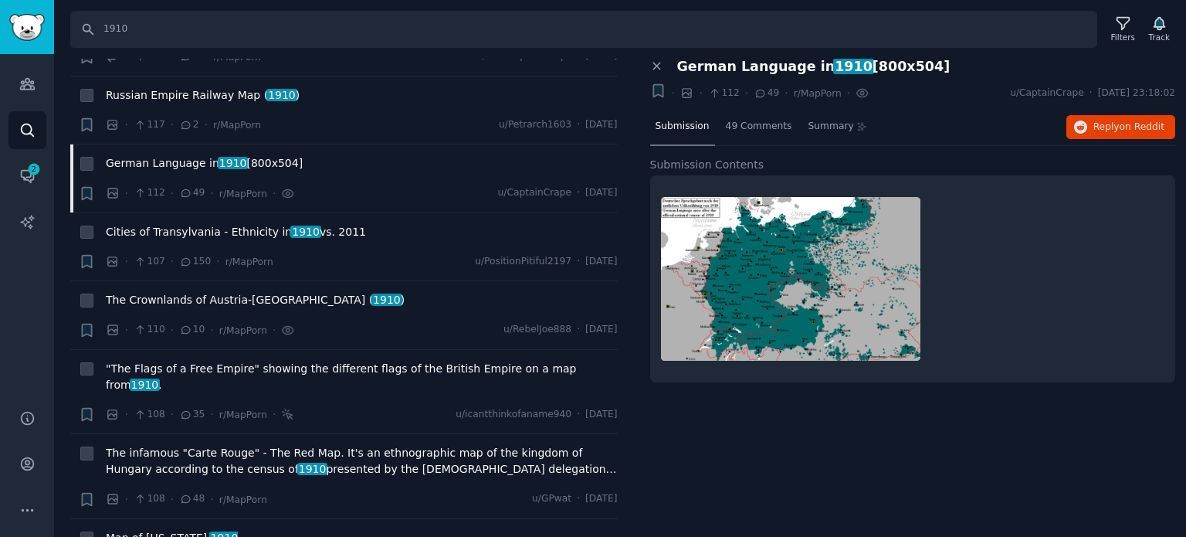
click at [158, 530] on span "Map of [US_STATE], 1910" at bounding box center [172, 538] width 132 height 16
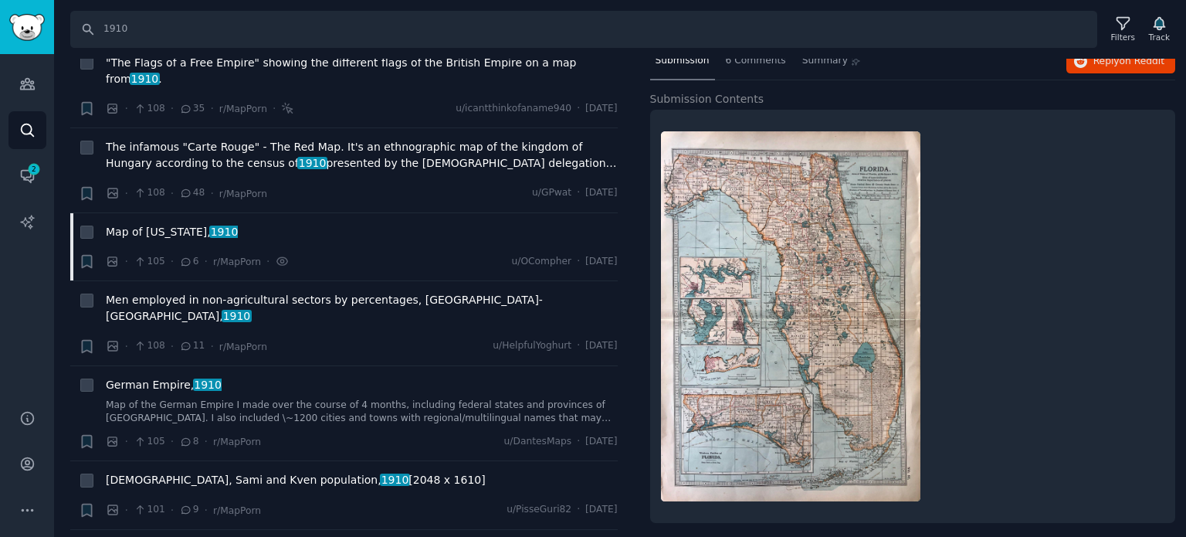
scroll to position [9882, 0]
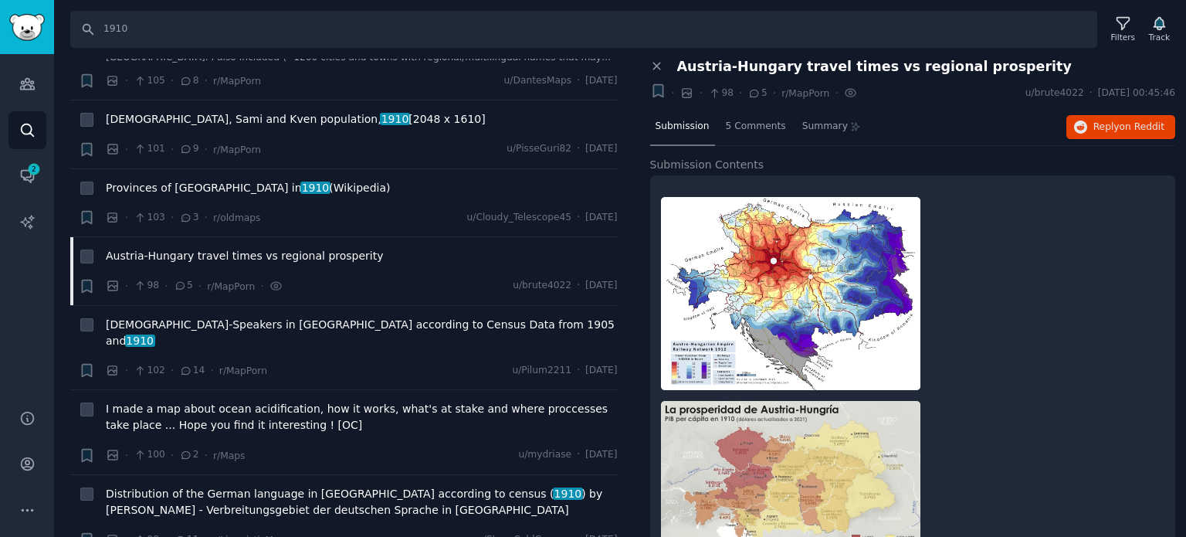
scroll to position [10268, 0]
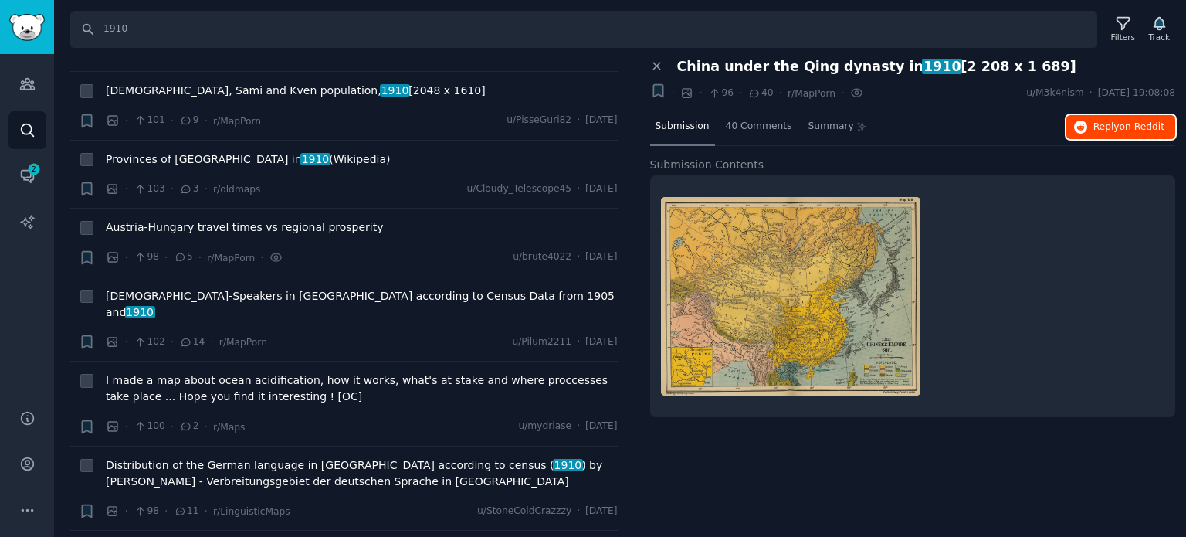
click at [1119, 130] on span "Reply on Reddit" at bounding box center [1128, 127] width 71 height 14
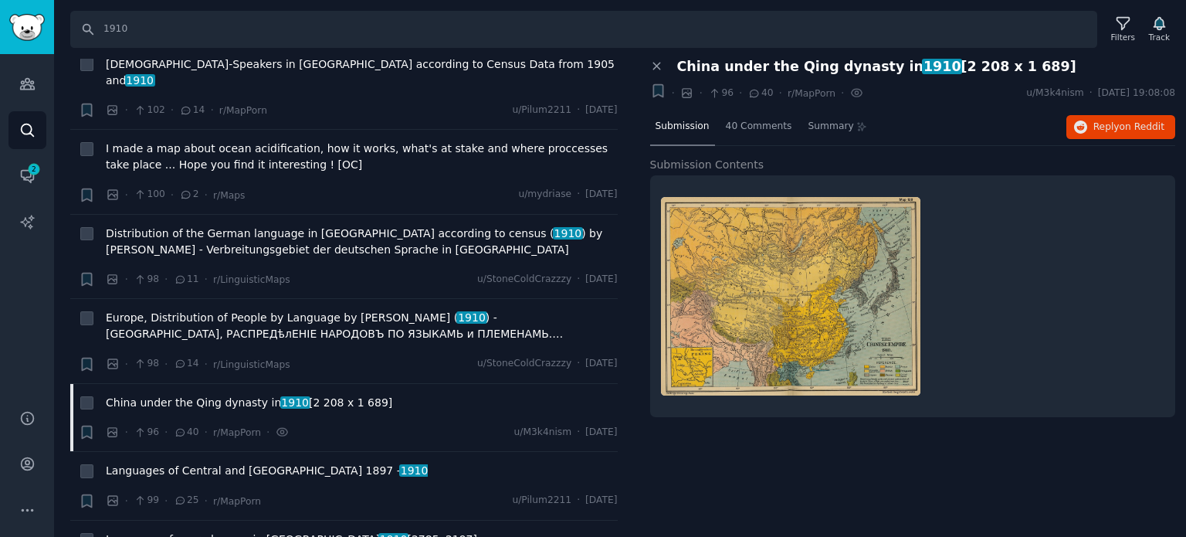
click at [195, 531] on span "Language of everyday use in [GEOGRAPHIC_DATA] 1910 [2785x2197]" at bounding box center [291, 539] width 371 height 16
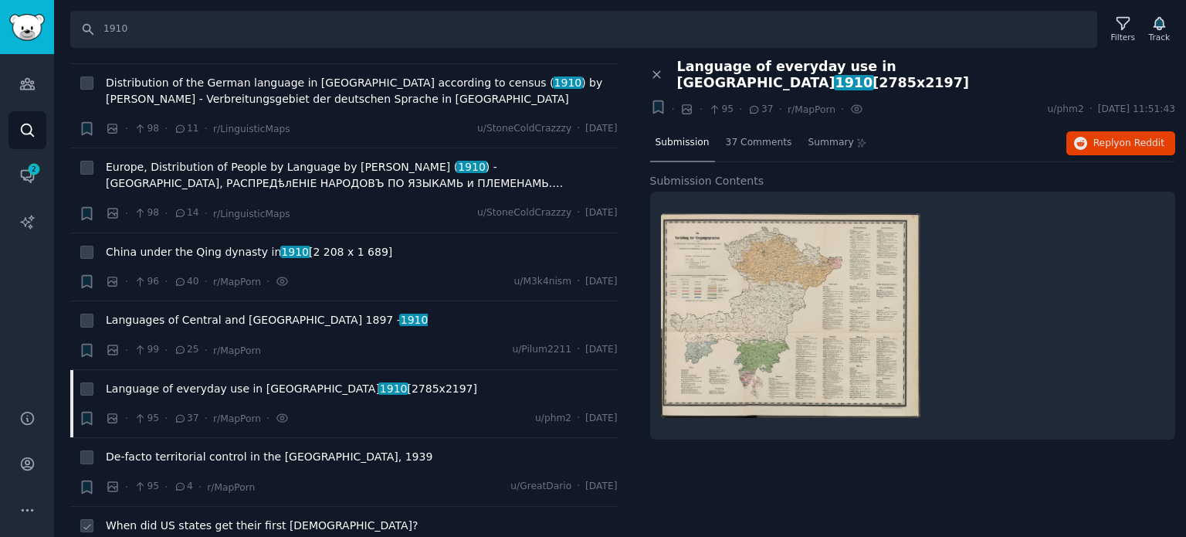
scroll to position [10654, 0]
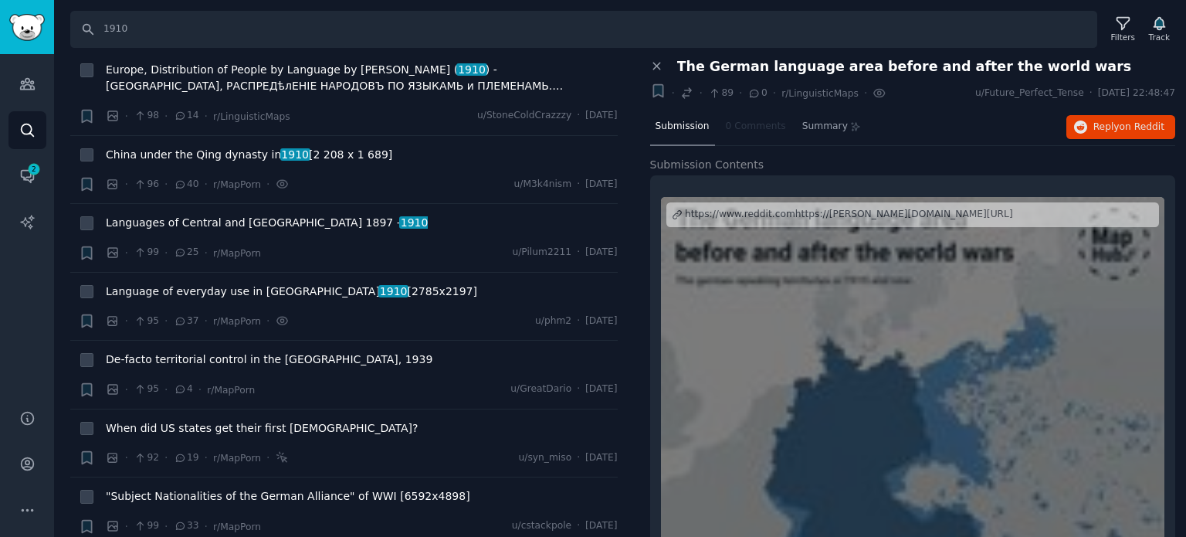
scroll to position [10808, 0]
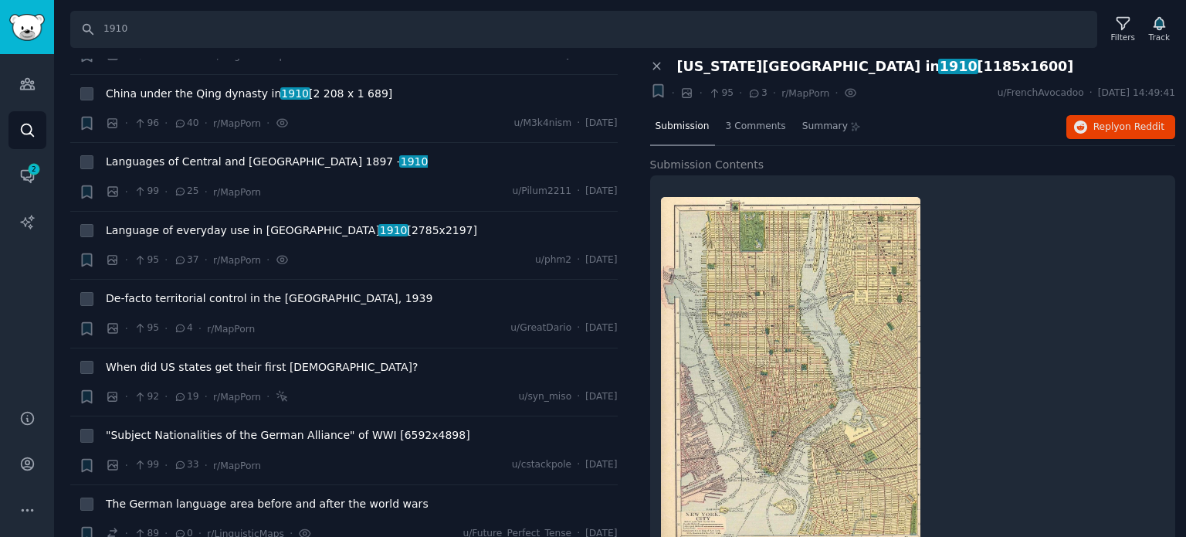
click at [1011, 447] on div at bounding box center [913, 372] width 504 height 372
click at [1105, 124] on span "Reply on Reddit" at bounding box center [1128, 127] width 71 height 14
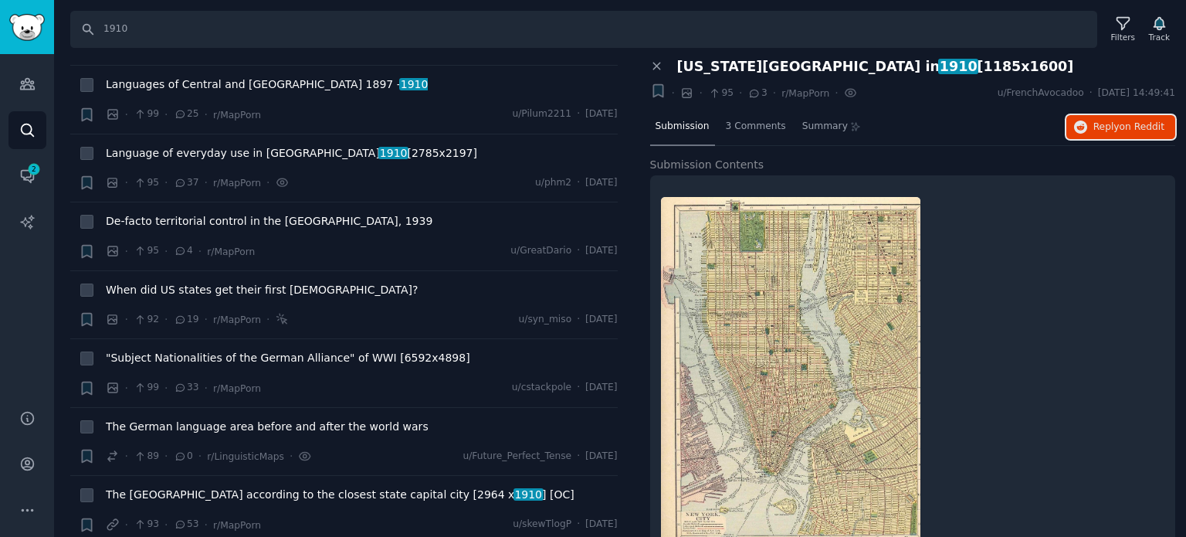
scroll to position [10963, 0]
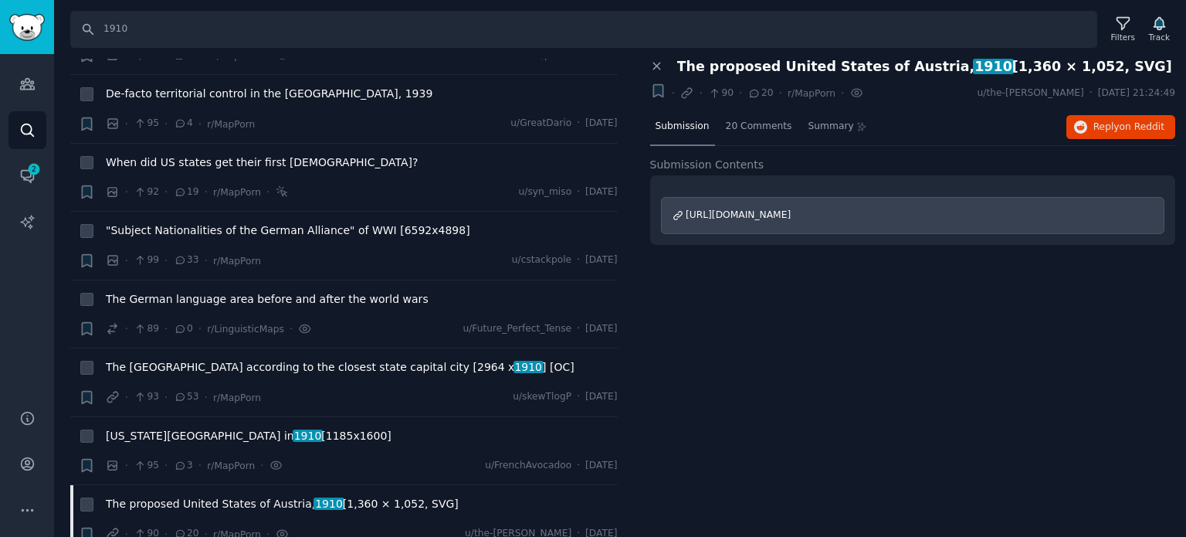
scroll to position [11040, 0]
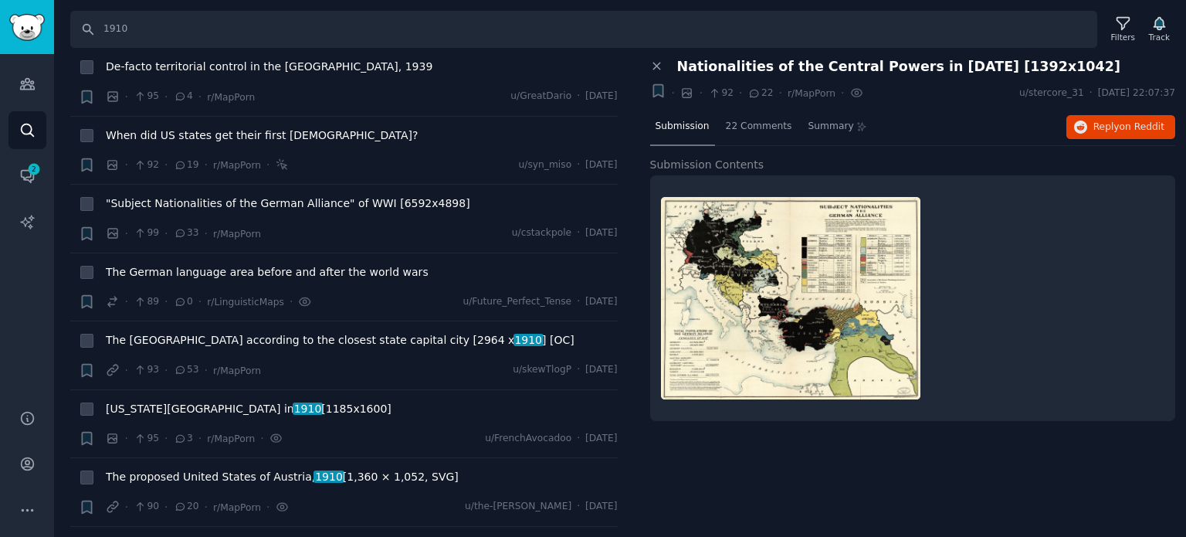
click at [1081, 140] on div "Submission 22 Comments Summary Reply on Reddit" at bounding box center [913, 127] width 526 height 37
click at [1088, 129] on icon "button" at bounding box center [1081, 127] width 14 height 14
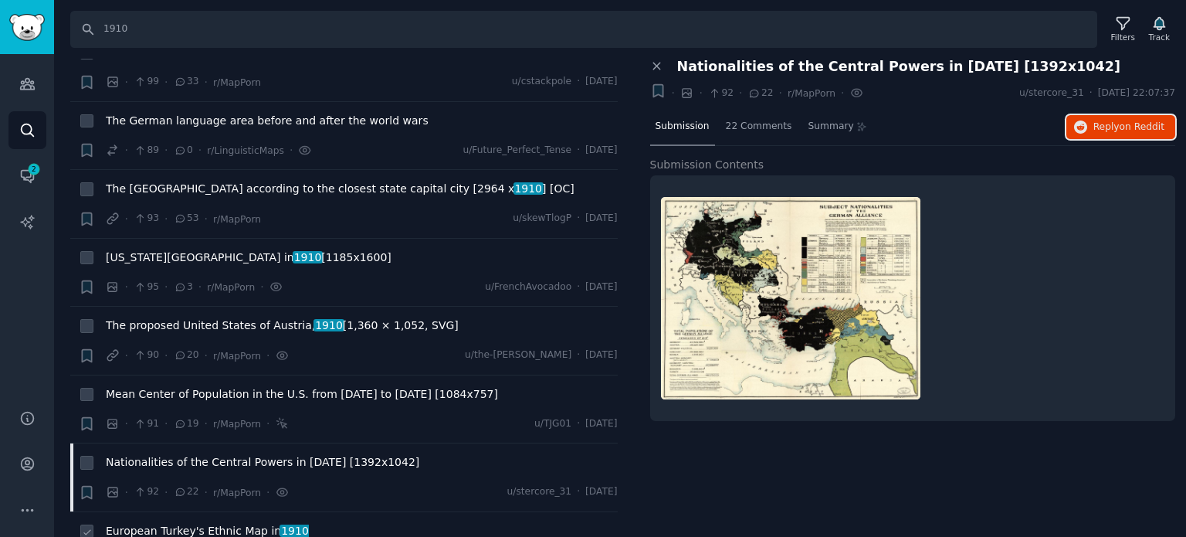
scroll to position [11194, 0]
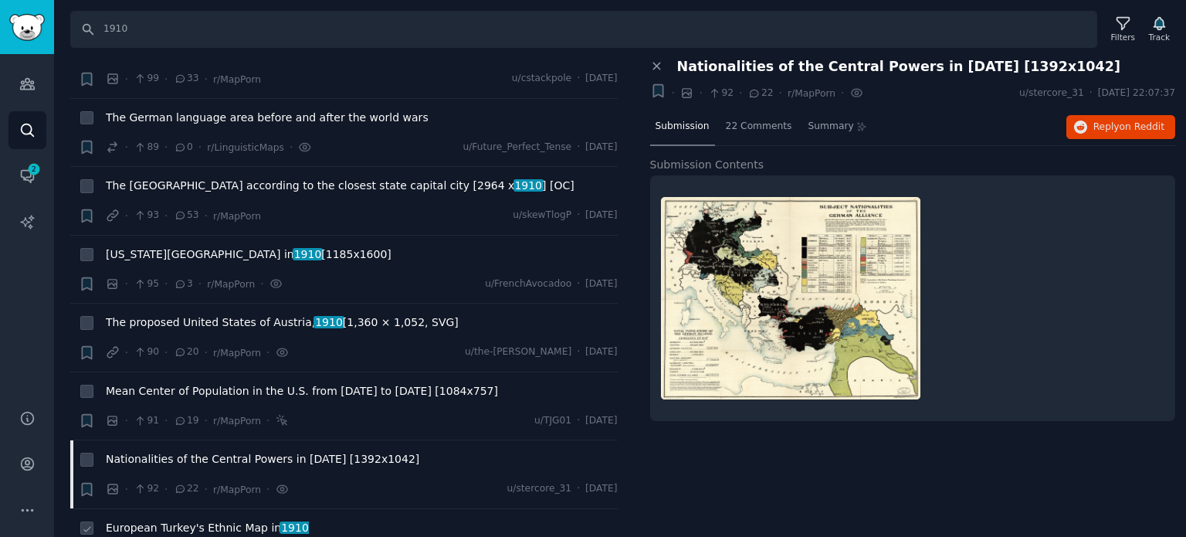
click at [190, 520] on span "European Turkey's Ethnic Map in [DATE]" at bounding box center [207, 528] width 203 height 16
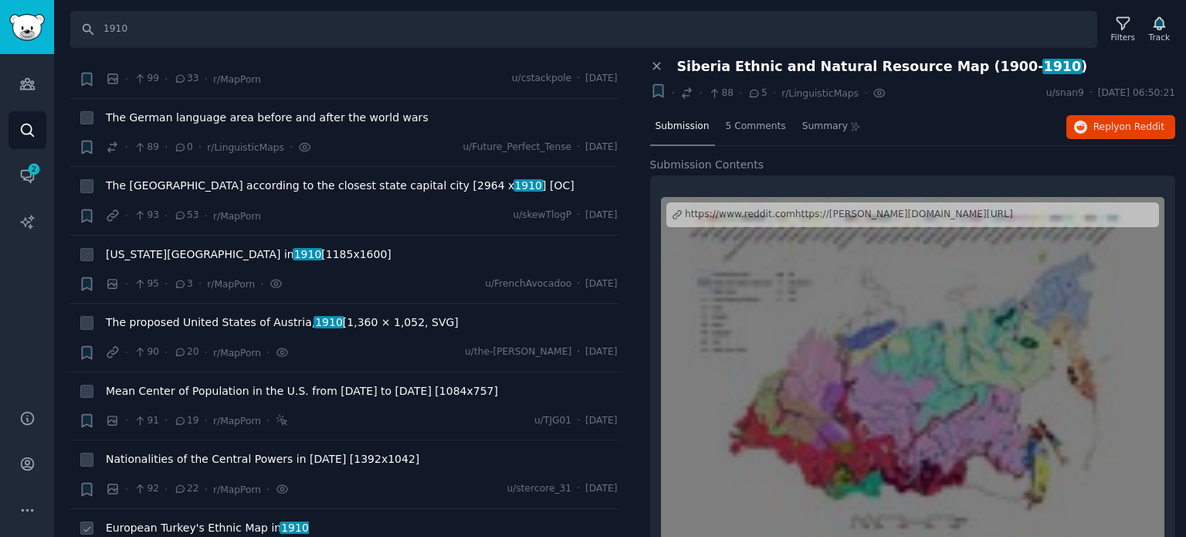
click at [181, 520] on div "European Turkey's Ethnic Map in [DATE]" at bounding box center [362, 531] width 512 height 22
click at [181, 520] on span "European Turkey's Ethnic Map in [DATE]" at bounding box center [207, 528] width 203 height 16
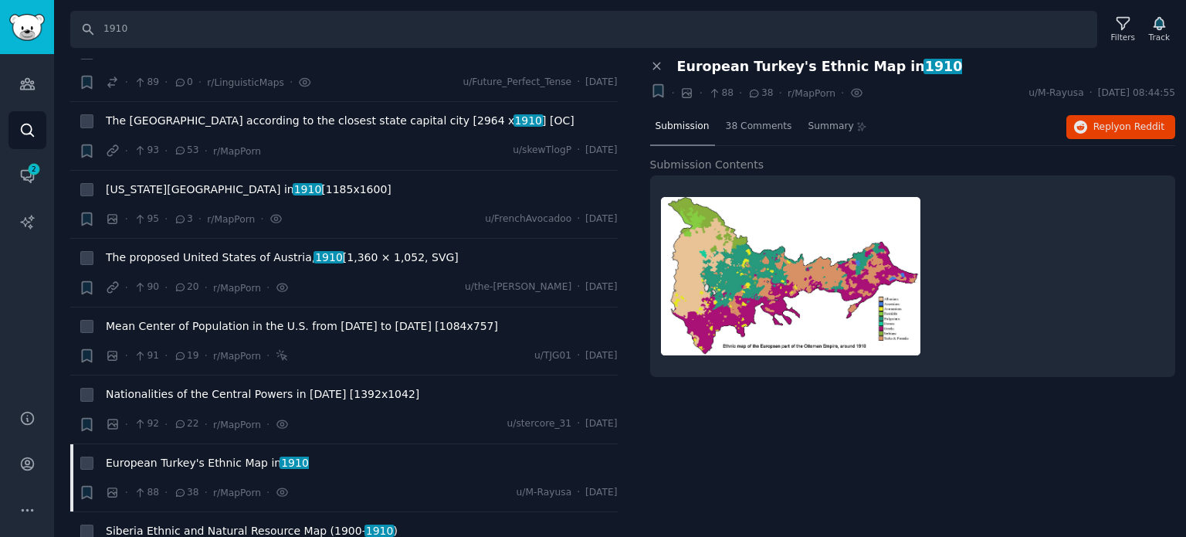
scroll to position [11426, 0]
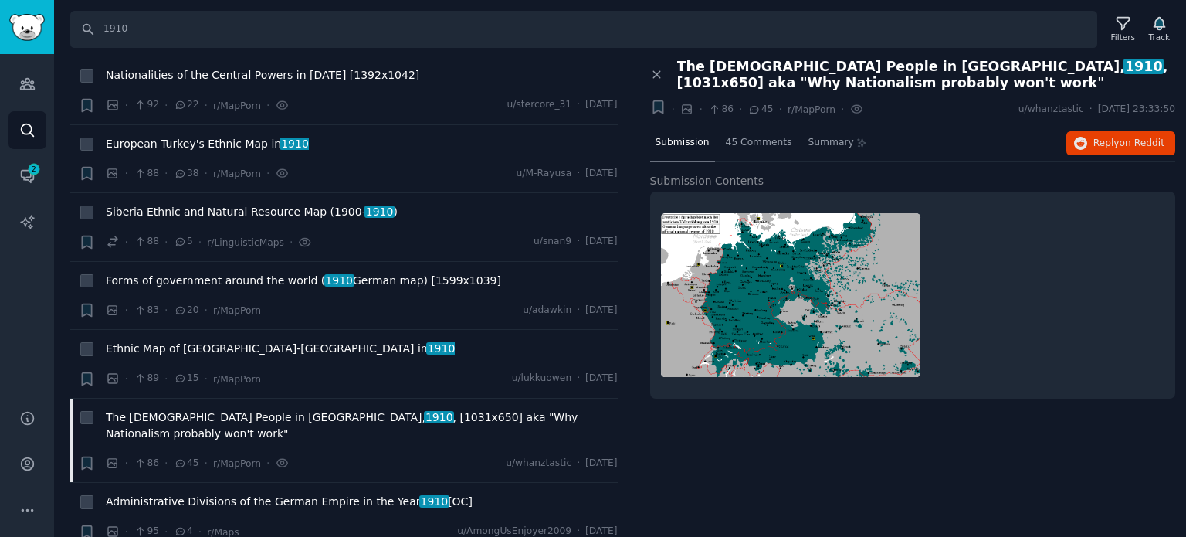
scroll to position [11580, 0]
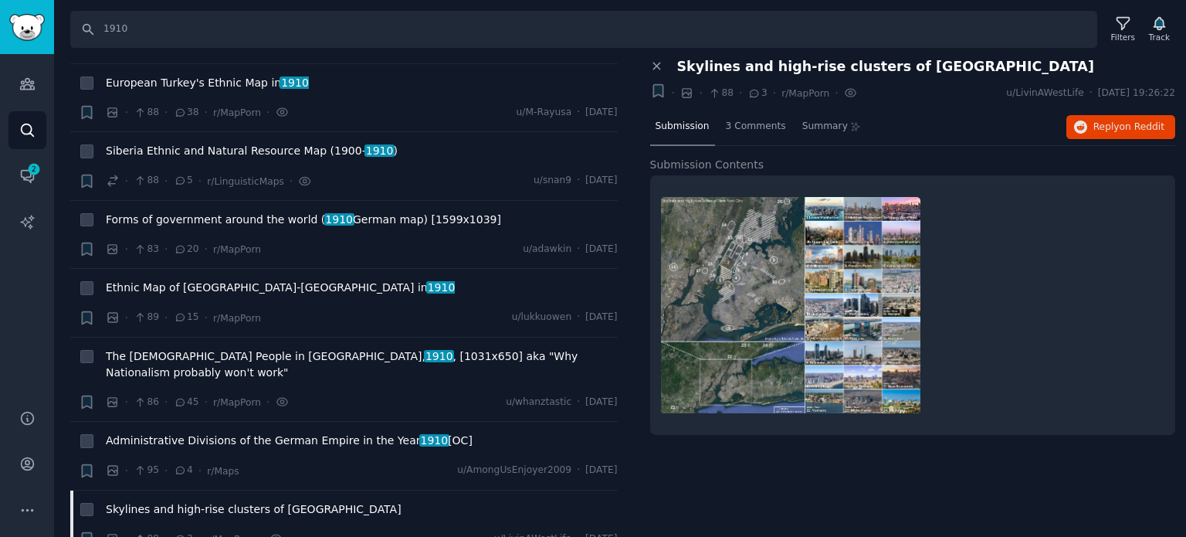
scroll to position [11735, 0]
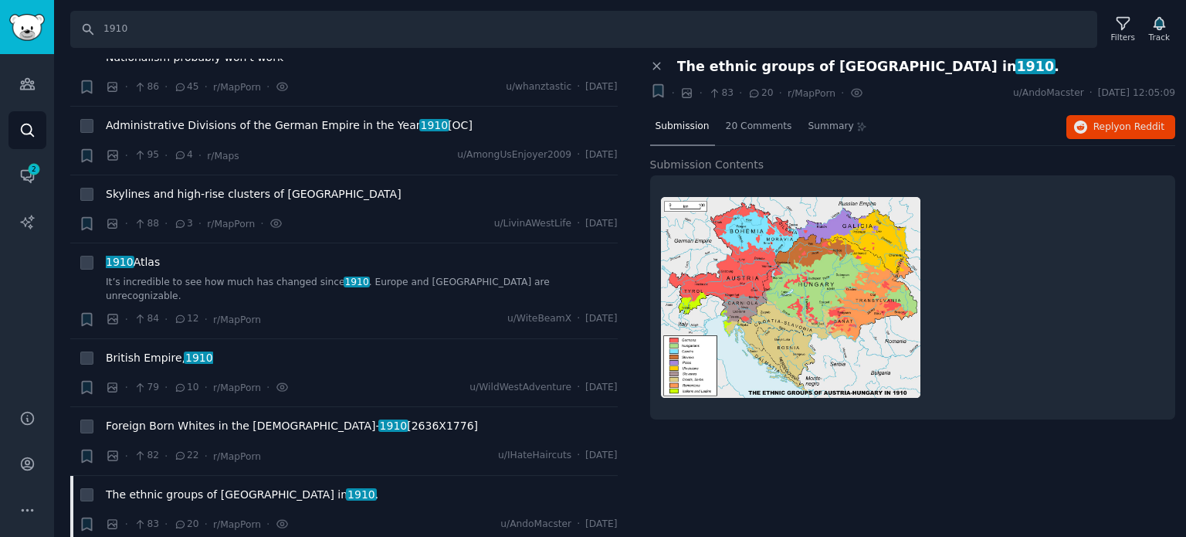
scroll to position [11966, 0]
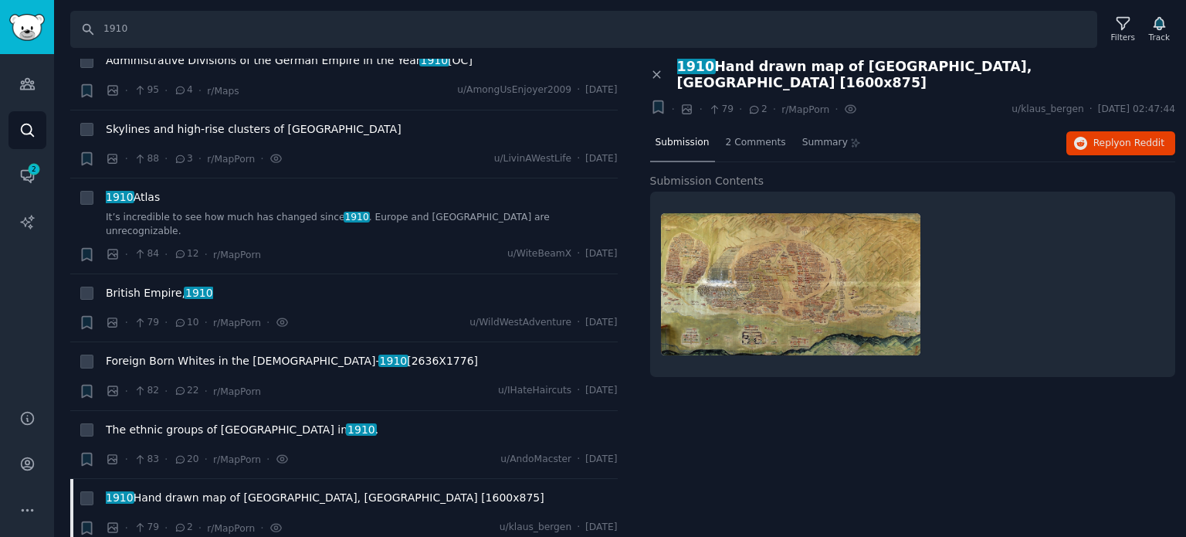
scroll to position [12044, 0]
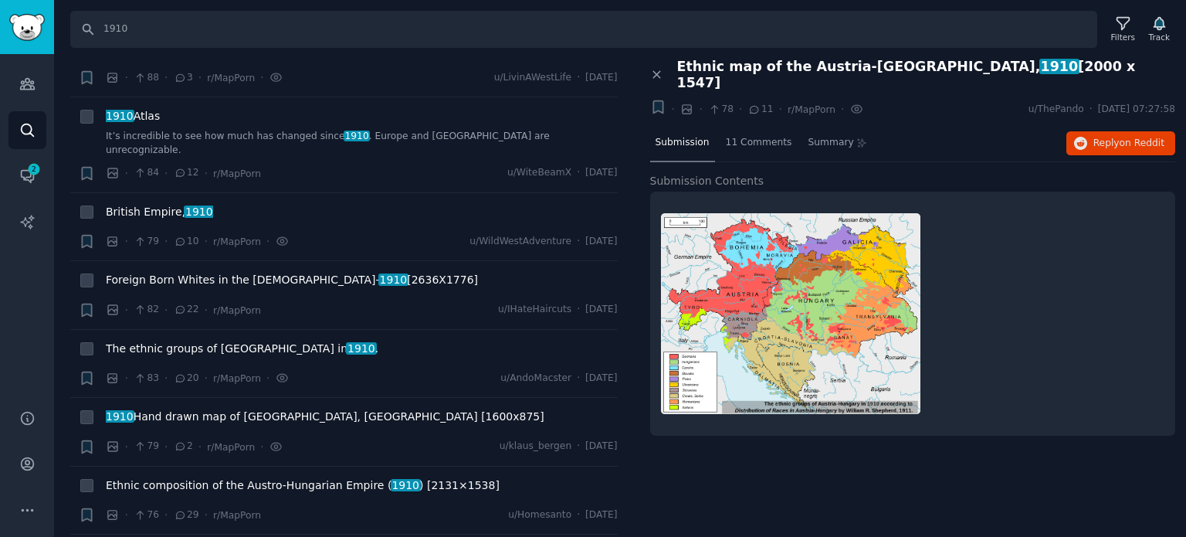
scroll to position [12121, 0]
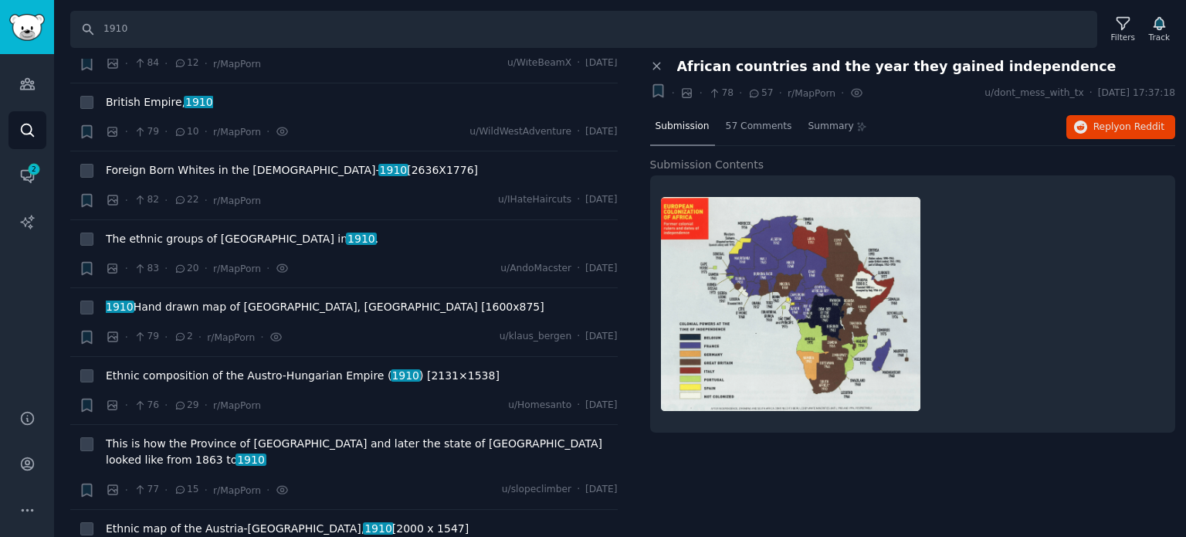
scroll to position [12275, 0]
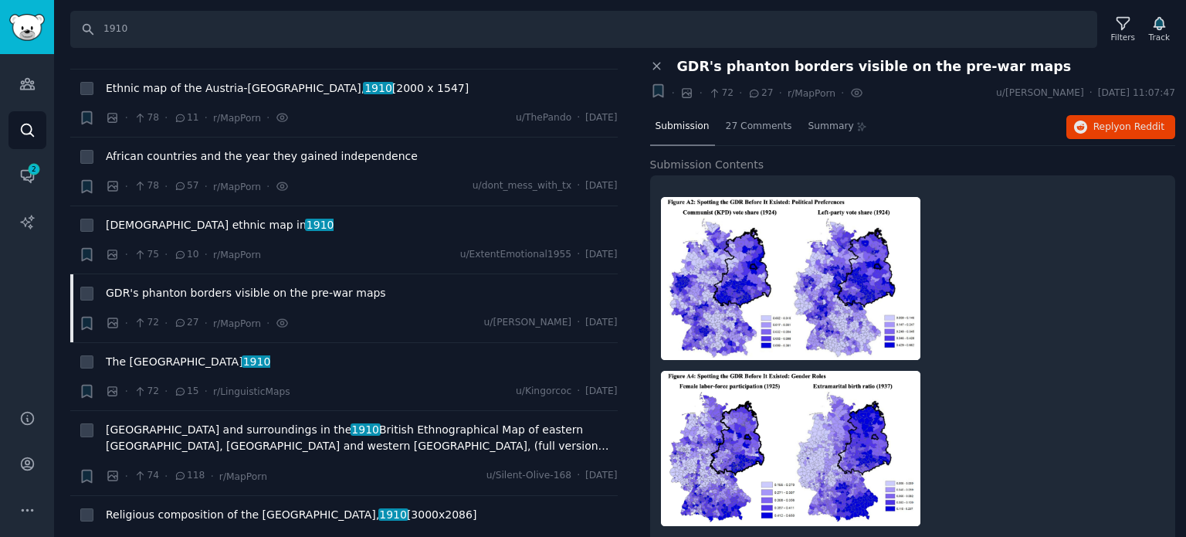
scroll to position [12661, 0]
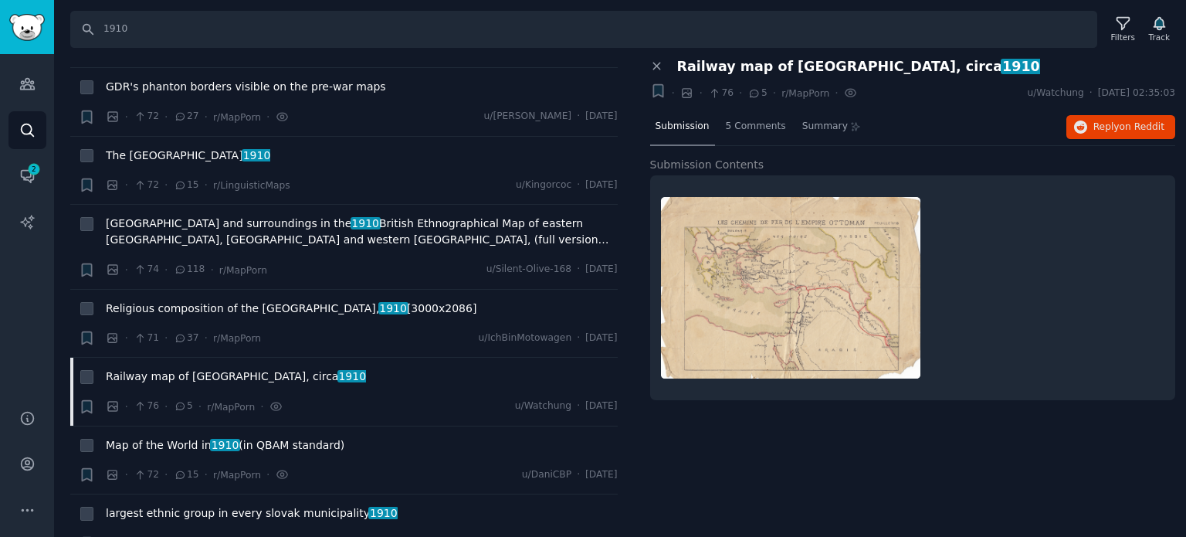
scroll to position [12893, 0]
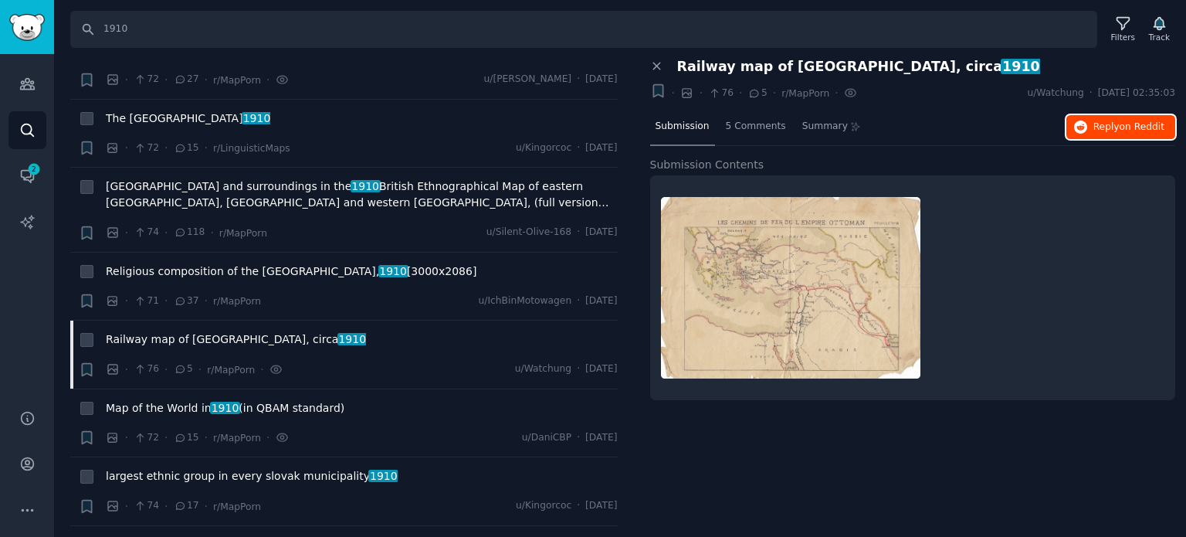
click at [1094, 123] on button "Reply on Reddit" at bounding box center [1120, 127] width 109 height 25
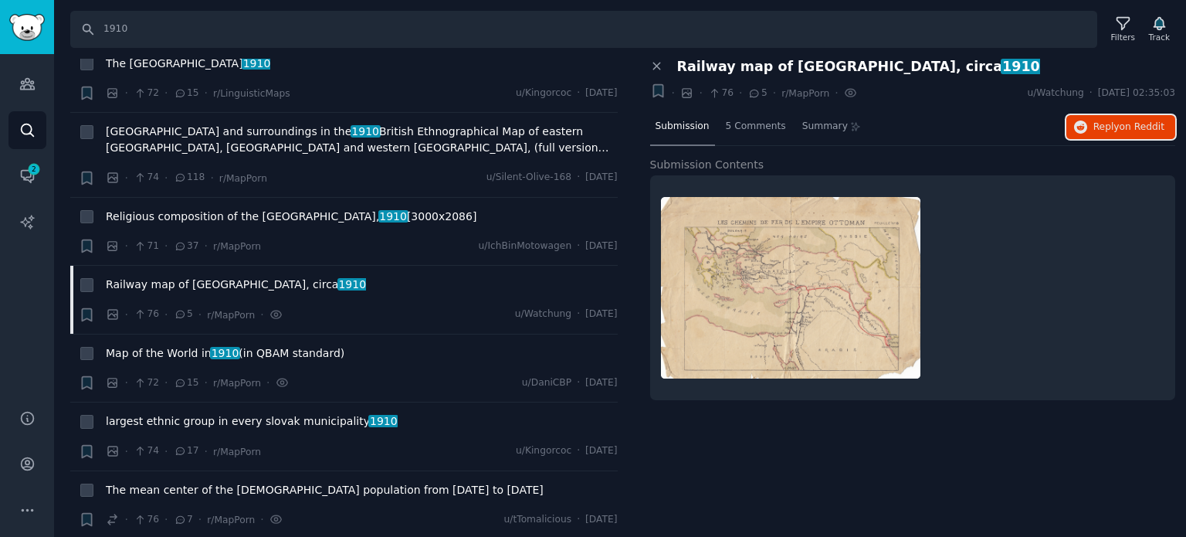
scroll to position [12970, 0]
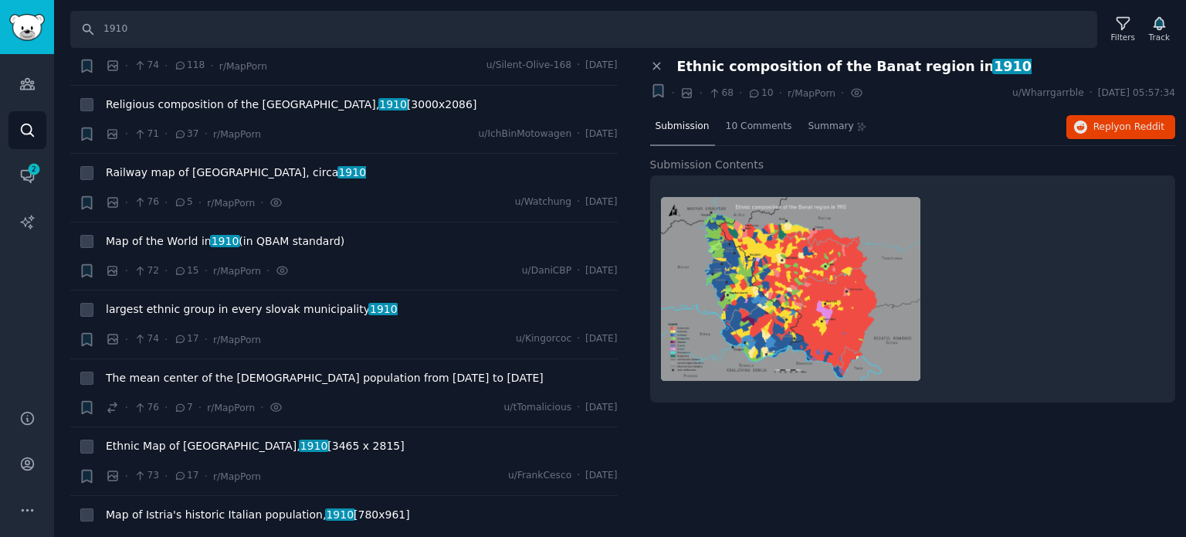
scroll to position [13124, 0]
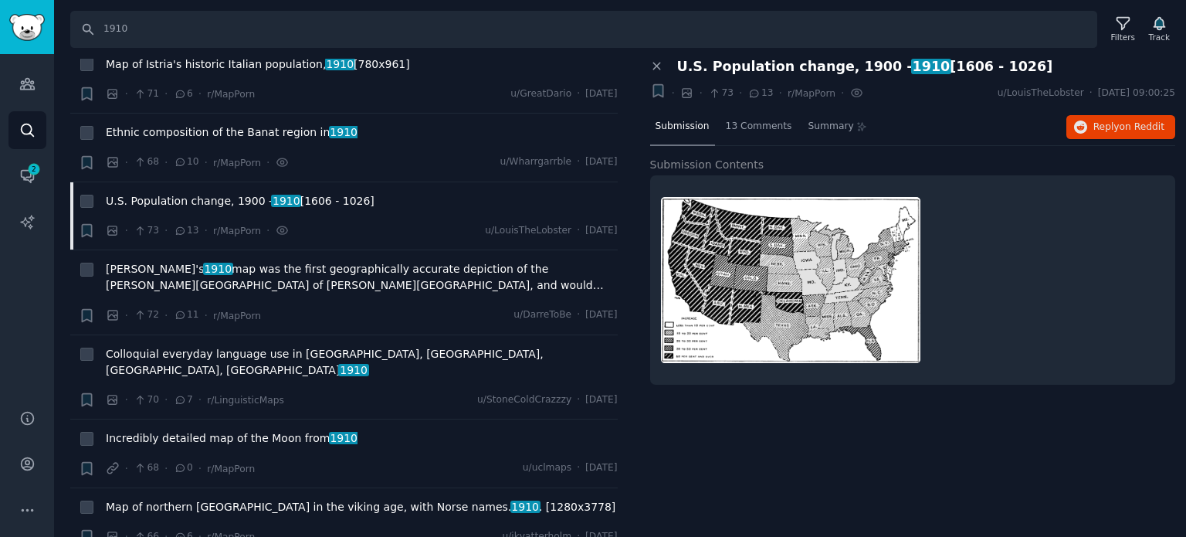
scroll to position [13510, 0]
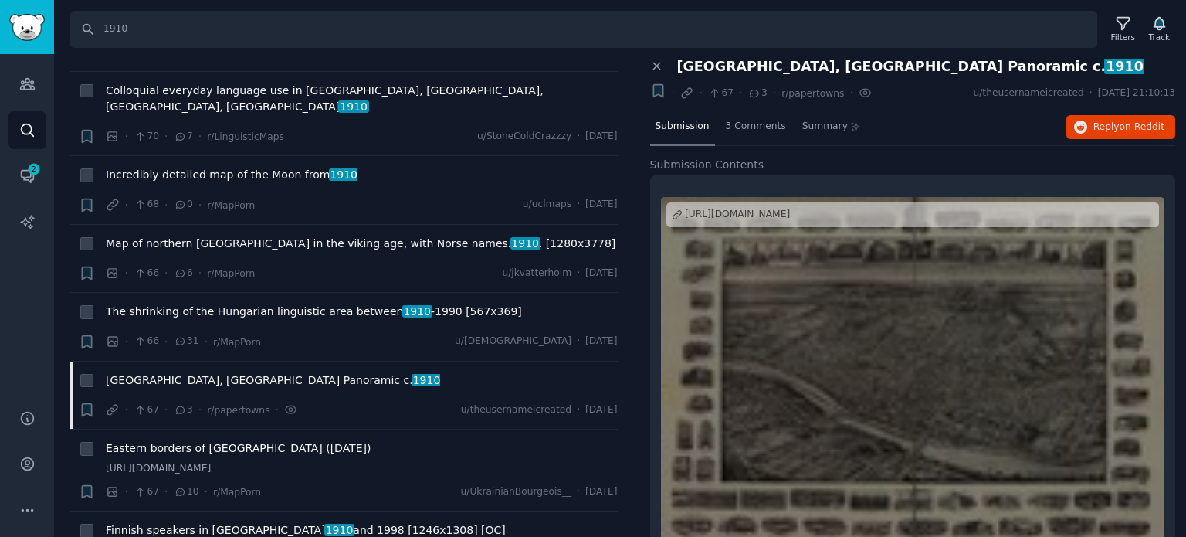
scroll to position [13819, 0]
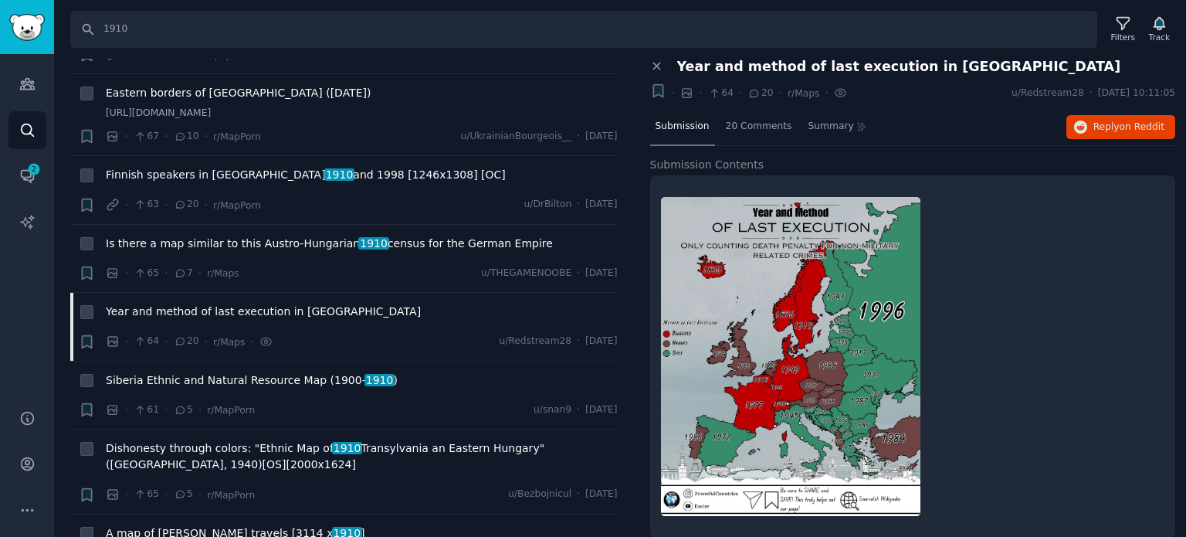
scroll to position [14128, 0]
